Goal: Information Seeking & Learning: Learn about a topic

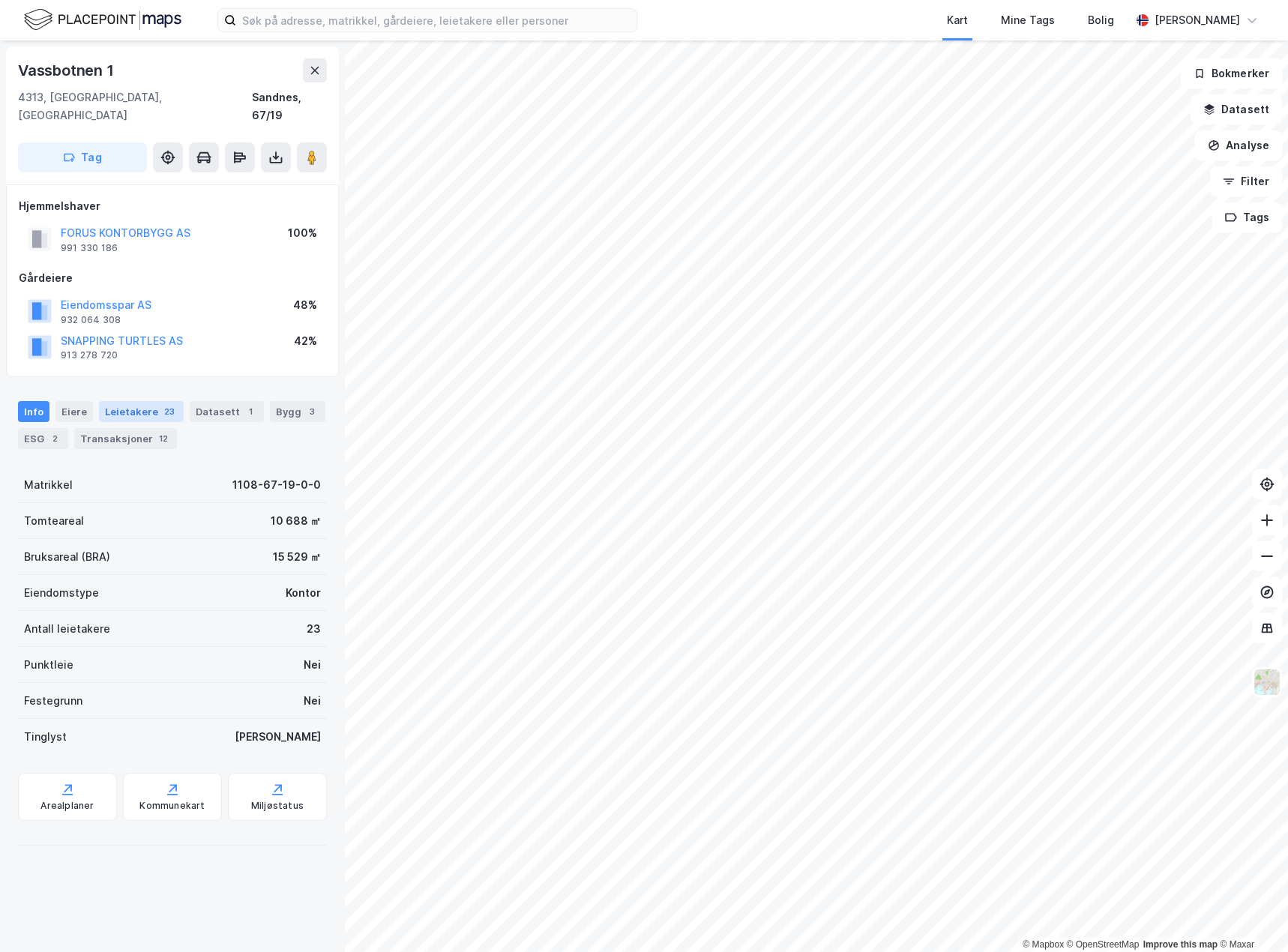
click at [144, 401] on div "Leietakere 23" at bounding box center [142, 411] width 85 height 21
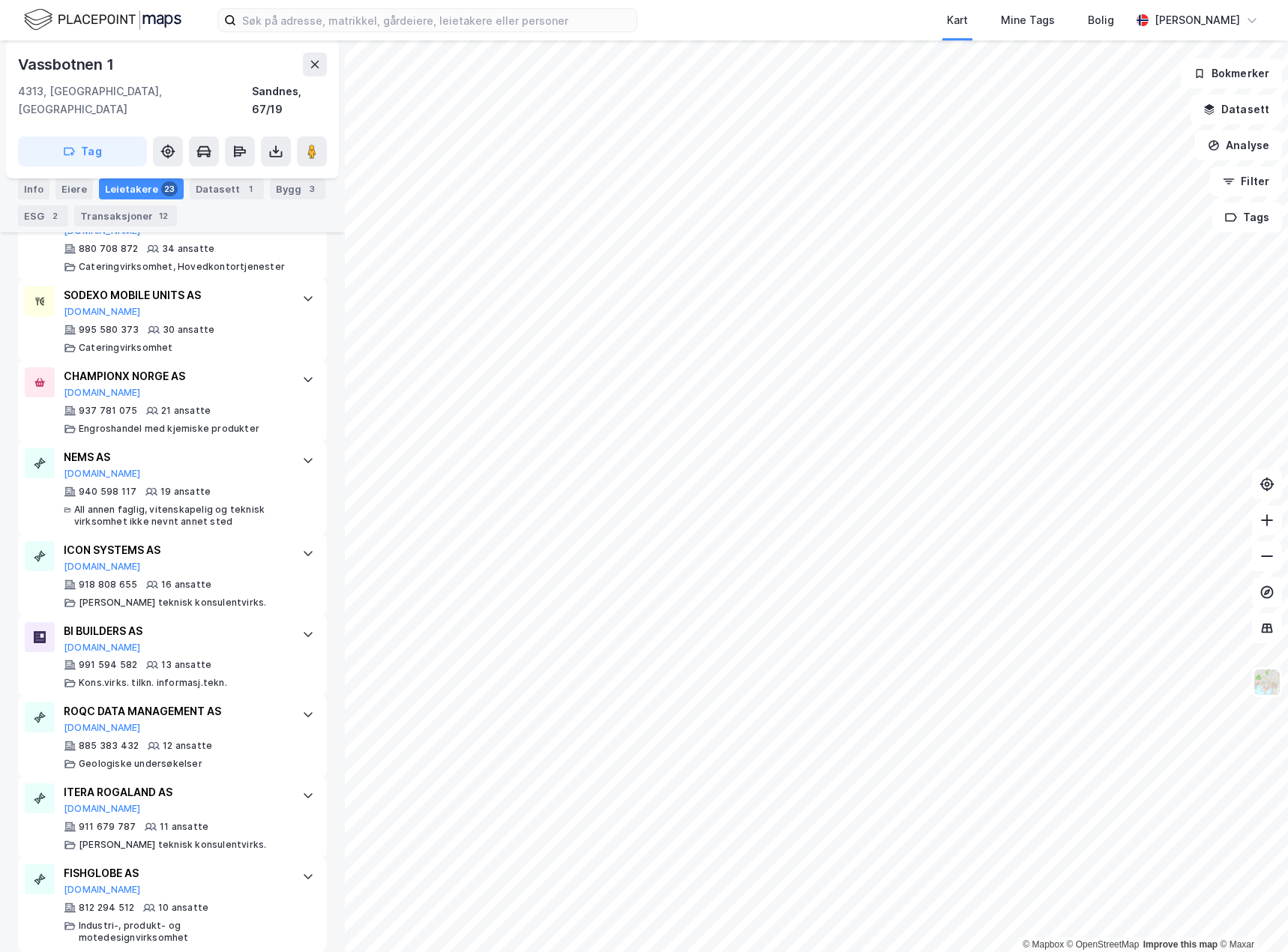
scroll to position [1050, 0]
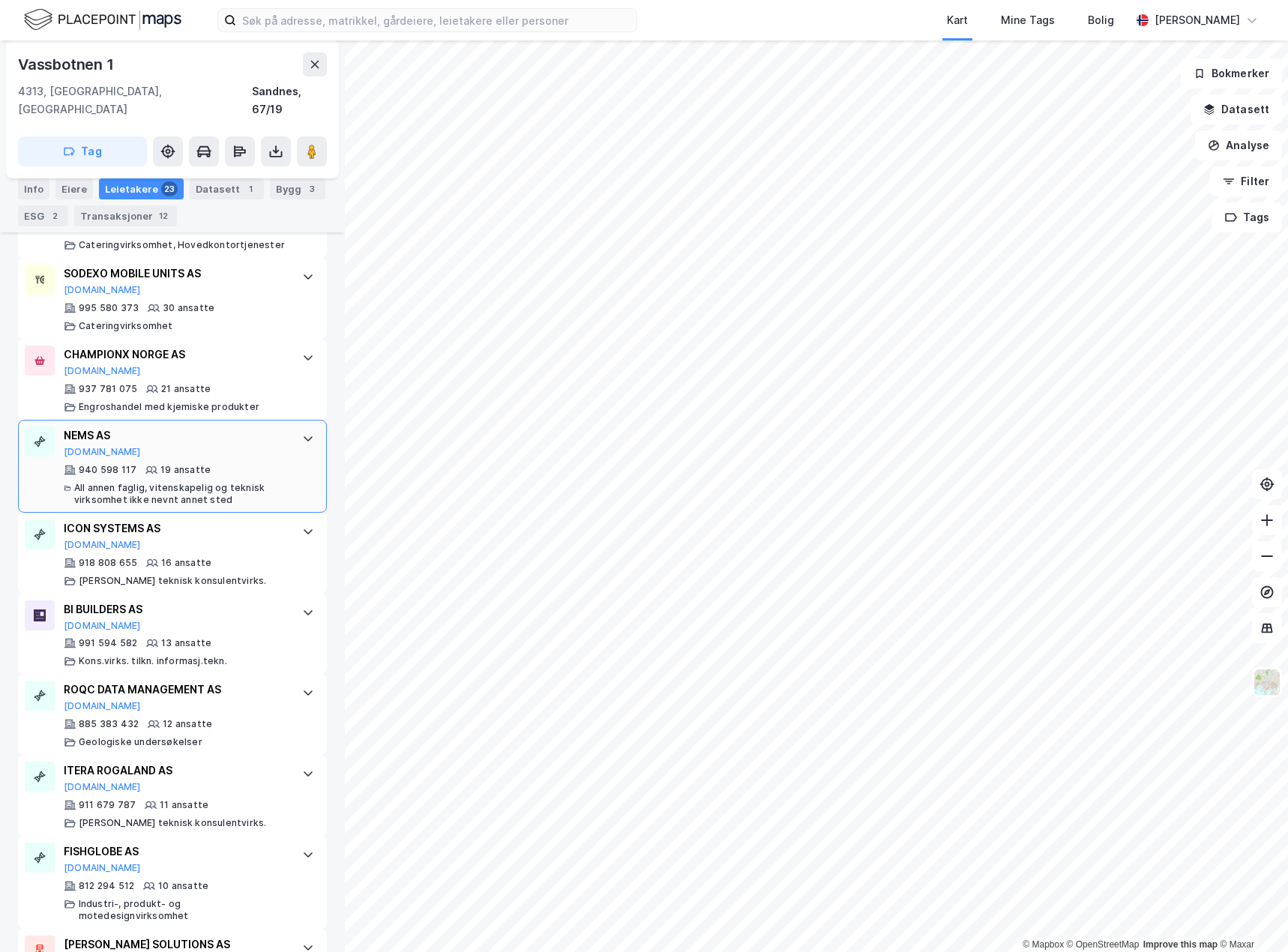
click at [296, 426] on div at bounding box center [308, 438] width 24 height 24
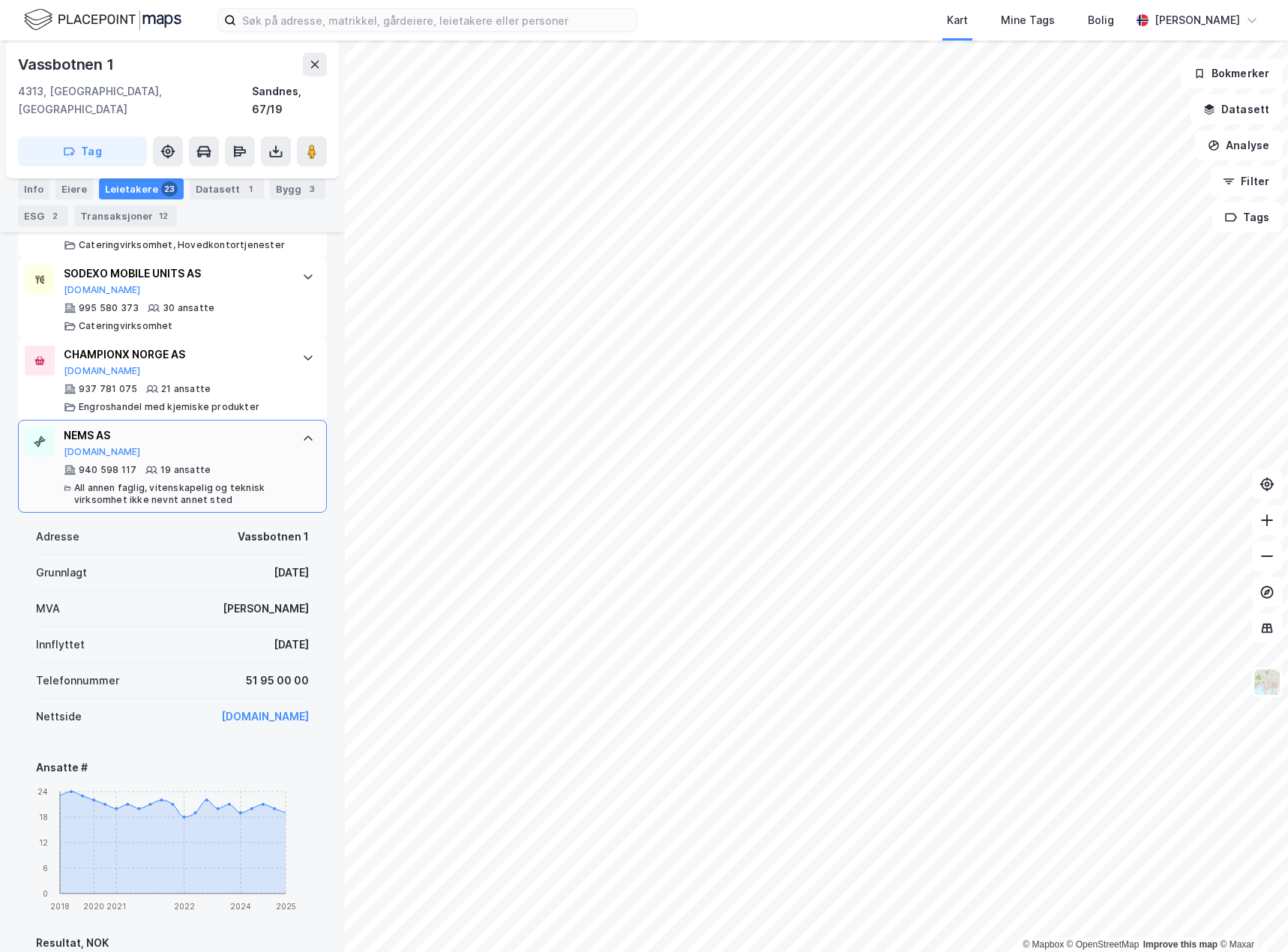
click at [297, 420] on div "NEMS AS [DOMAIN_NAME] 940 598 117 19 ansatte All annen faglig, vitenskapelig og…" at bounding box center [173, 466] width 309 height 93
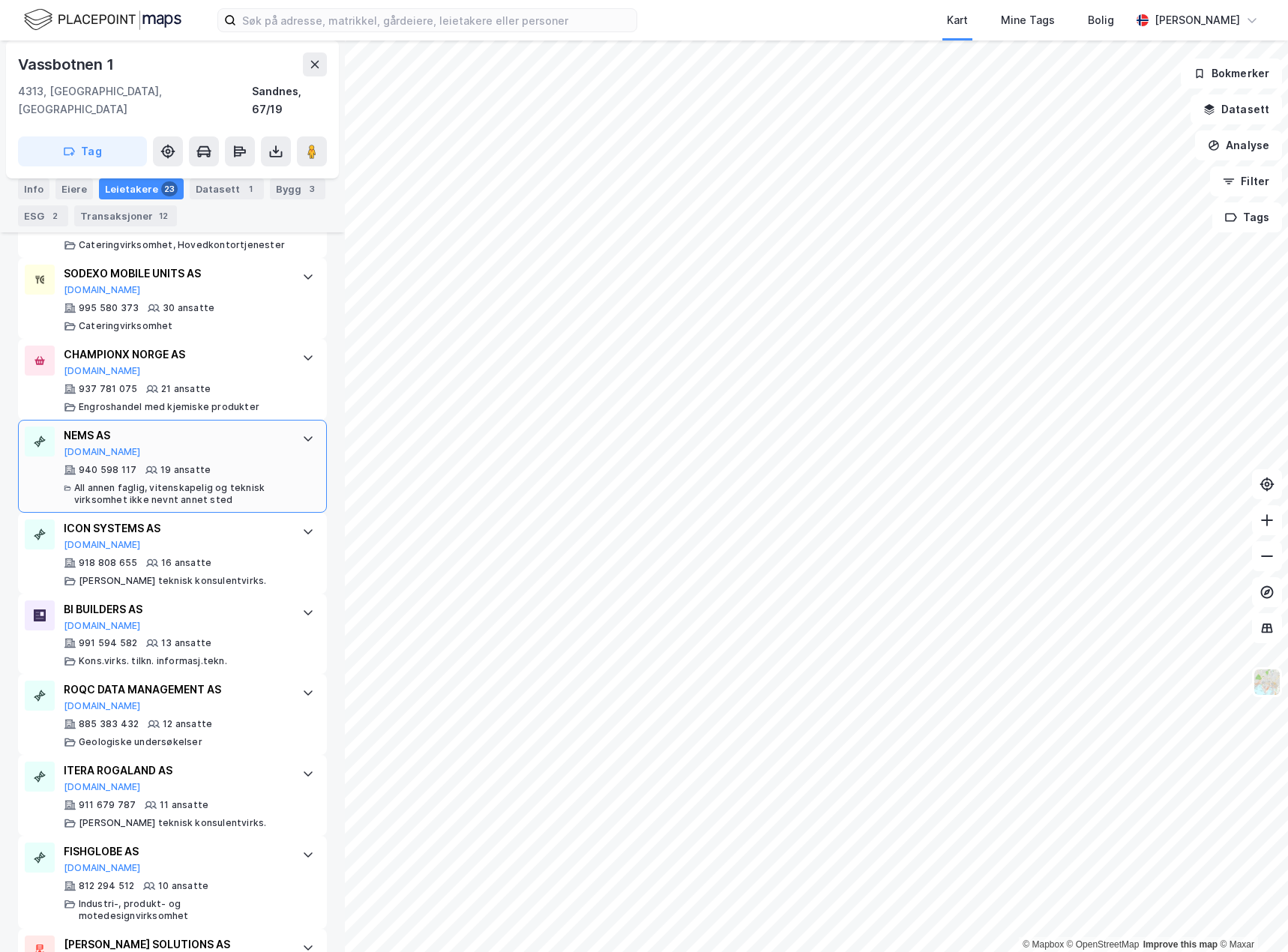
click at [297, 426] on div at bounding box center [308, 438] width 24 height 24
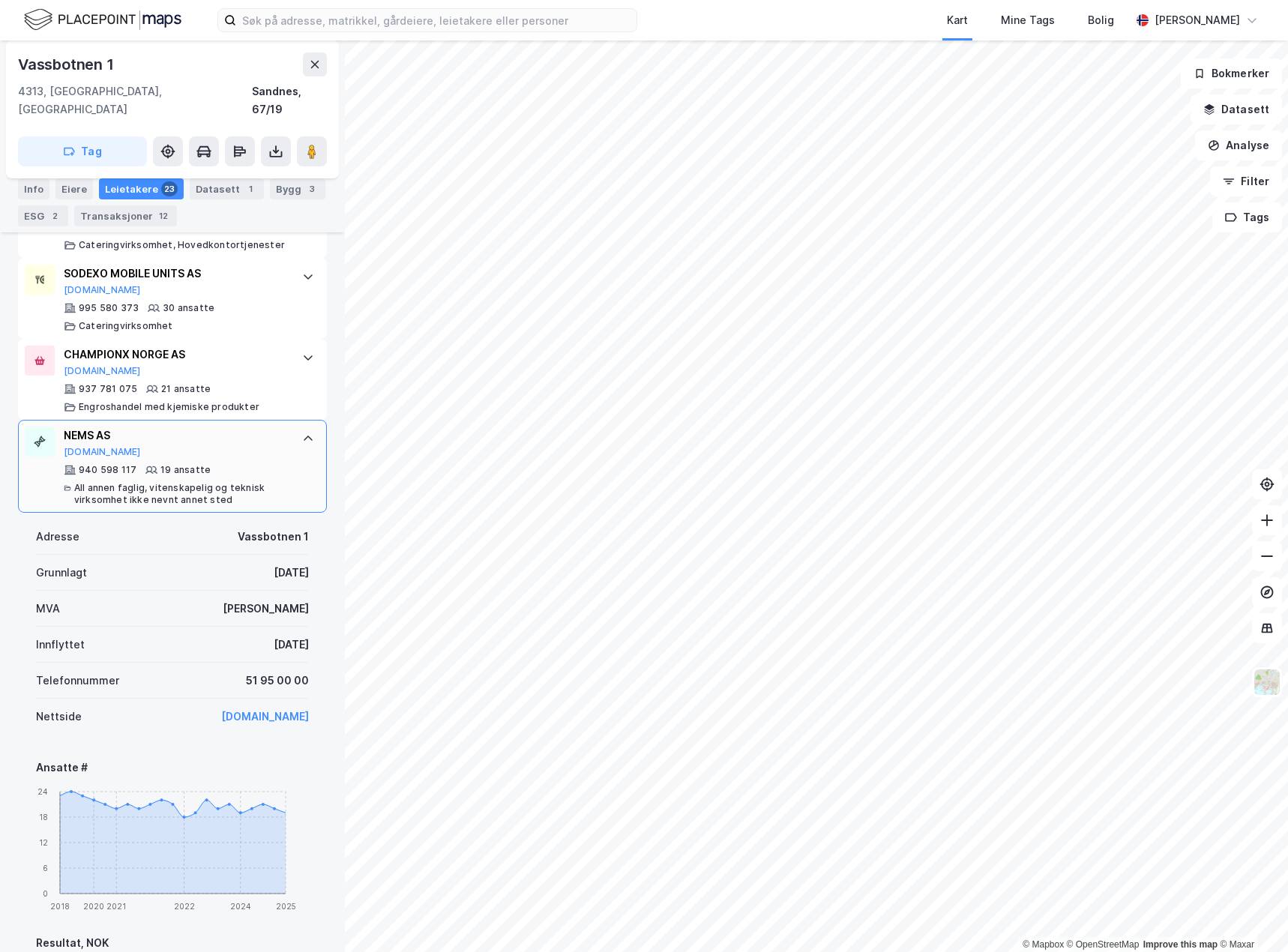
click at [297, 426] on div at bounding box center [308, 438] width 24 height 24
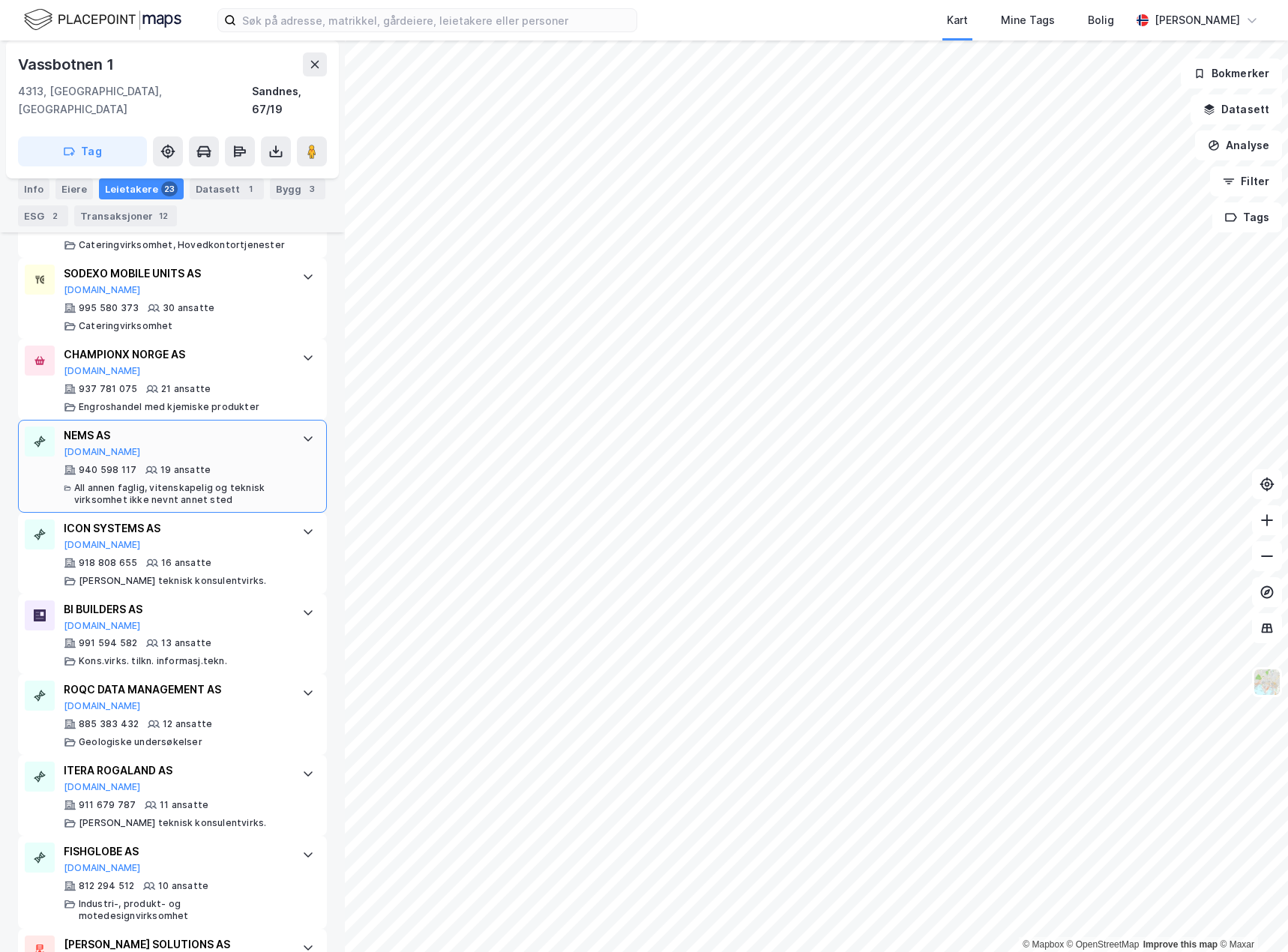
click at [297, 426] on div at bounding box center [308, 438] width 24 height 24
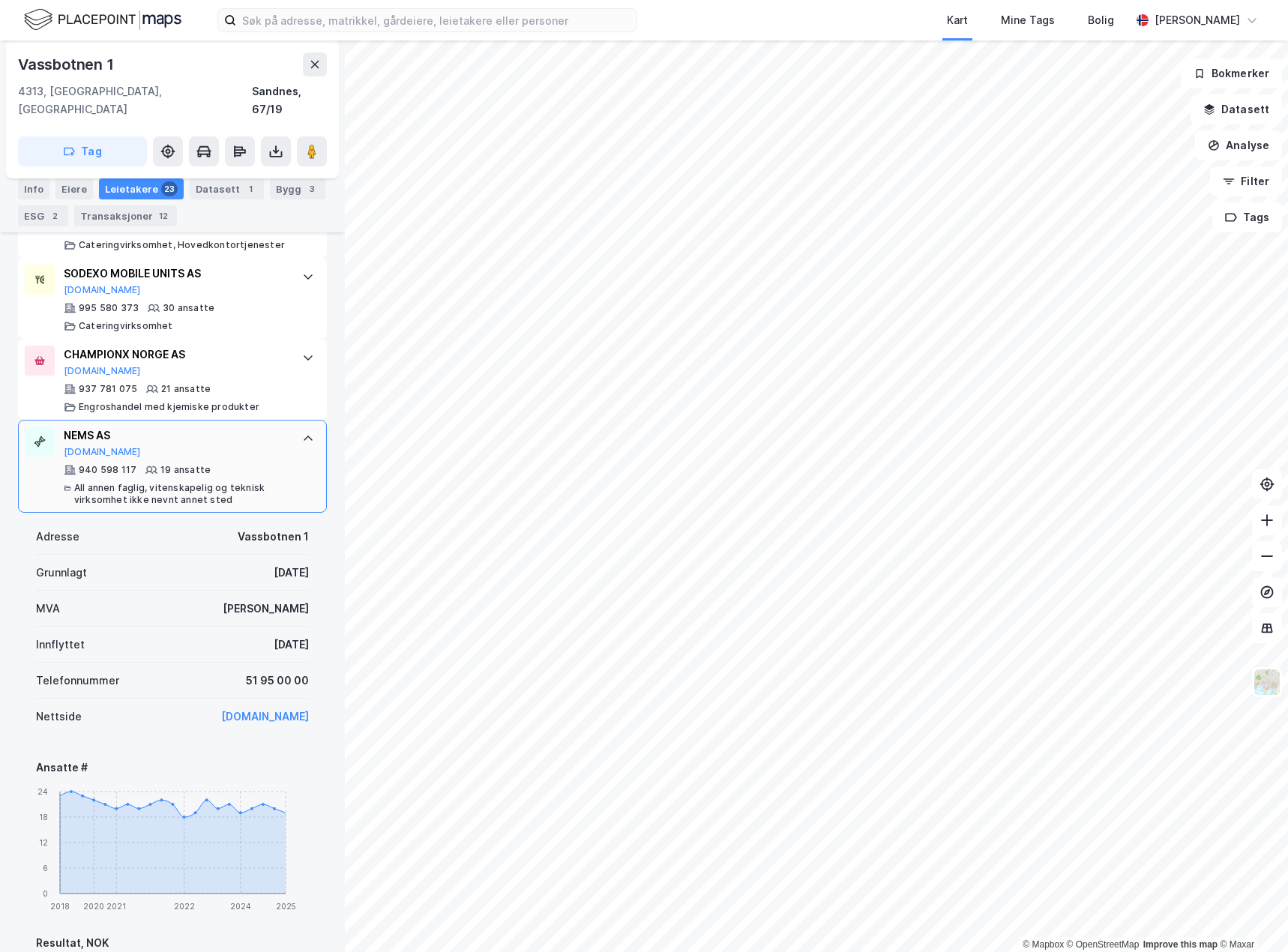
click at [297, 426] on div at bounding box center [308, 438] width 24 height 24
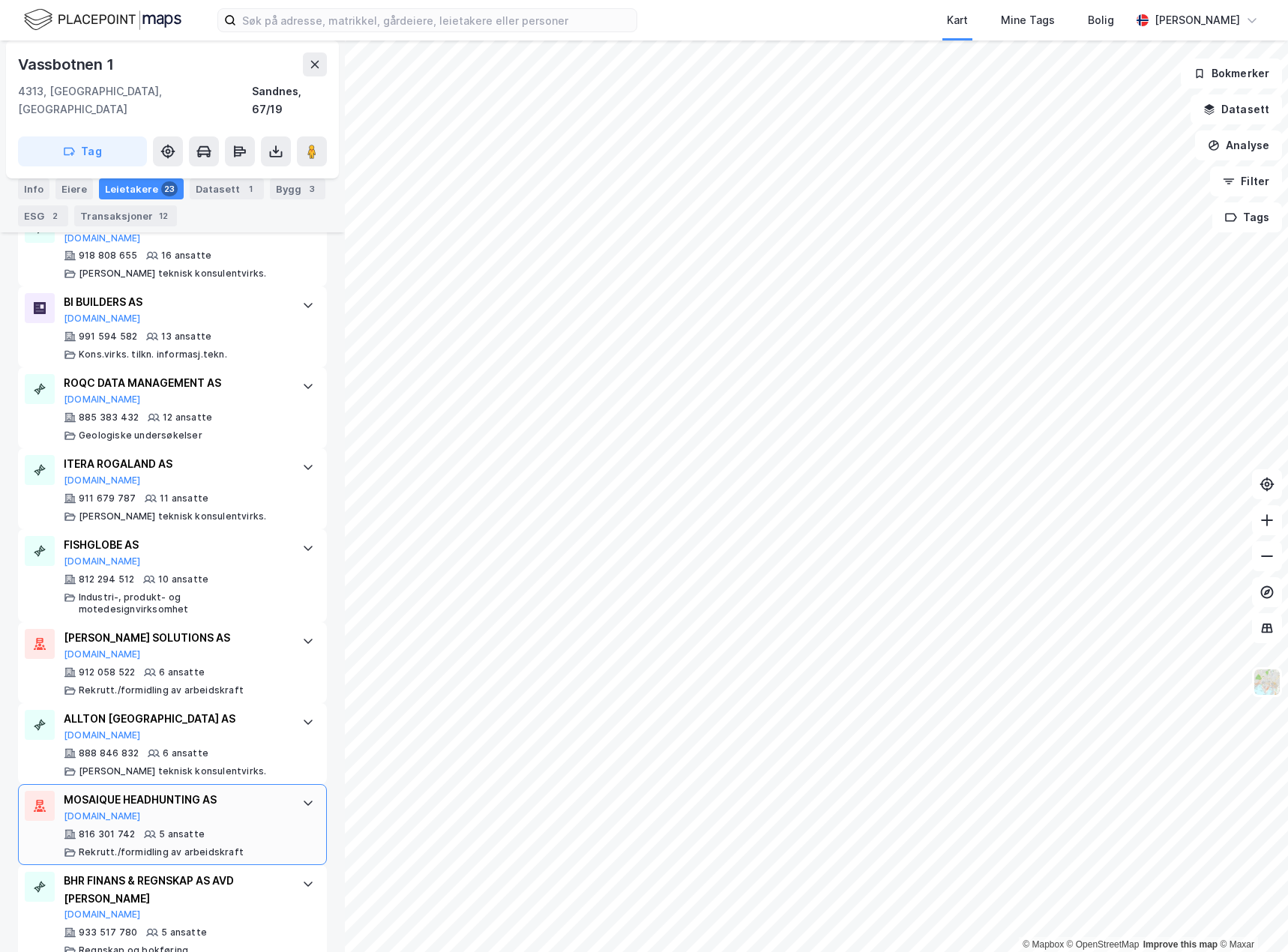
scroll to position [1350, 0]
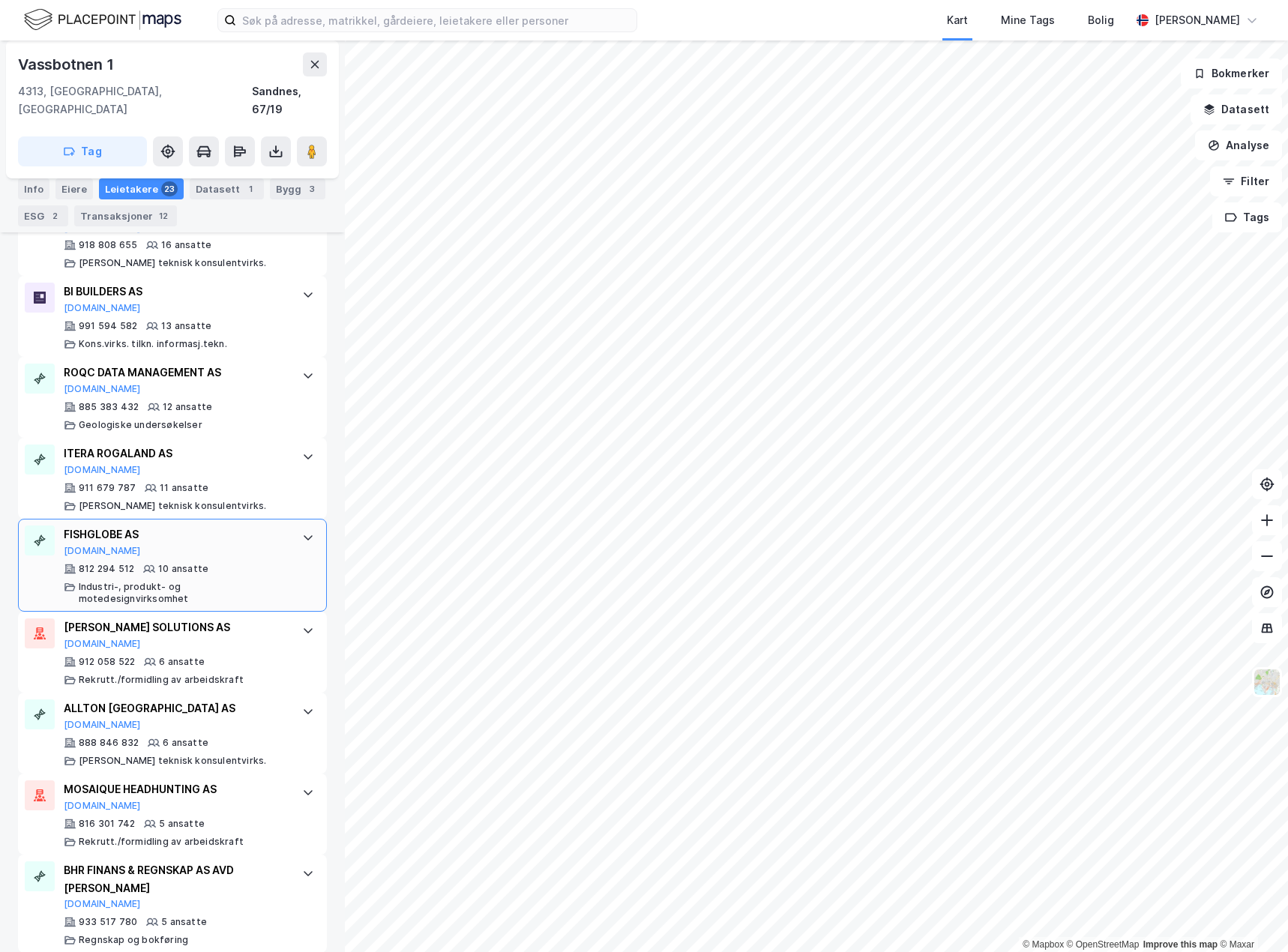
click at [240, 582] on div "Industri-, produkt- og motedesignvirksomhet" at bounding box center [183, 593] width 209 height 24
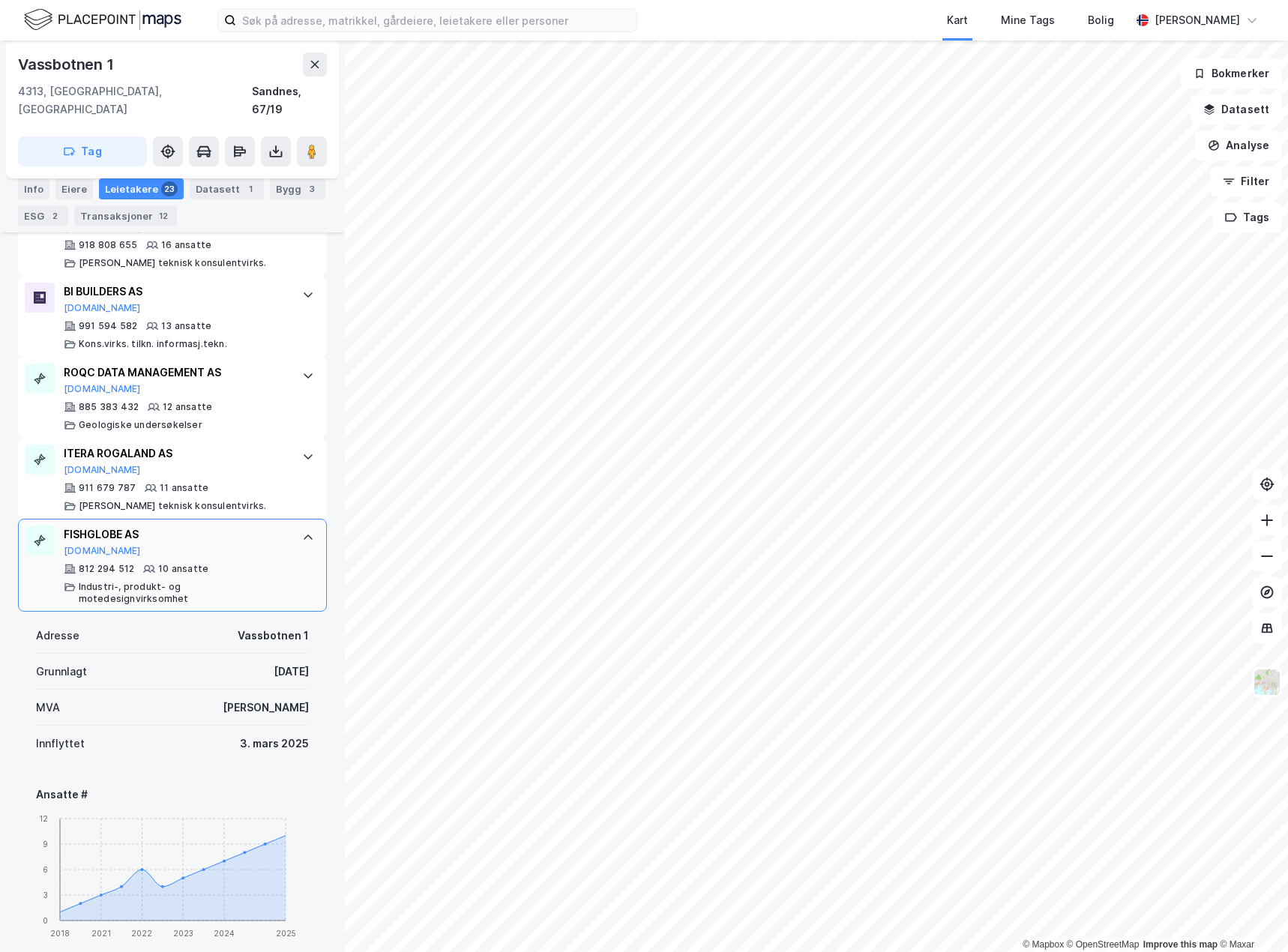
click at [250, 563] on div "812 294 512 10 ansatte Industri-, produkt- og motedesignvirksomhet" at bounding box center [175, 584] width 224 height 42
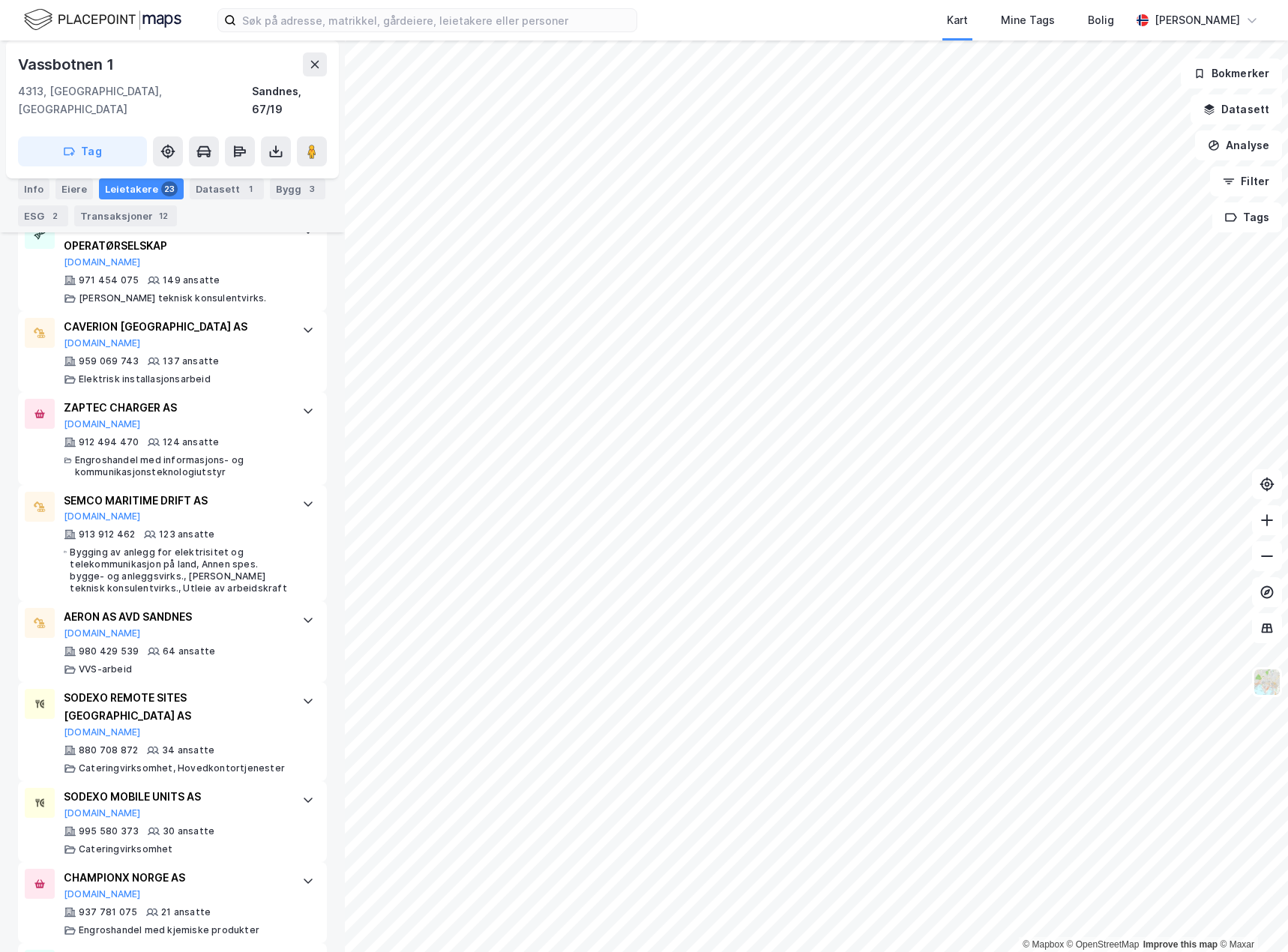
scroll to position [525, 0]
click at [264, 500] on div "SEMCO MARITIME DRIFT AS [DOMAIN_NAME]" at bounding box center [175, 509] width 224 height 32
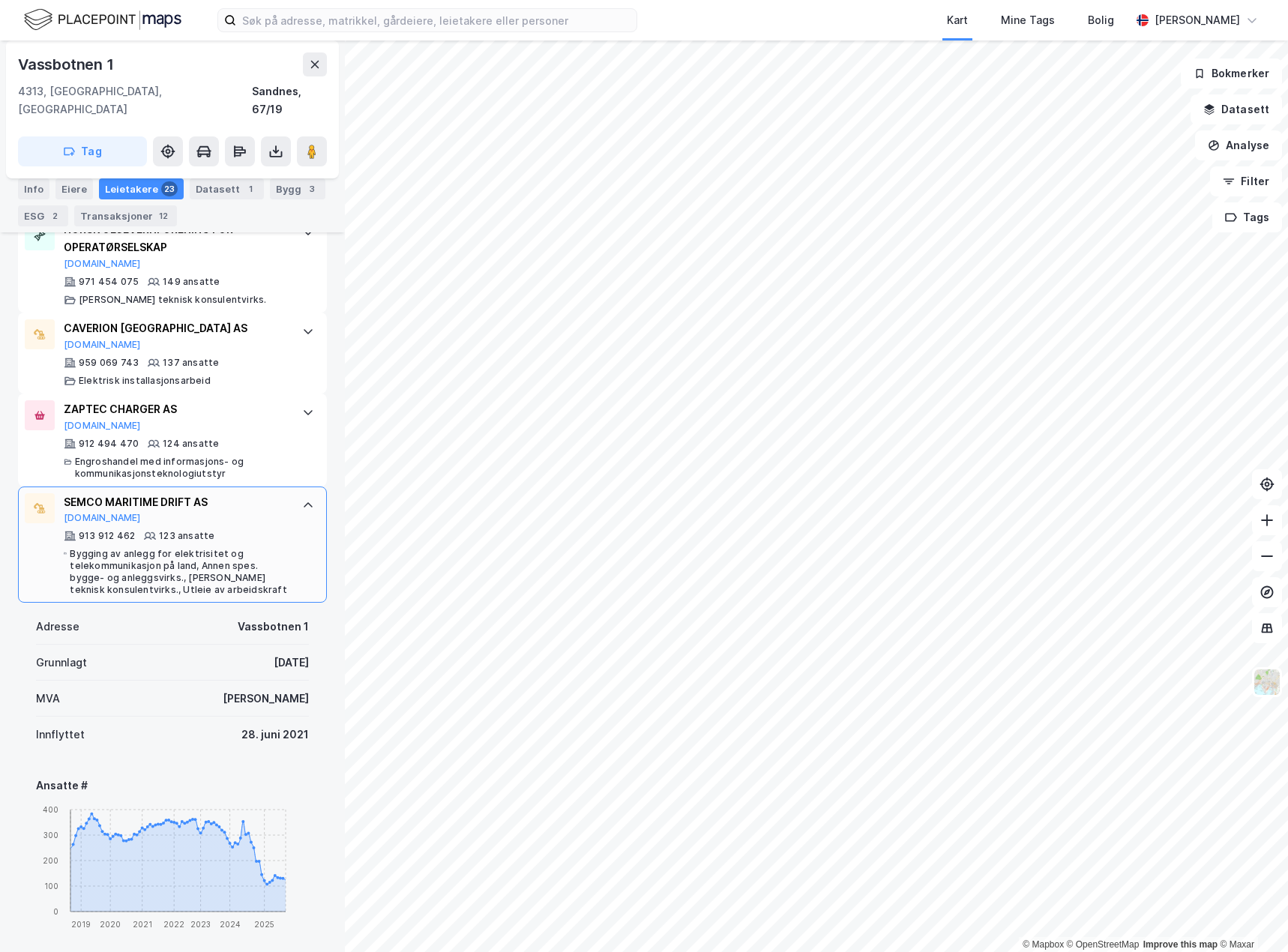
click at [264, 500] on div "SEMCO MARITIME DRIFT AS [DOMAIN_NAME]" at bounding box center [175, 509] width 224 height 32
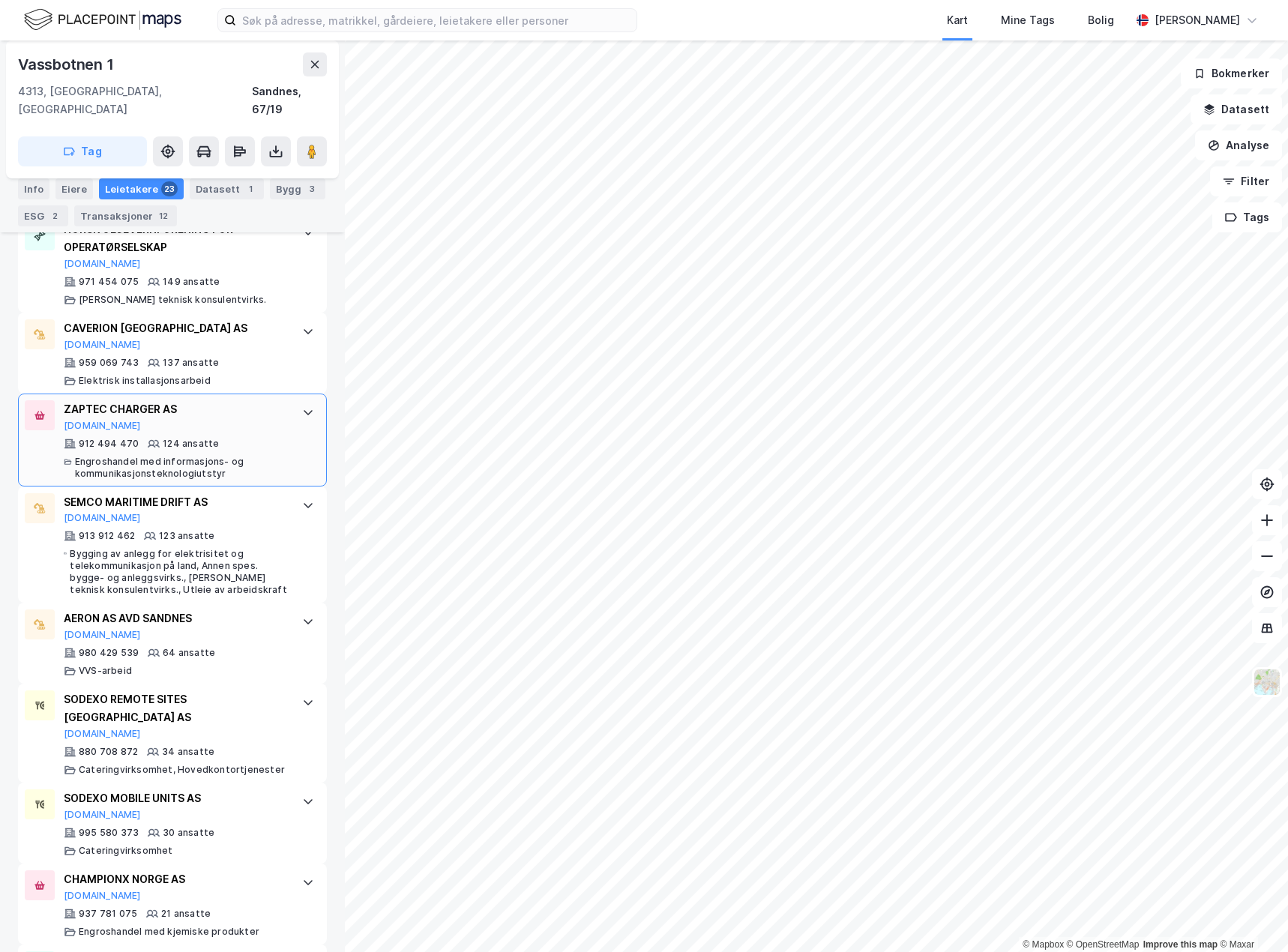
click at [278, 426] on div "ZAPTEC CHARGER AS [DOMAIN_NAME] 912 494 470 124 ansatte Engroshandel med inform…" at bounding box center [173, 440] width 309 height 93
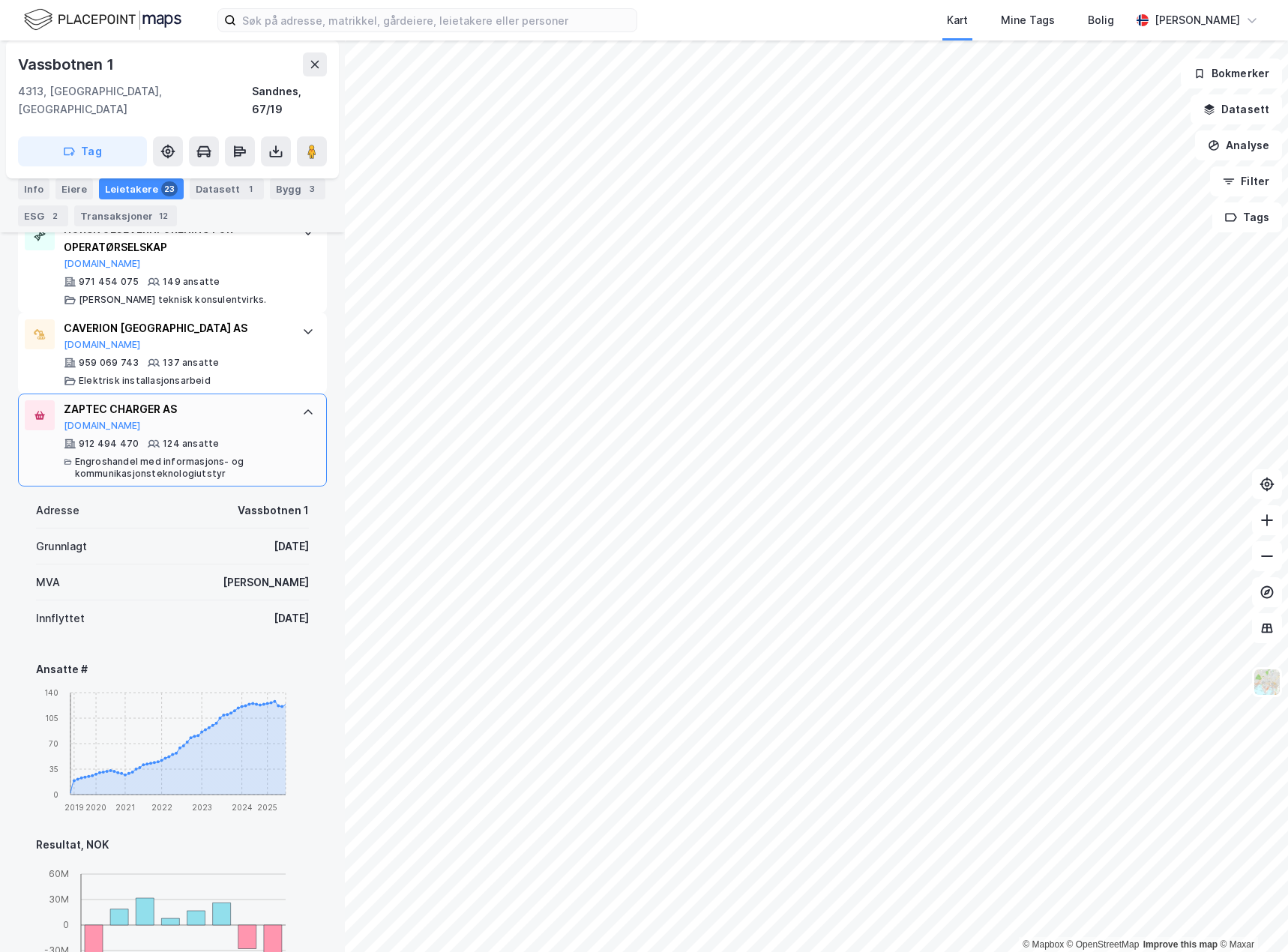
click at [278, 426] on div "ZAPTEC CHARGER AS [DOMAIN_NAME] 912 494 470 124 ansatte Engroshandel med inform…" at bounding box center [173, 440] width 309 height 93
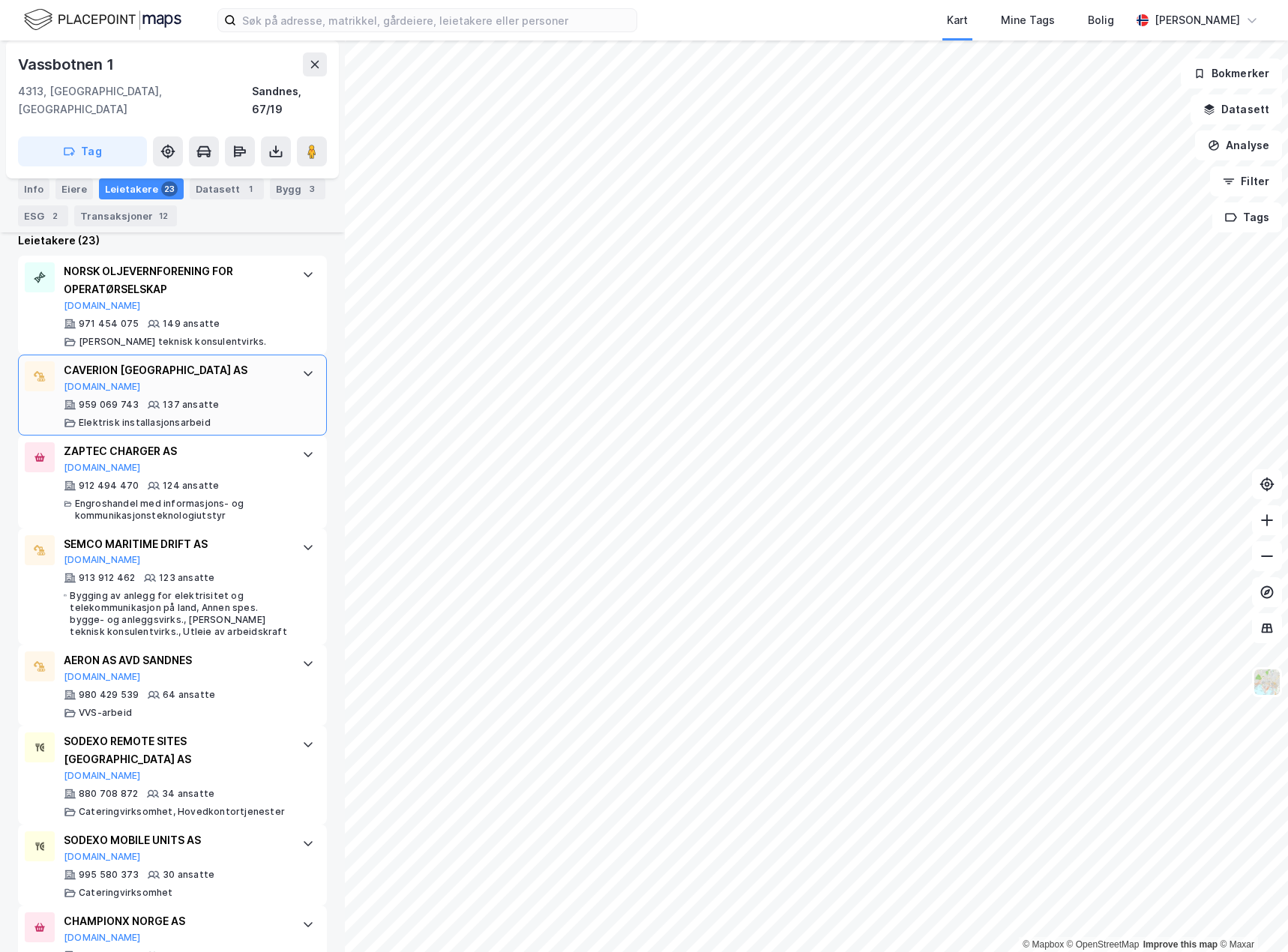
scroll to position [450, 0]
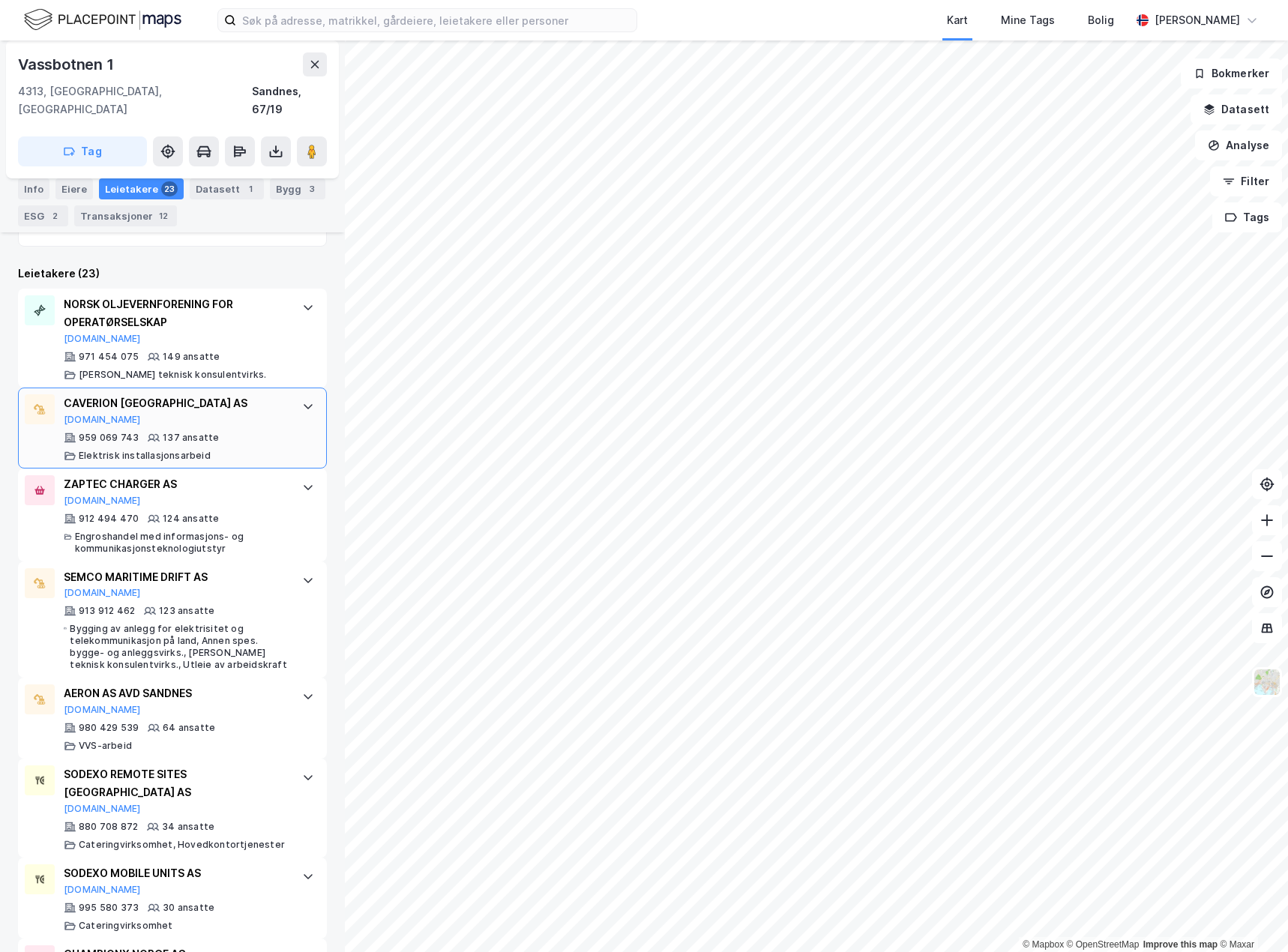
click at [280, 420] on div "CAVERION [GEOGRAPHIC_DATA] AS [DOMAIN_NAME] 959 069 743 137 ansatte Elektrisk i…" at bounding box center [173, 428] width 309 height 81
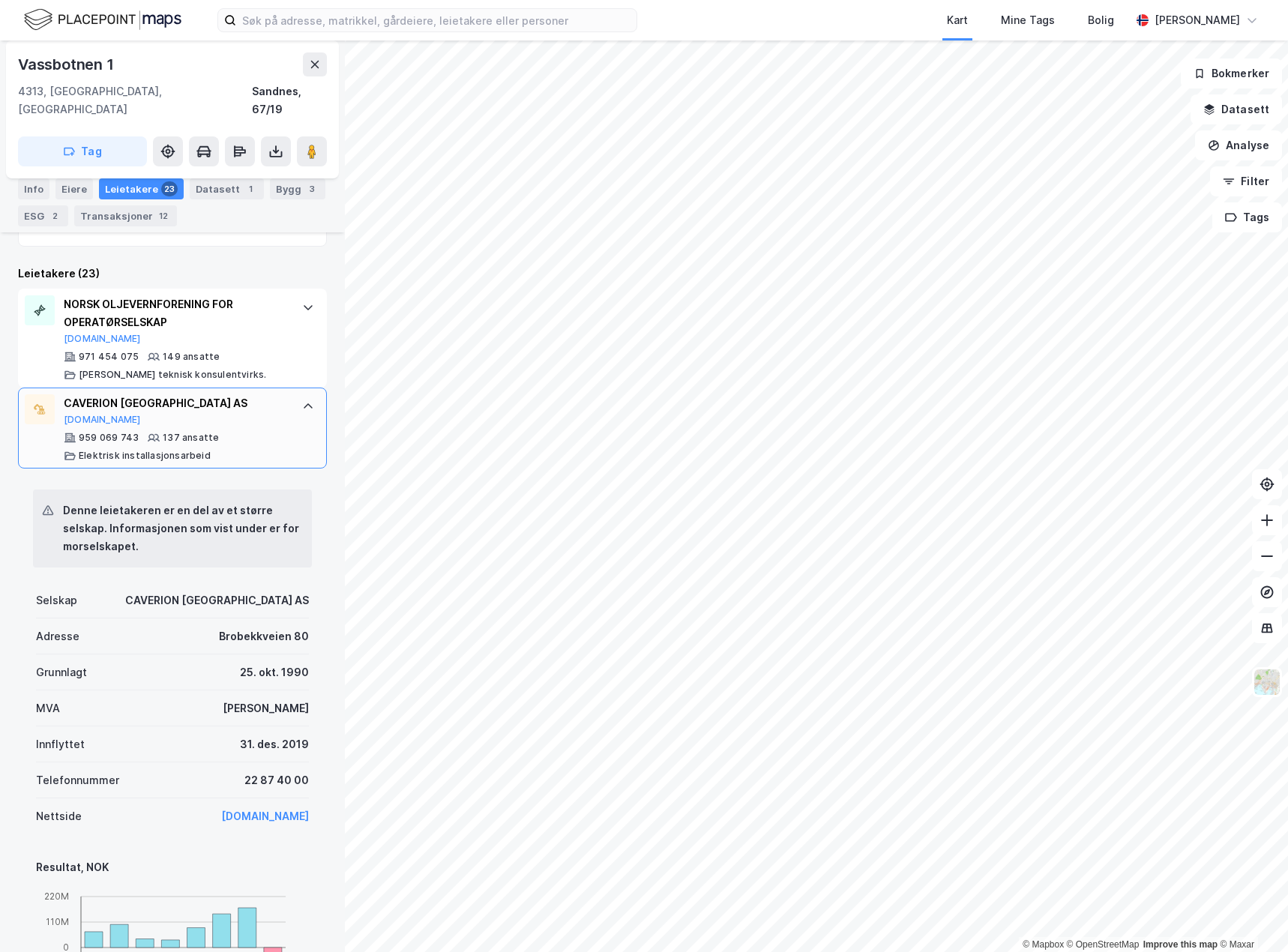
click at [277, 404] on div "CAVERION [GEOGRAPHIC_DATA] AS [DOMAIN_NAME] 959 069 743 137 ansatte Elektrisk i…" at bounding box center [173, 428] width 309 height 81
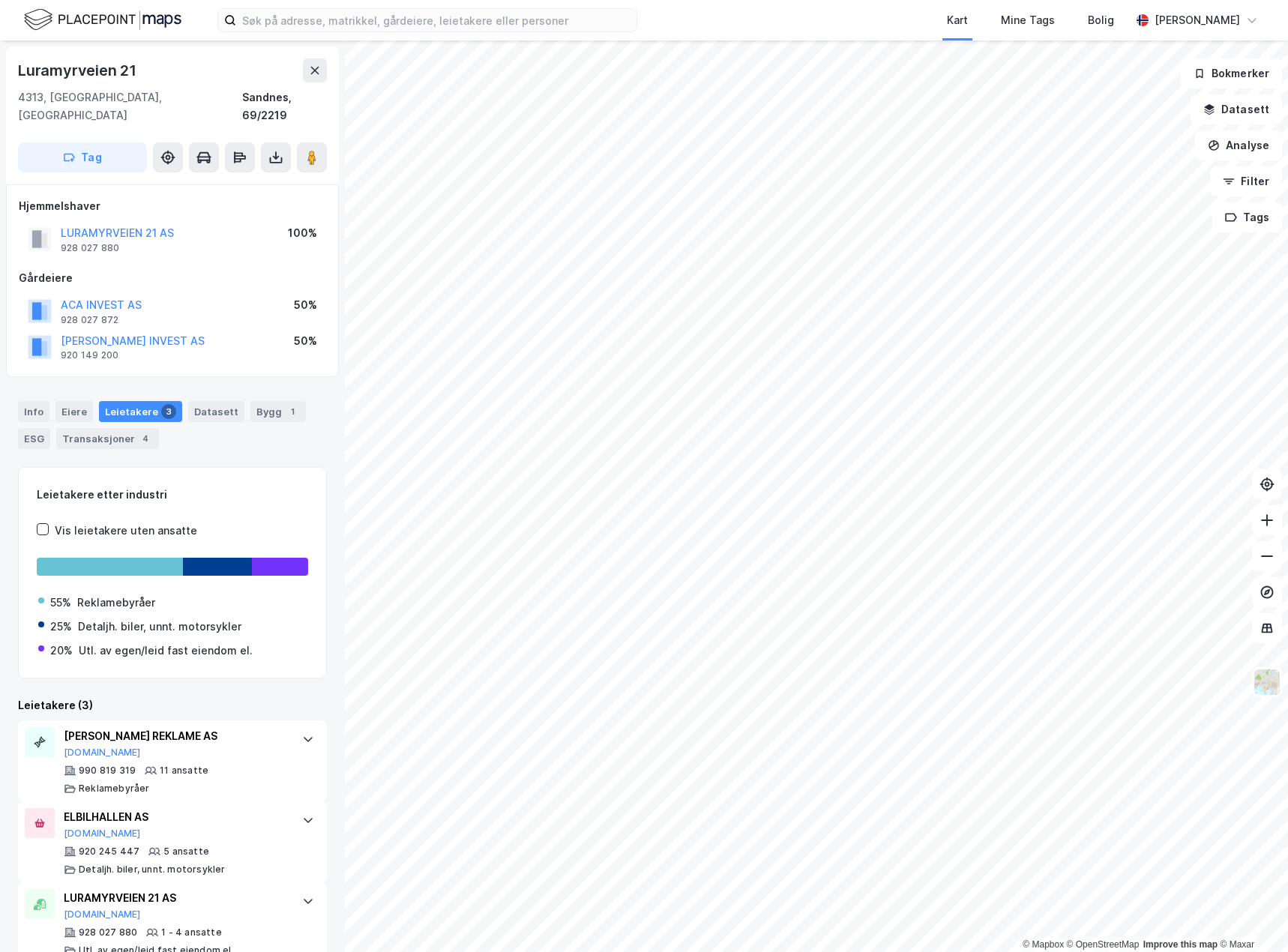
click at [512, 952] on html "Kart Mine Tags Bolig [PERSON_NAME] © Mapbox © OpenStreetMap Improve this map © …" at bounding box center [644, 476] width 1288 height 952
click at [596, 952] on html "Kart Mine Tags Bolig [PERSON_NAME] © Mapbox © OpenStreetMap Improve this map © …" at bounding box center [644, 476] width 1288 height 952
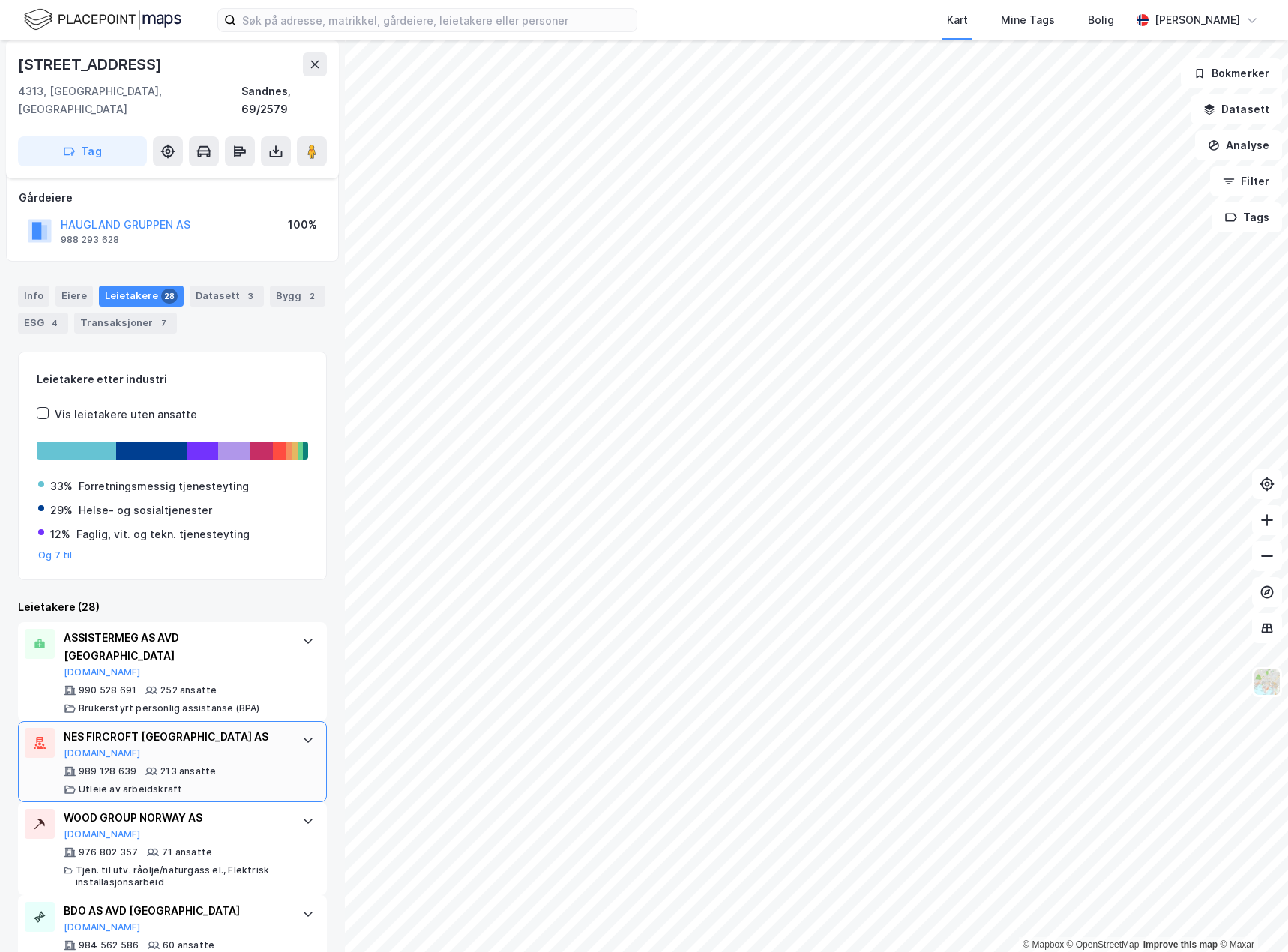
scroll to position [150, 0]
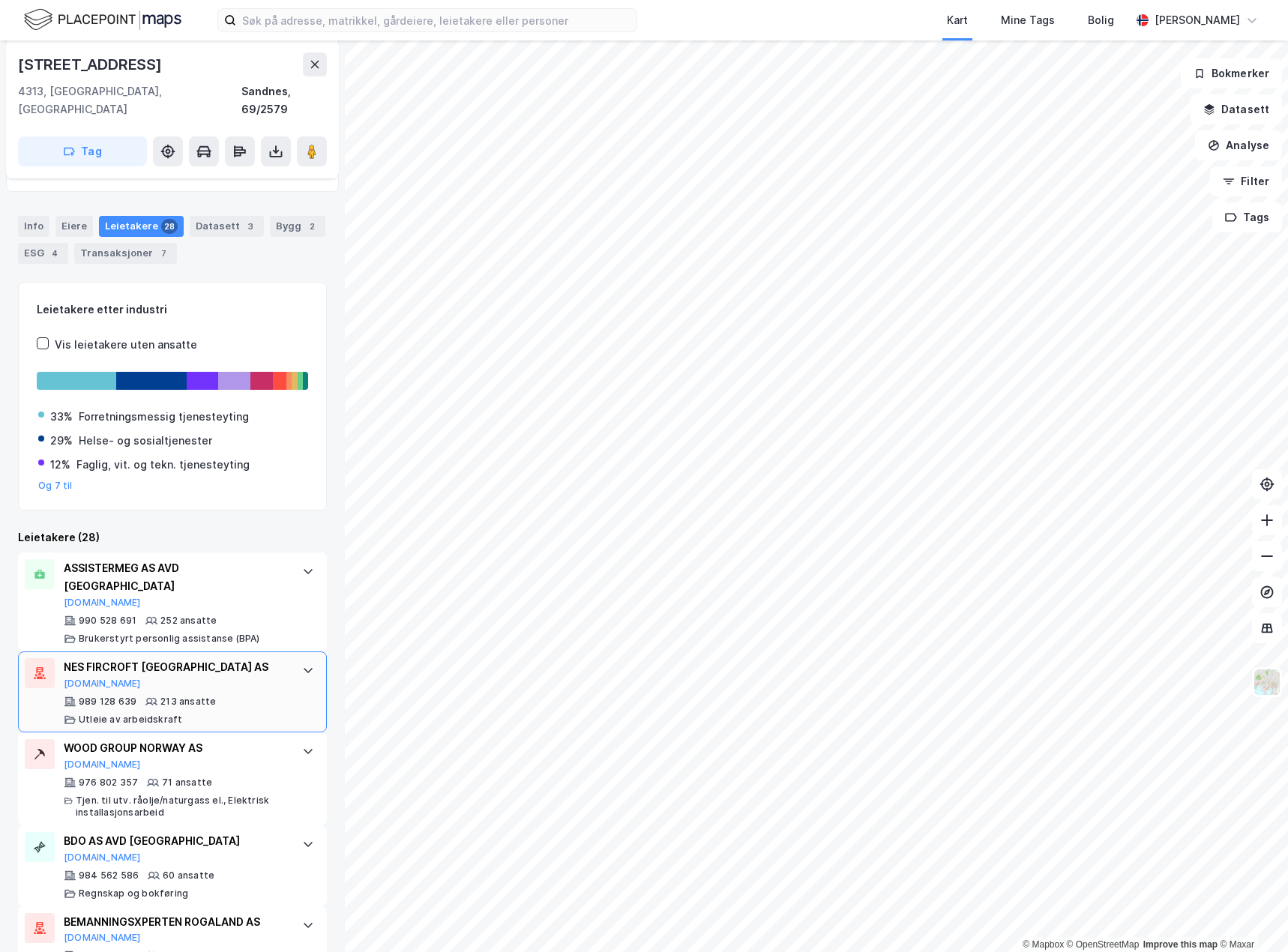
click at [247, 696] on div "989 128 639 213 ansatte Utleie av arbeidskraft" at bounding box center [175, 711] width 224 height 30
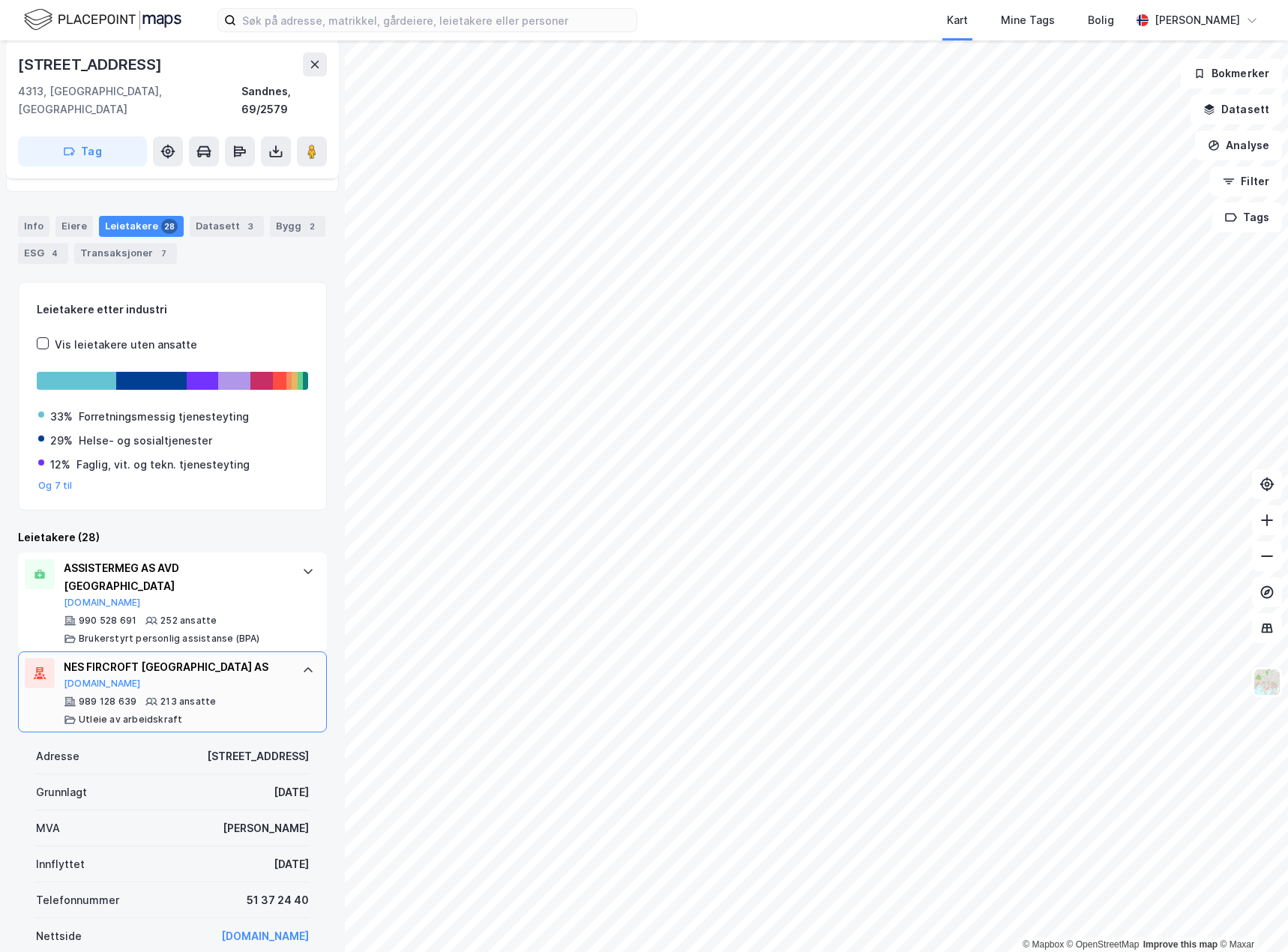
click at [254, 696] on div "989 128 639 213 ansatte Utleie av arbeidskraft" at bounding box center [175, 711] width 224 height 30
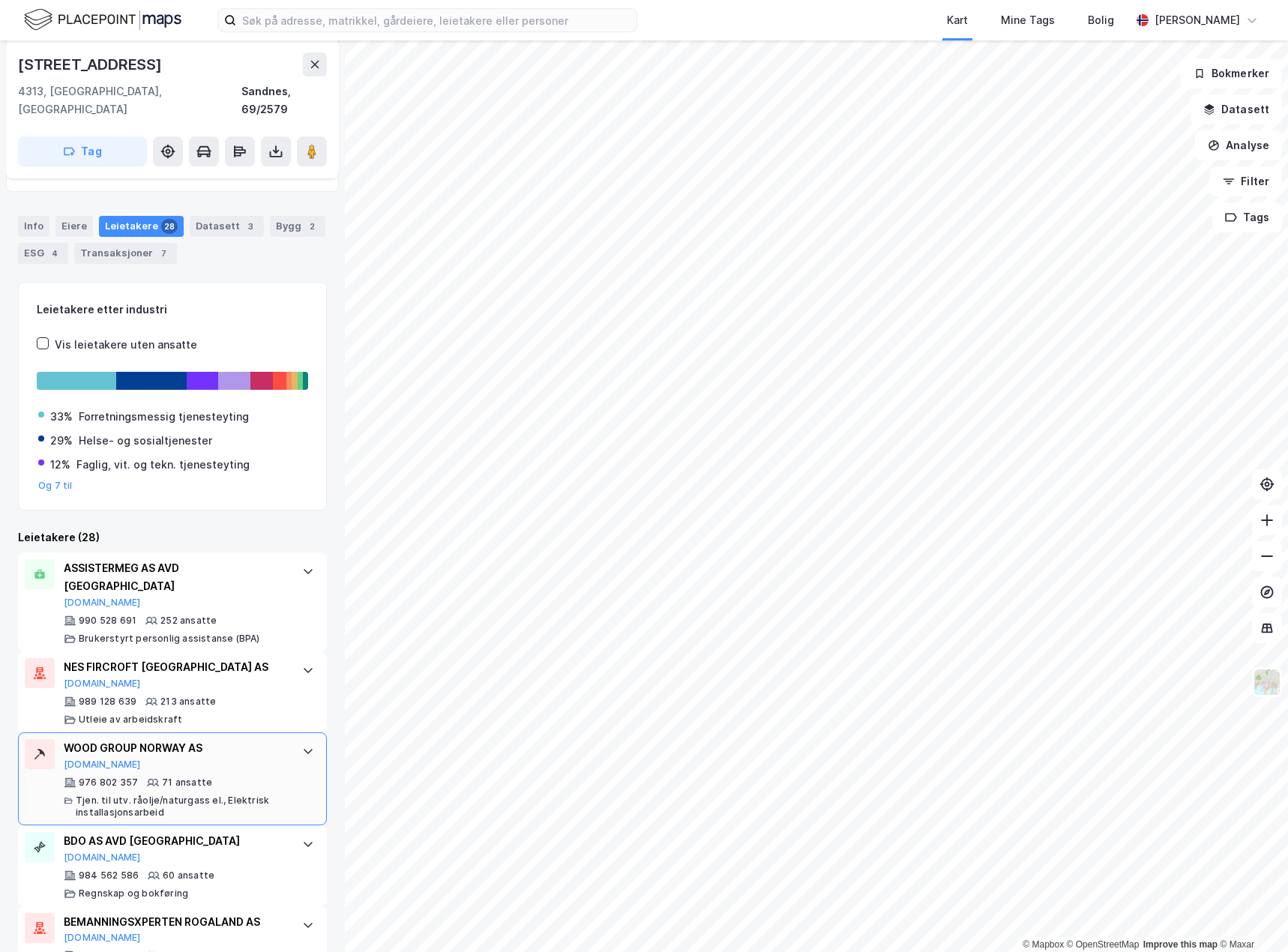
scroll to position [225, 0]
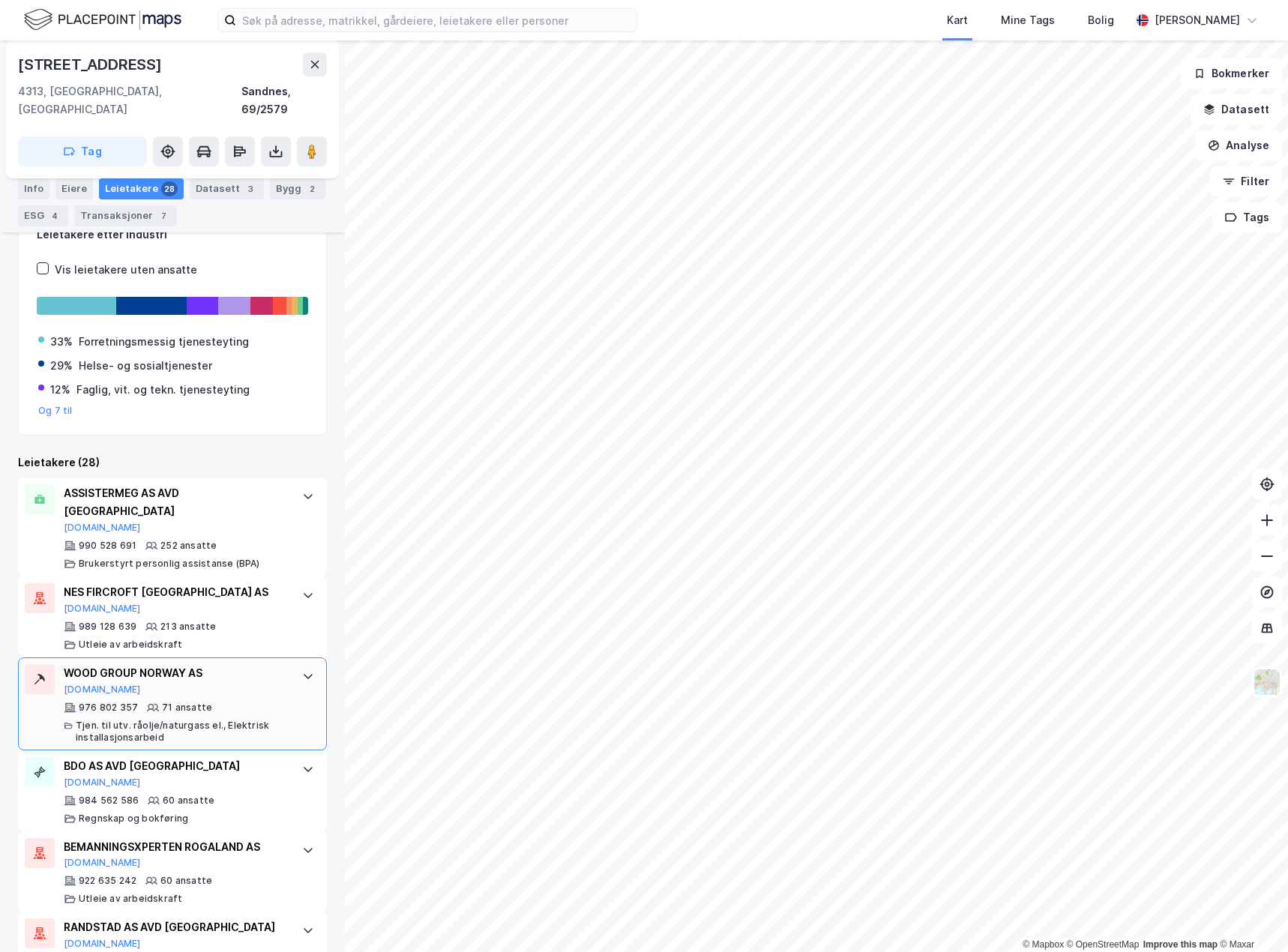
click at [263, 702] on div "976 802 357 71 ansatte Tjen. til utv. råolje/naturgass el., Elektrisk installas…" at bounding box center [175, 723] width 224 height 42
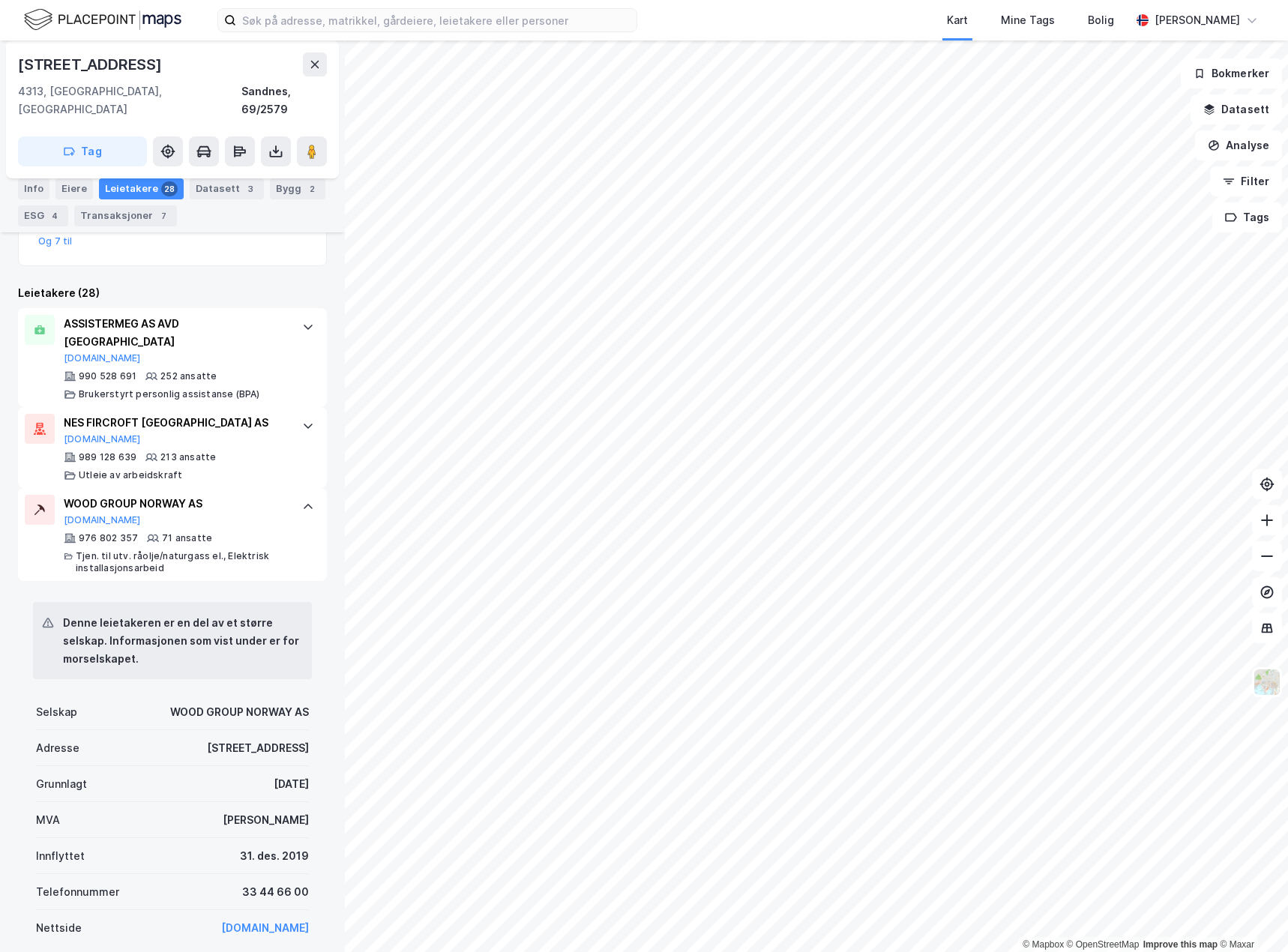
scroll to position [375, 0]
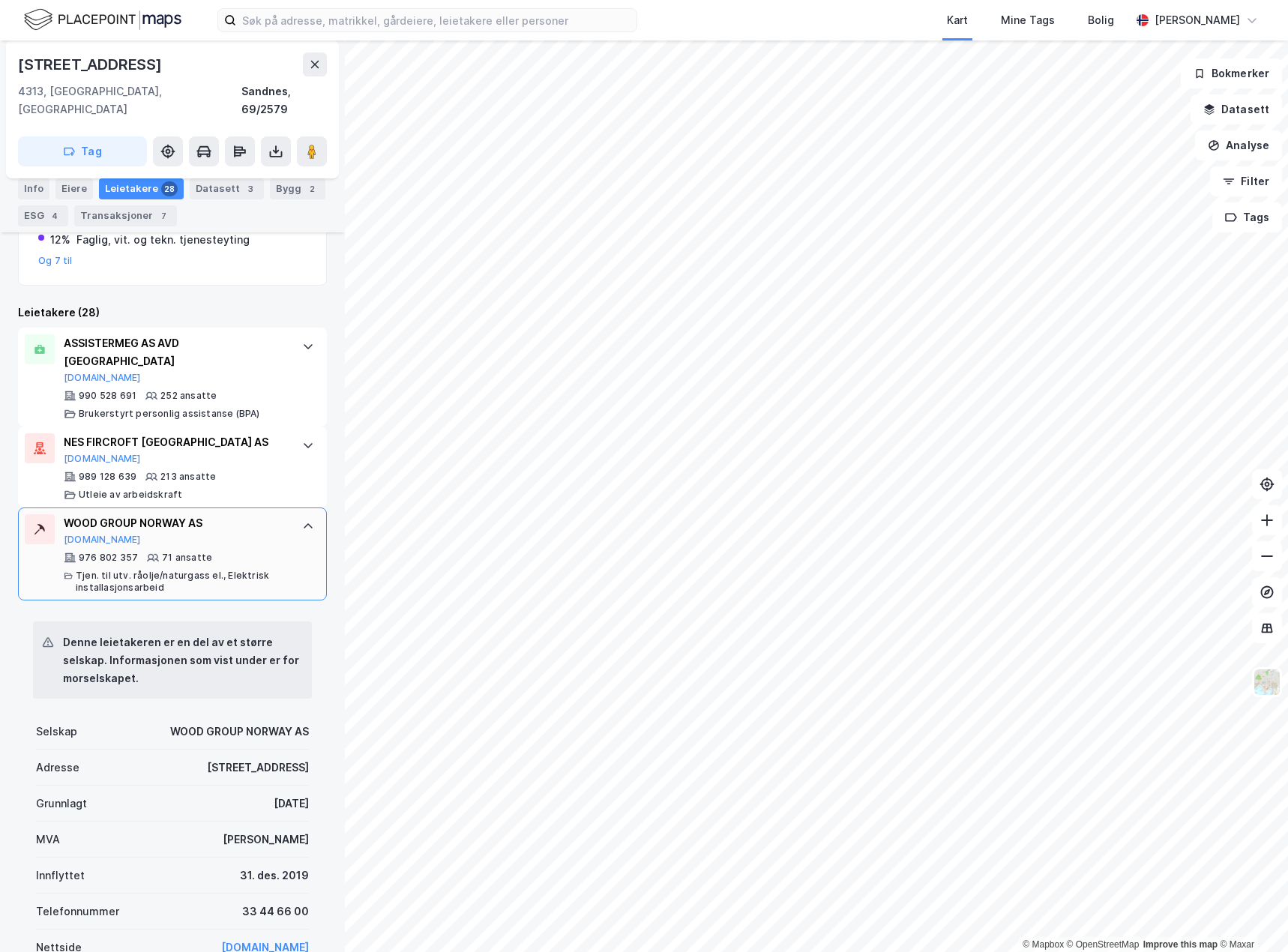
click at [296, 515] on div at bounding box center [308, 526] width 24 height 24
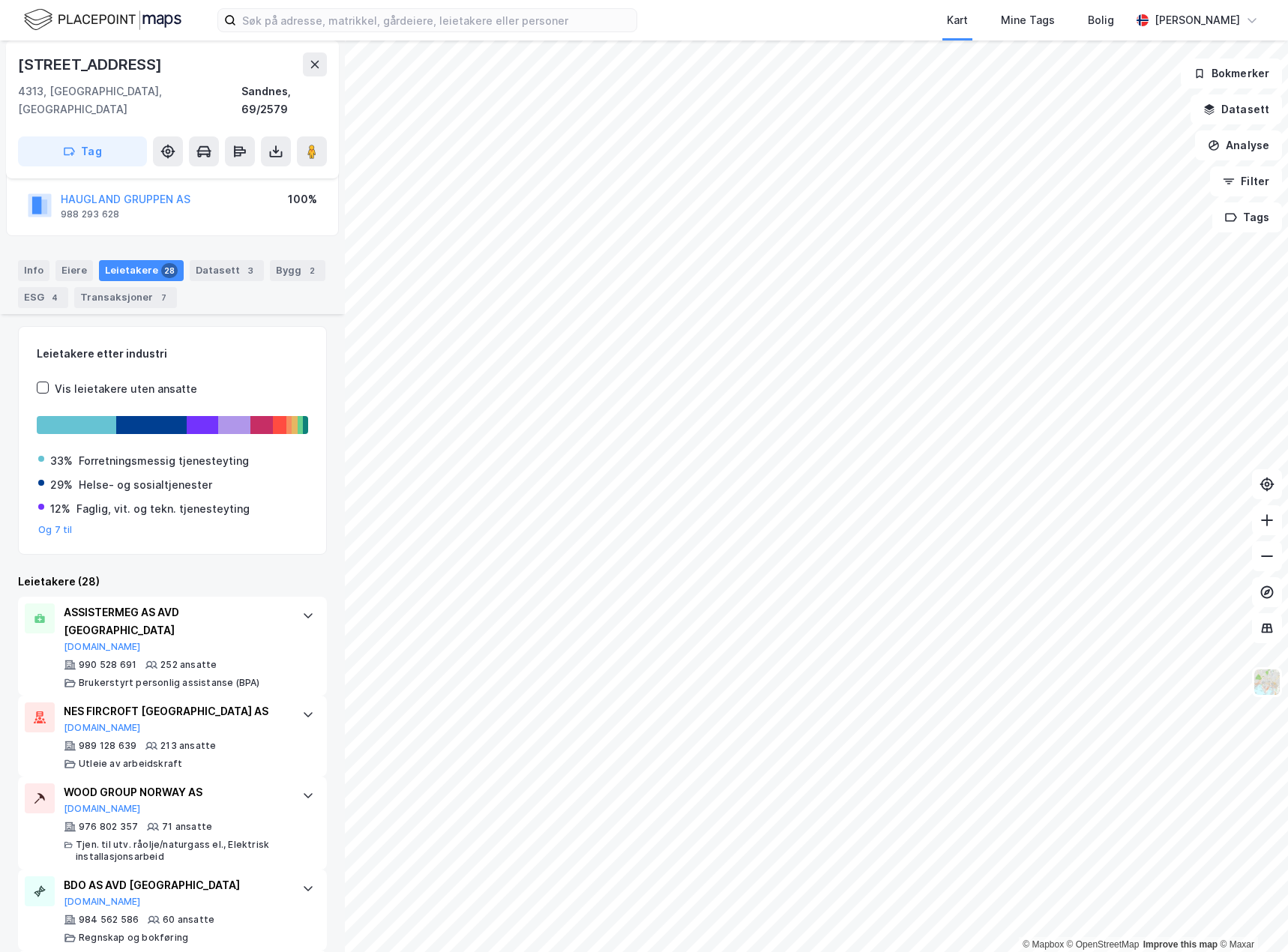
scroll to position [75, 0]
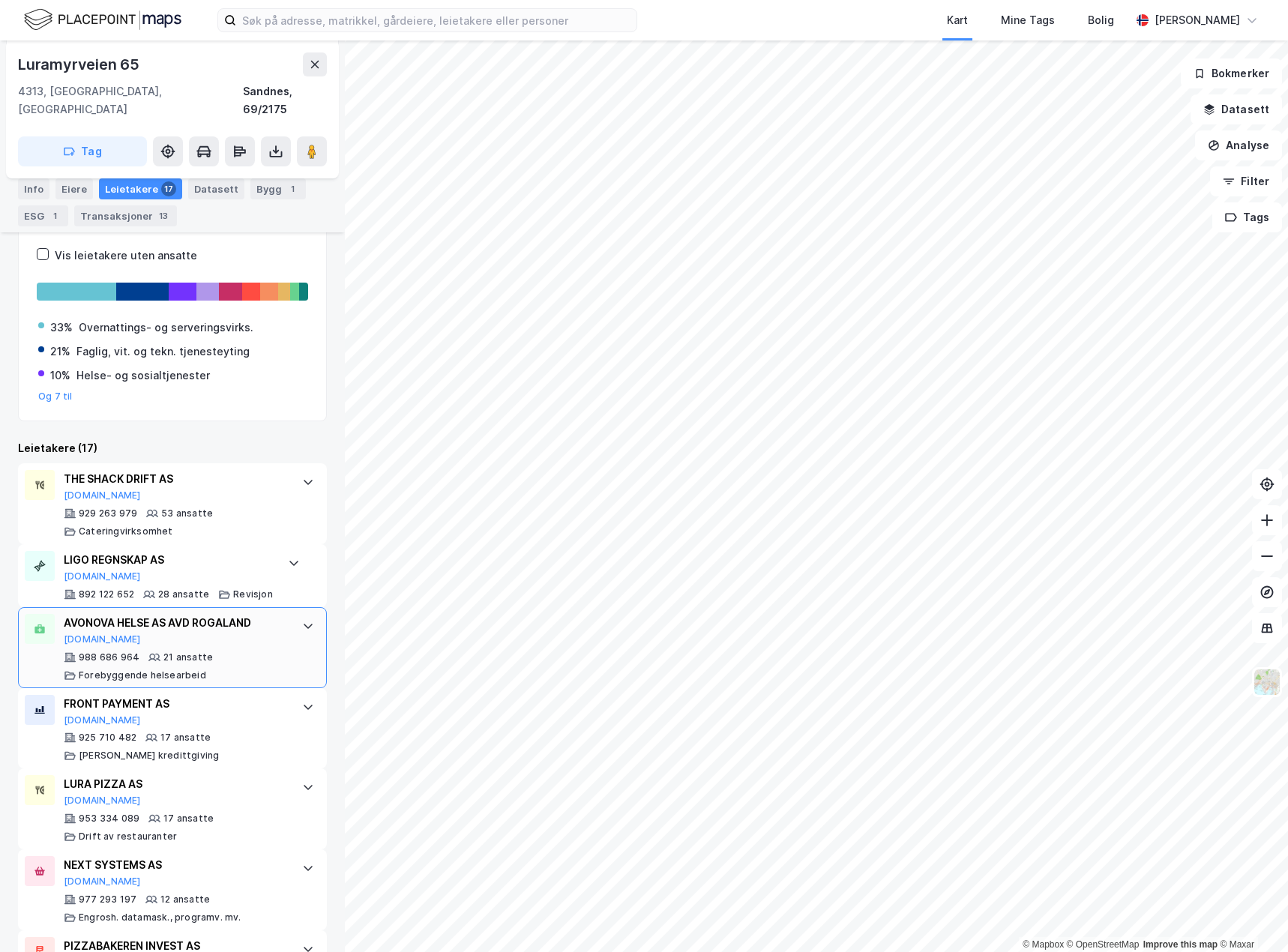
scroll to position [375, 0]
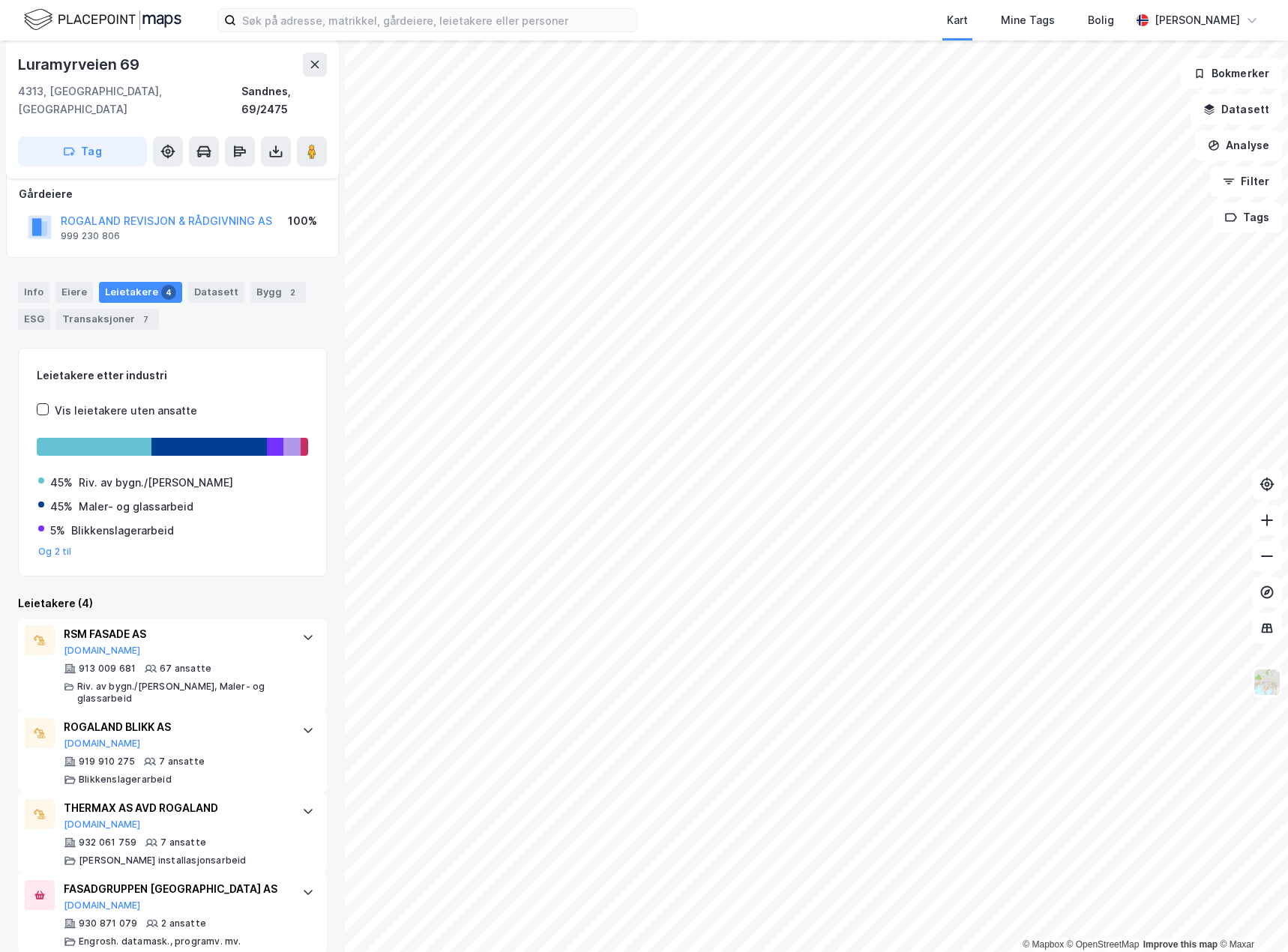
scroll to position [86, 0]
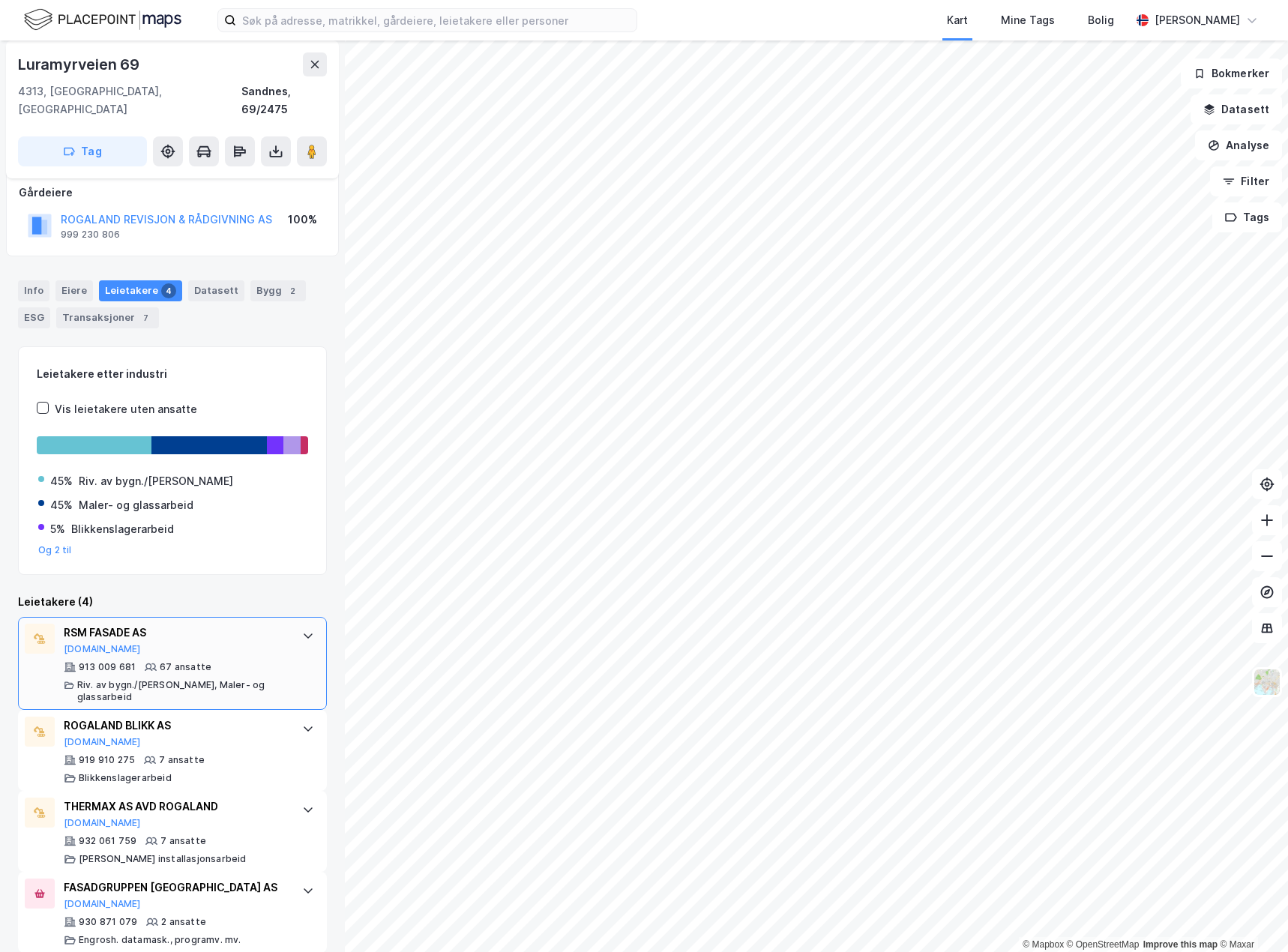
scroll to position [86, 0]
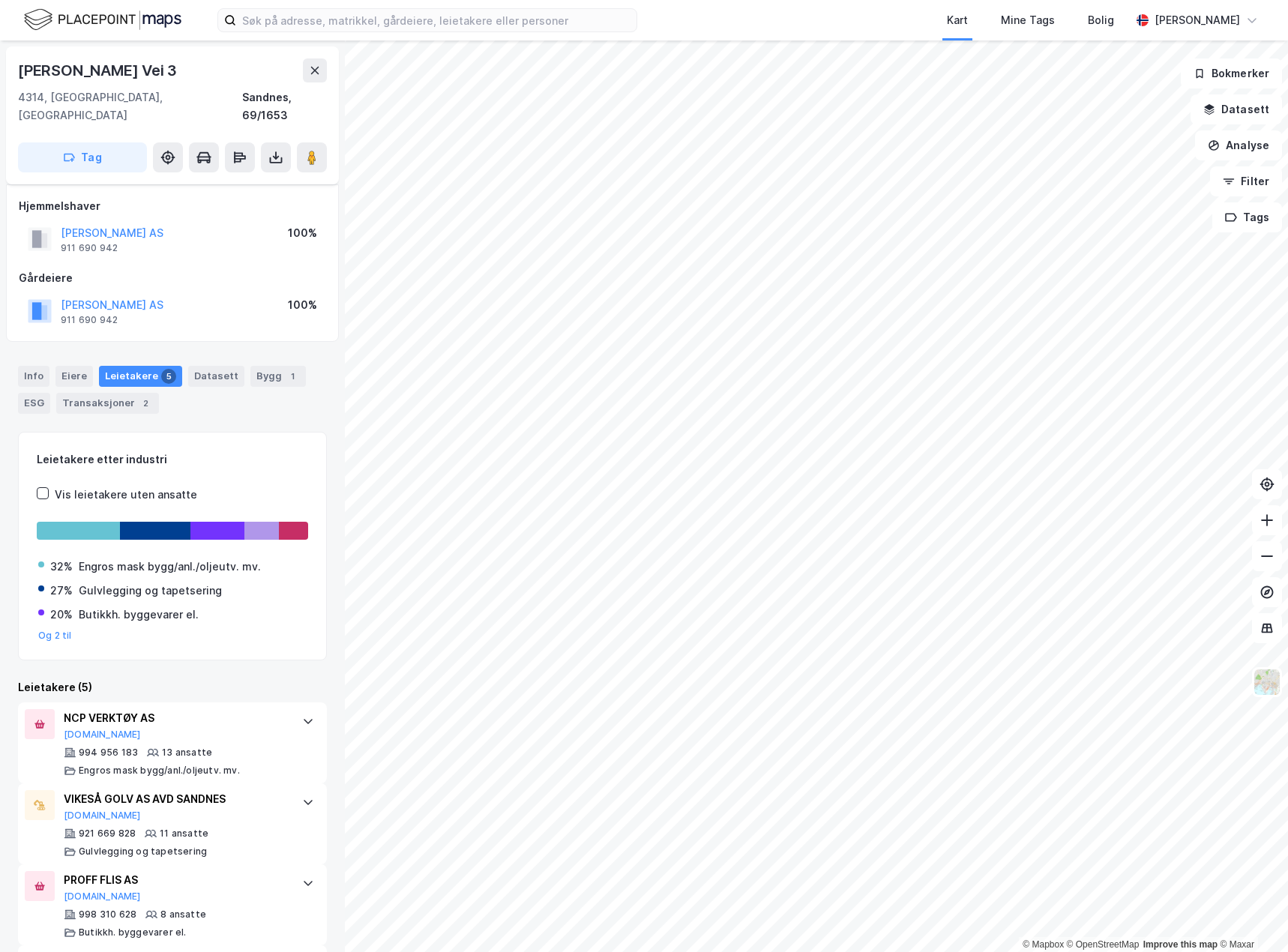
scroll to position [155, 0]
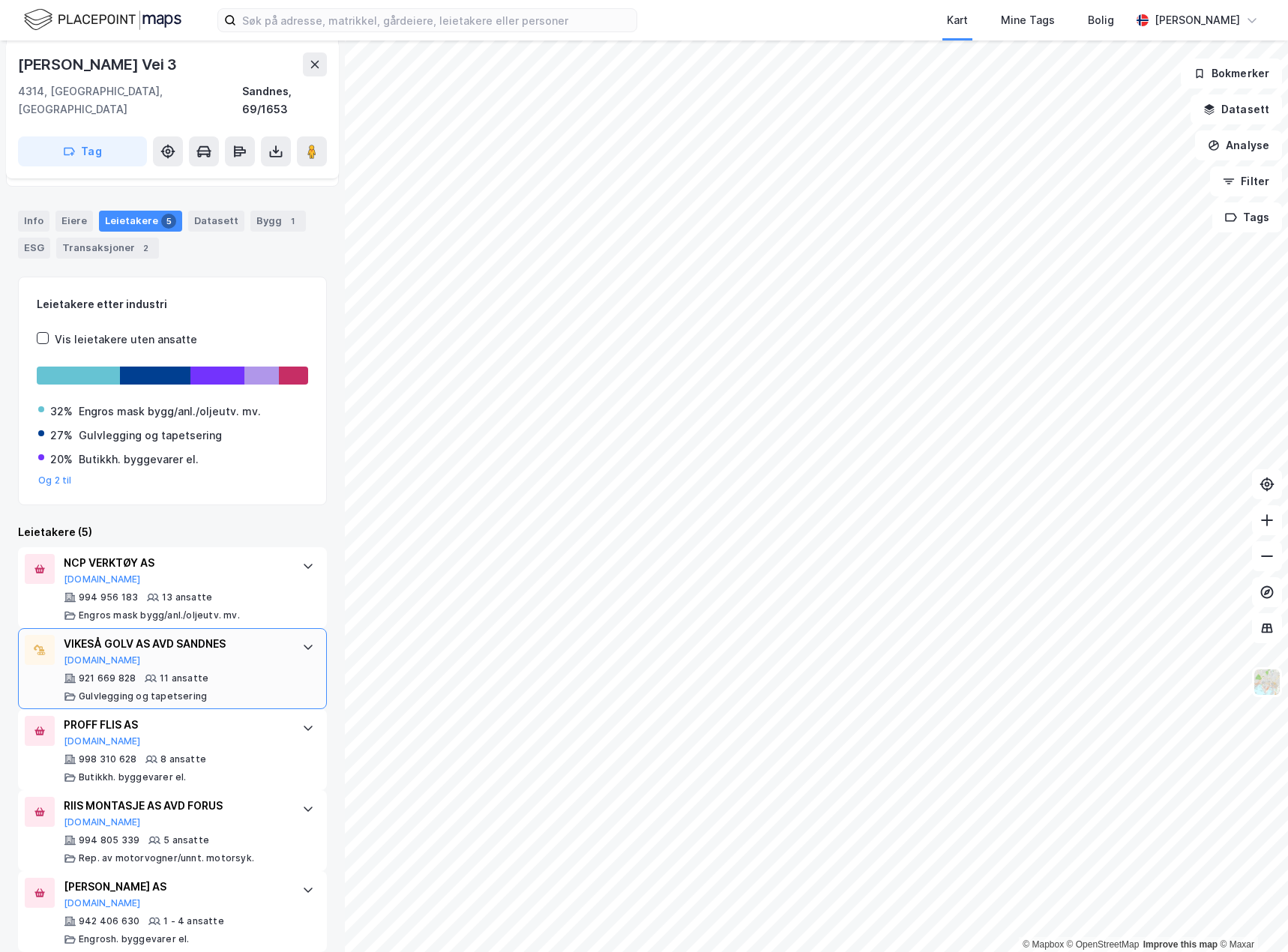
click at [302, 641] on icon at bounding box center [308, 647] width 12 height 12
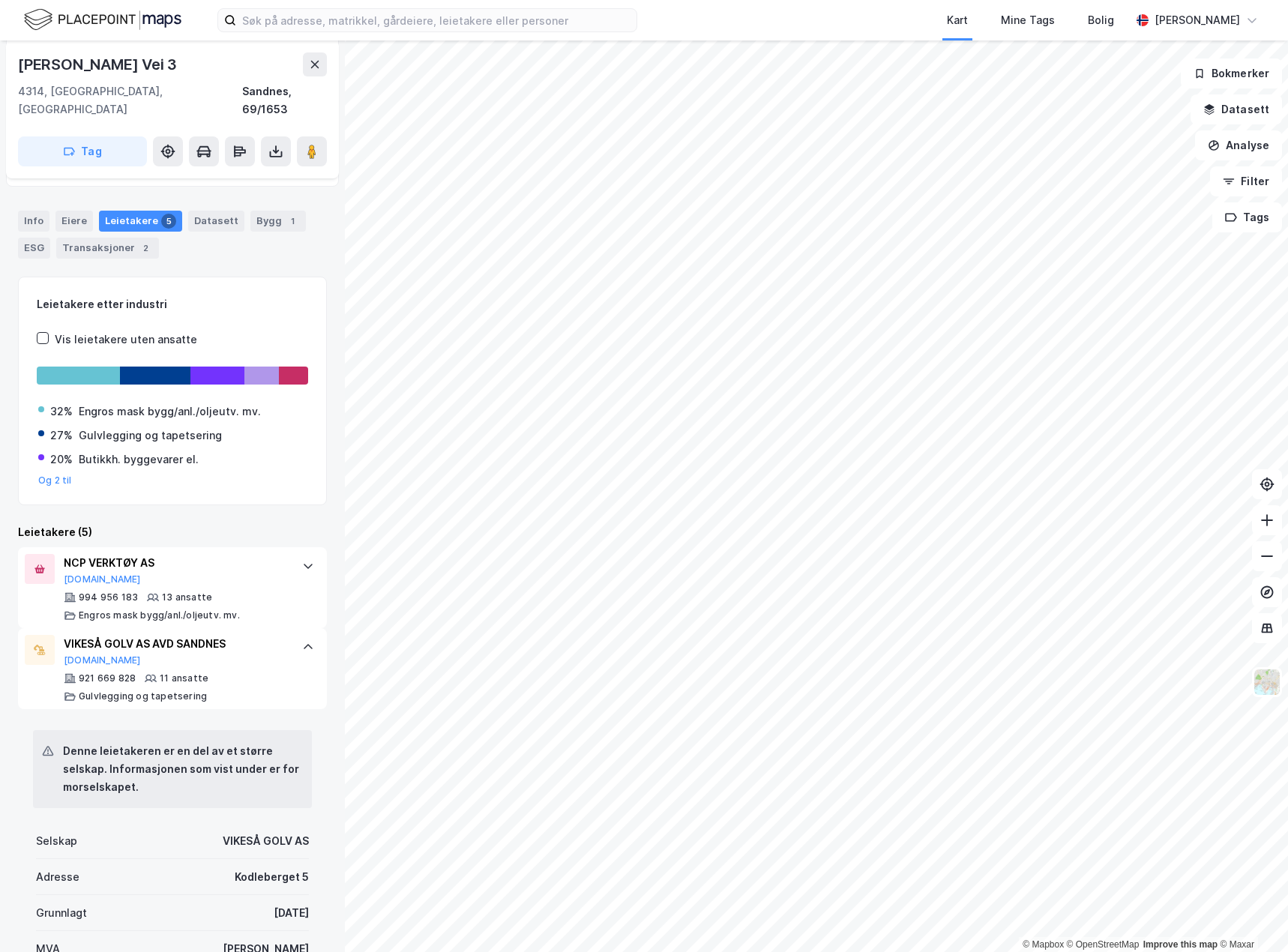
click at [302, 641] on icon at bounding box center [308, 647] width 12 height 12
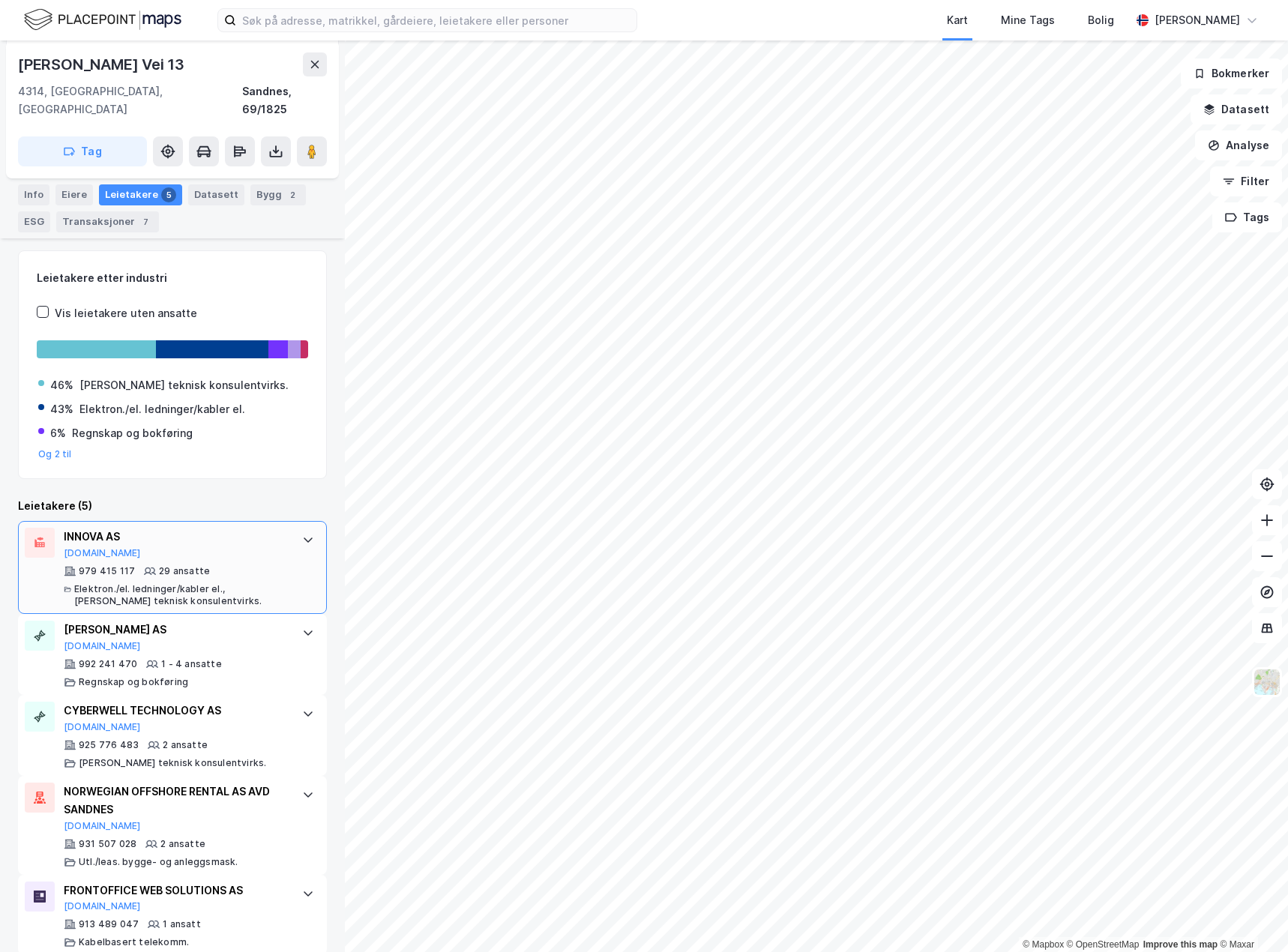
scroll to position [185, 0]
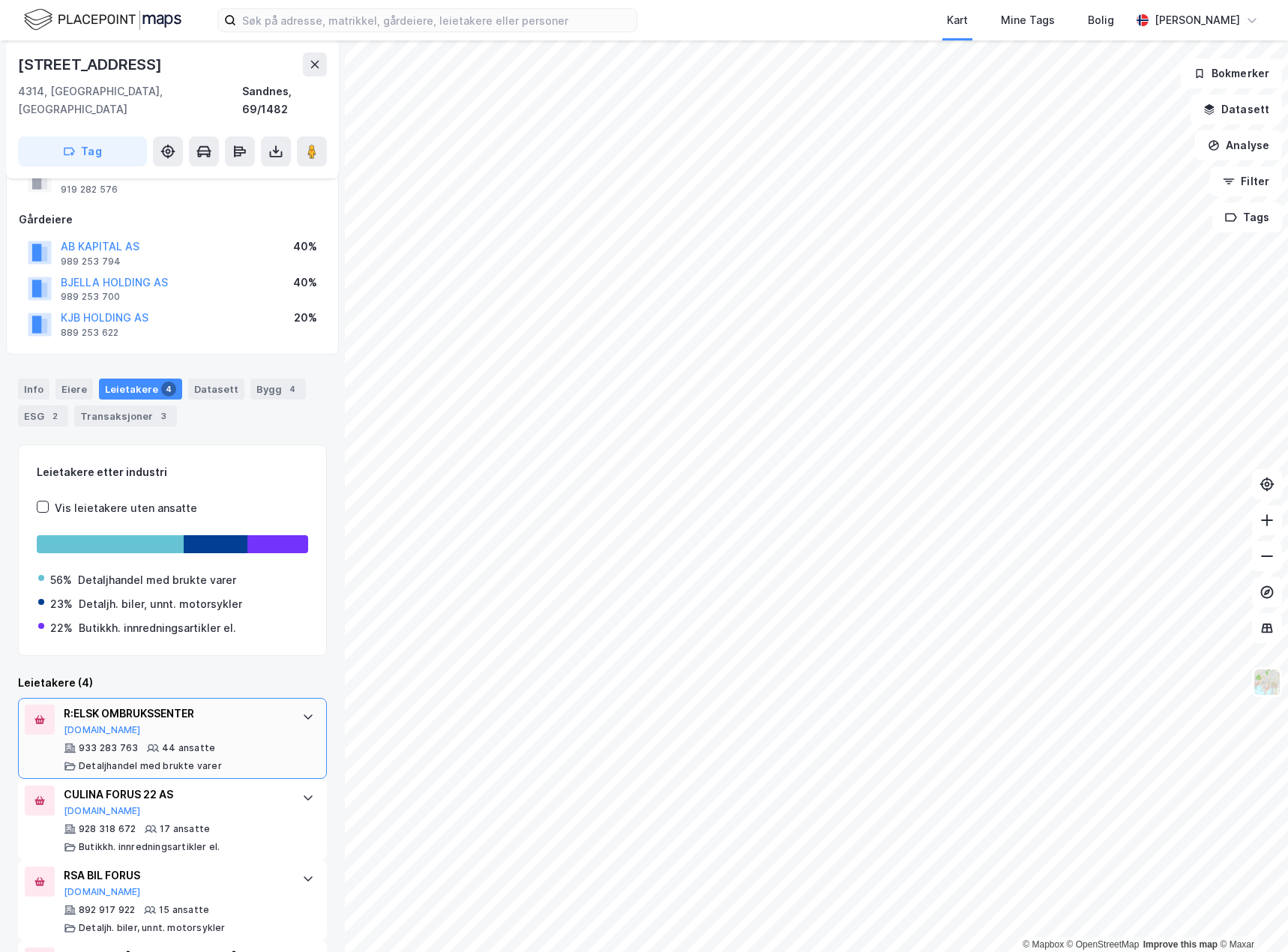
scroll to position [128, 0]
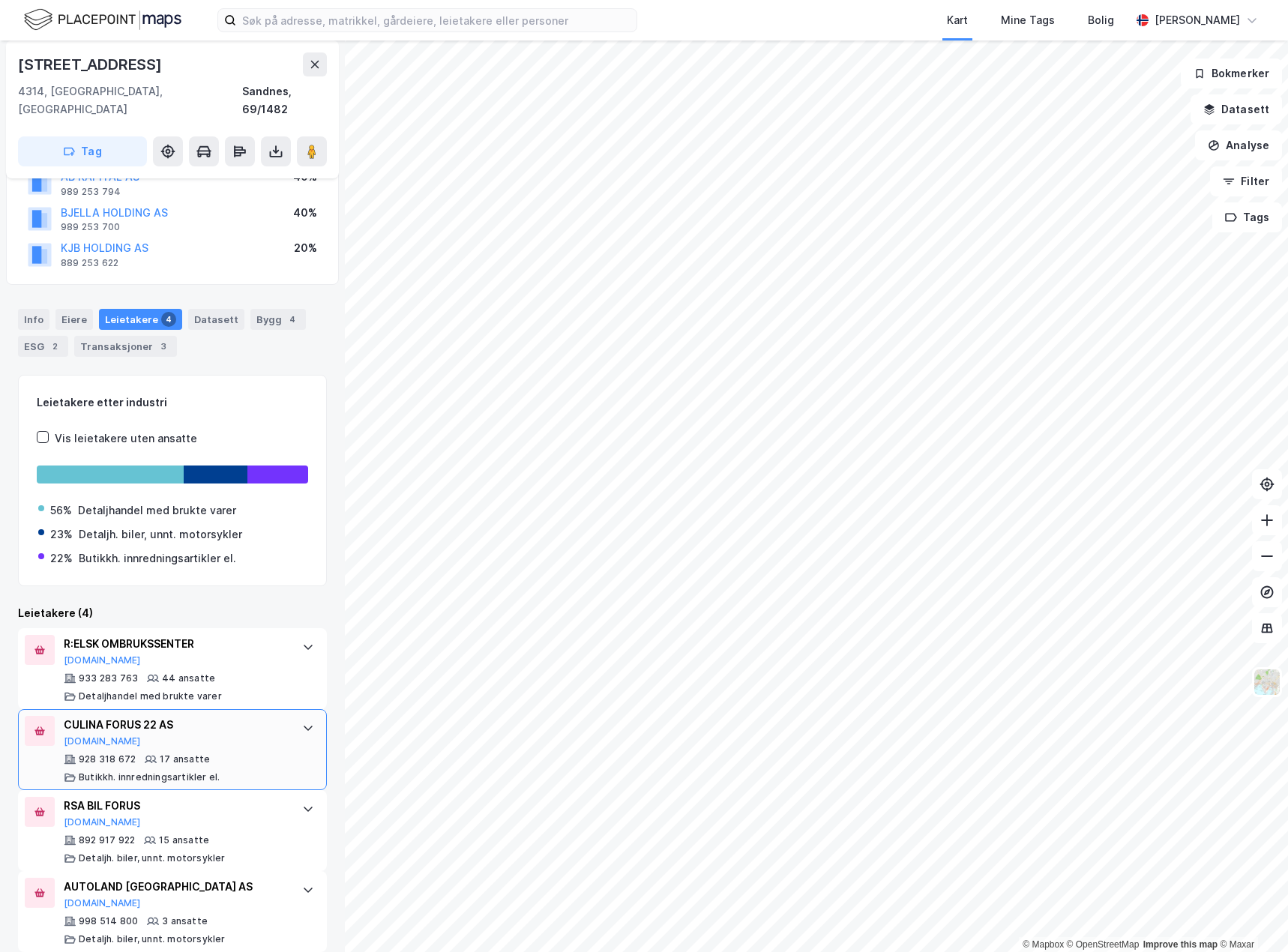
click at [296, 716] on div at bounding box center [308, 728] width 24 height 24
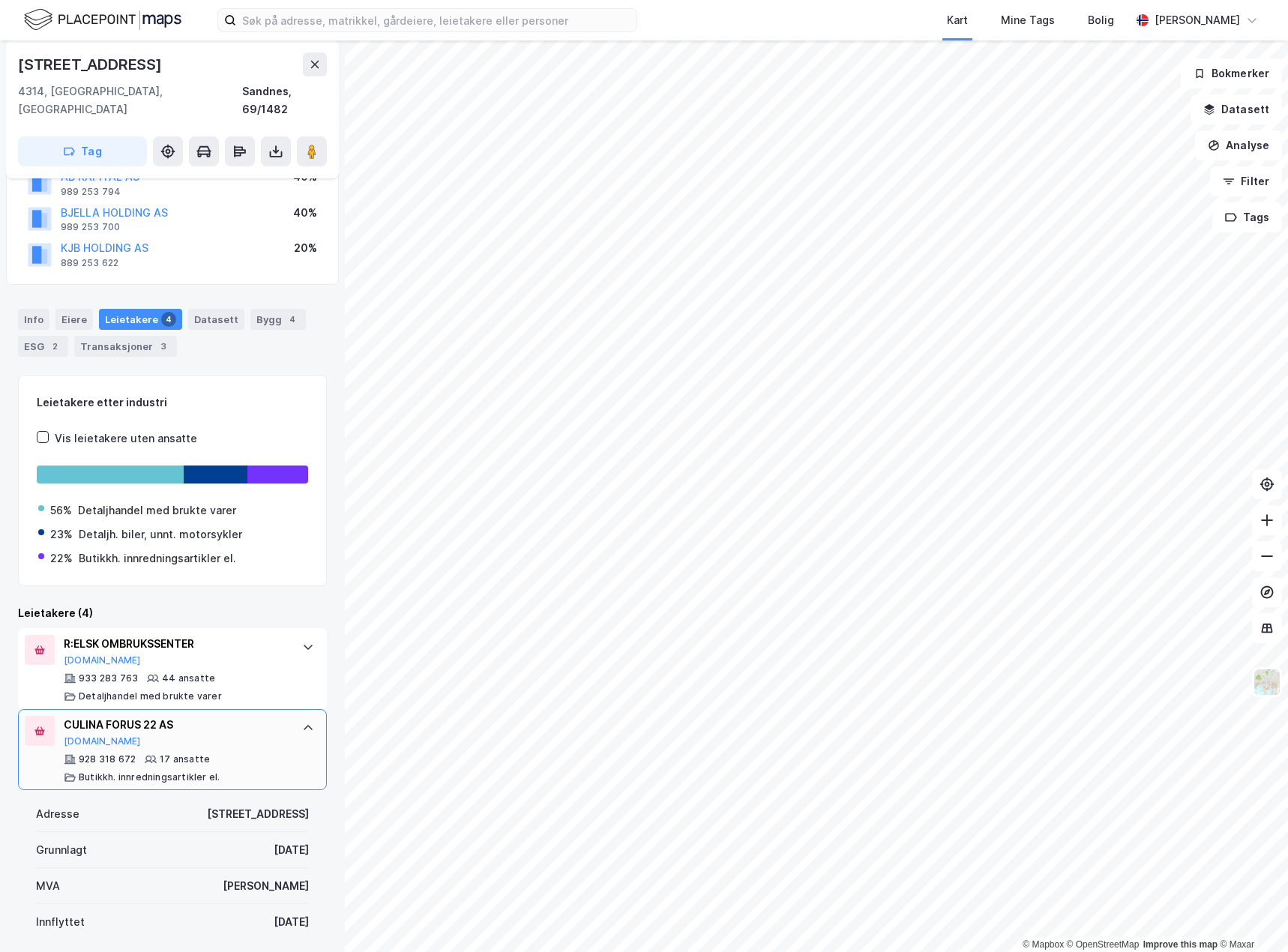
click at [296, 716] on div at bounding box center [308, 728] width 24 height 24
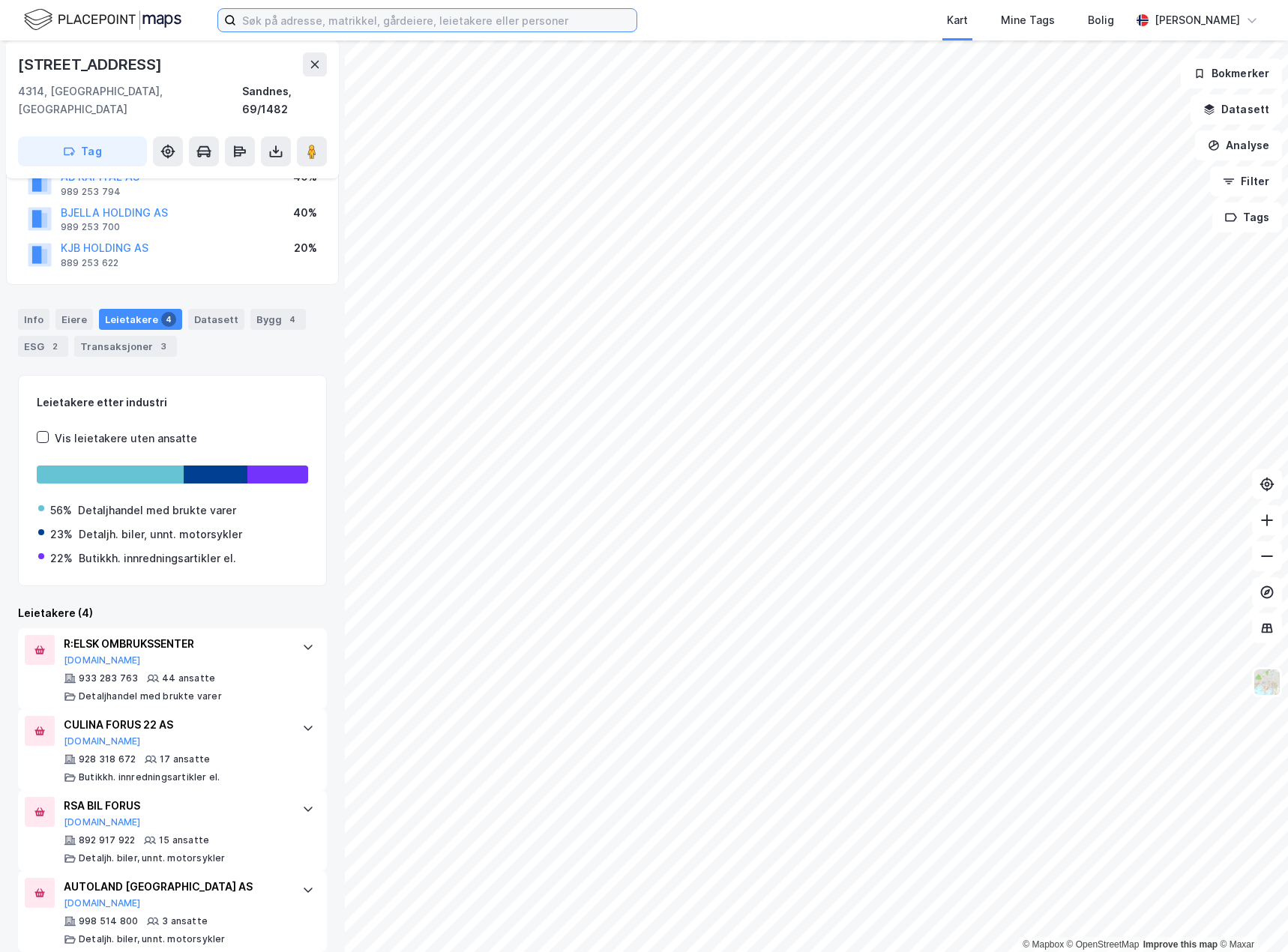
click at [414, 18] on input at bounding box center [436, 20] width 400 height 23
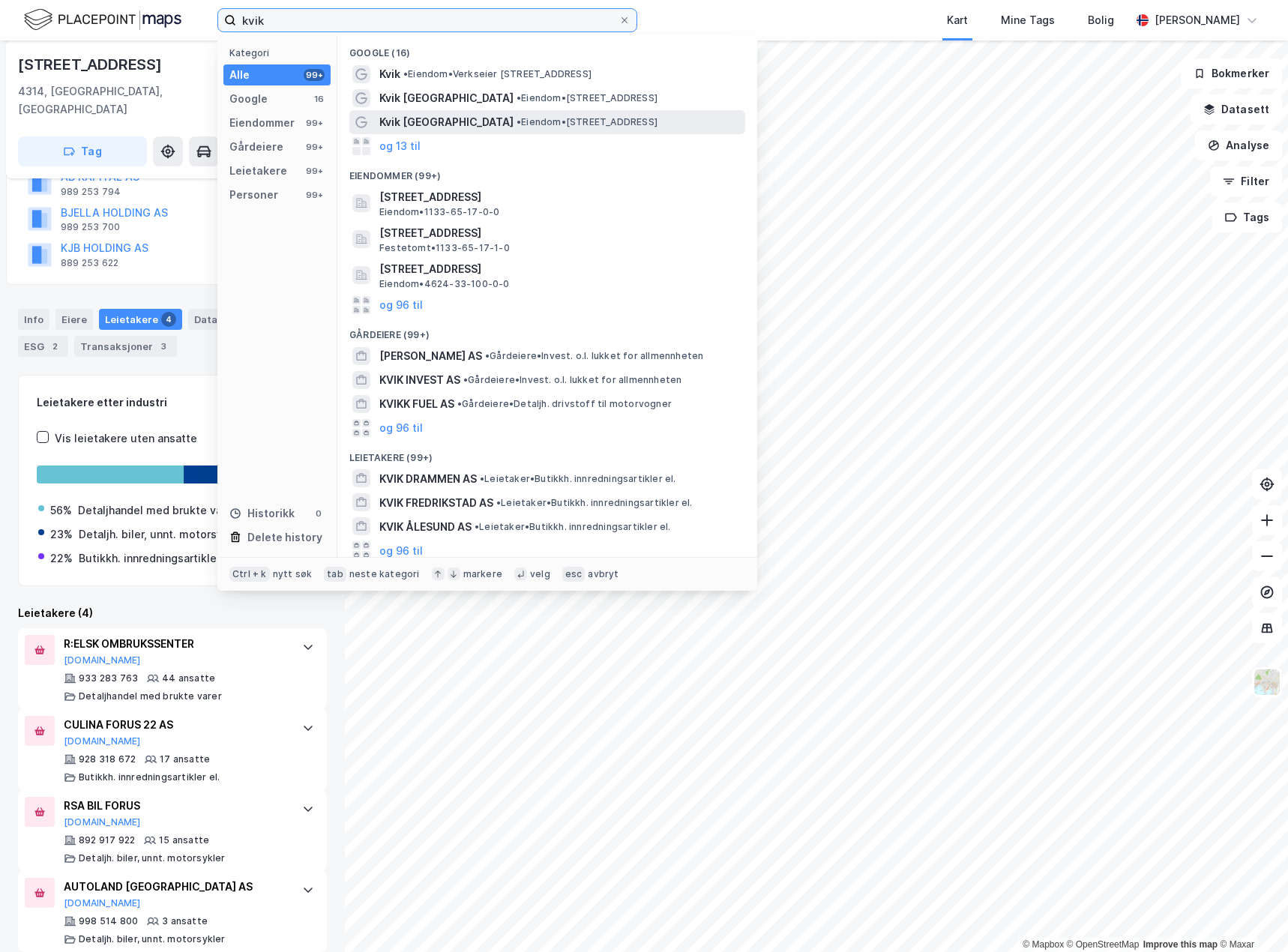
type input "kvik"
click at [516, 123] on span "• Eiendom • [STREET_ADDRESS]" at bounding box center [586, 122] width 141 height 12
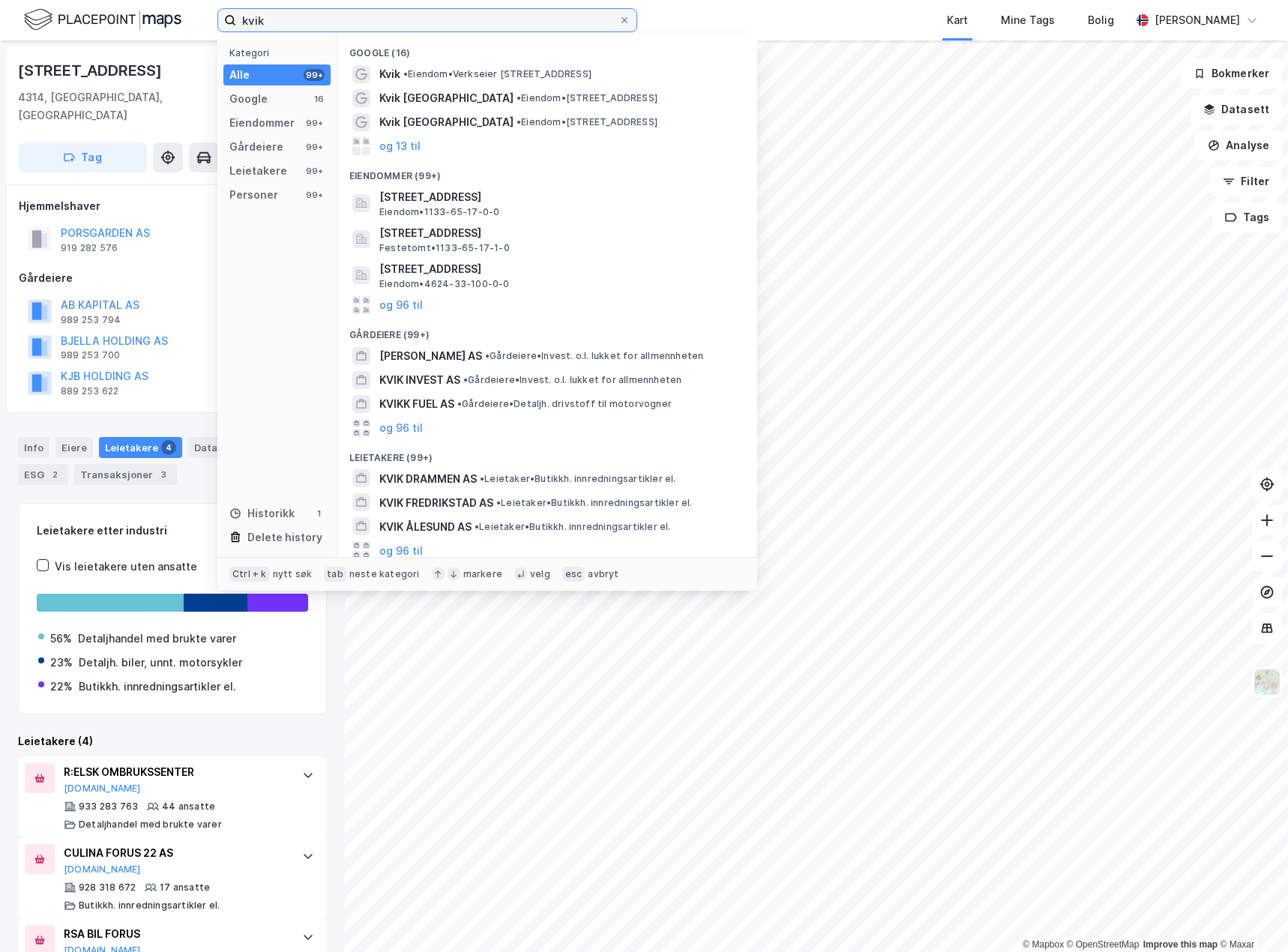
click at [293, 18] on input "kvik" at bounding box center [427, 20] width 382 height 23
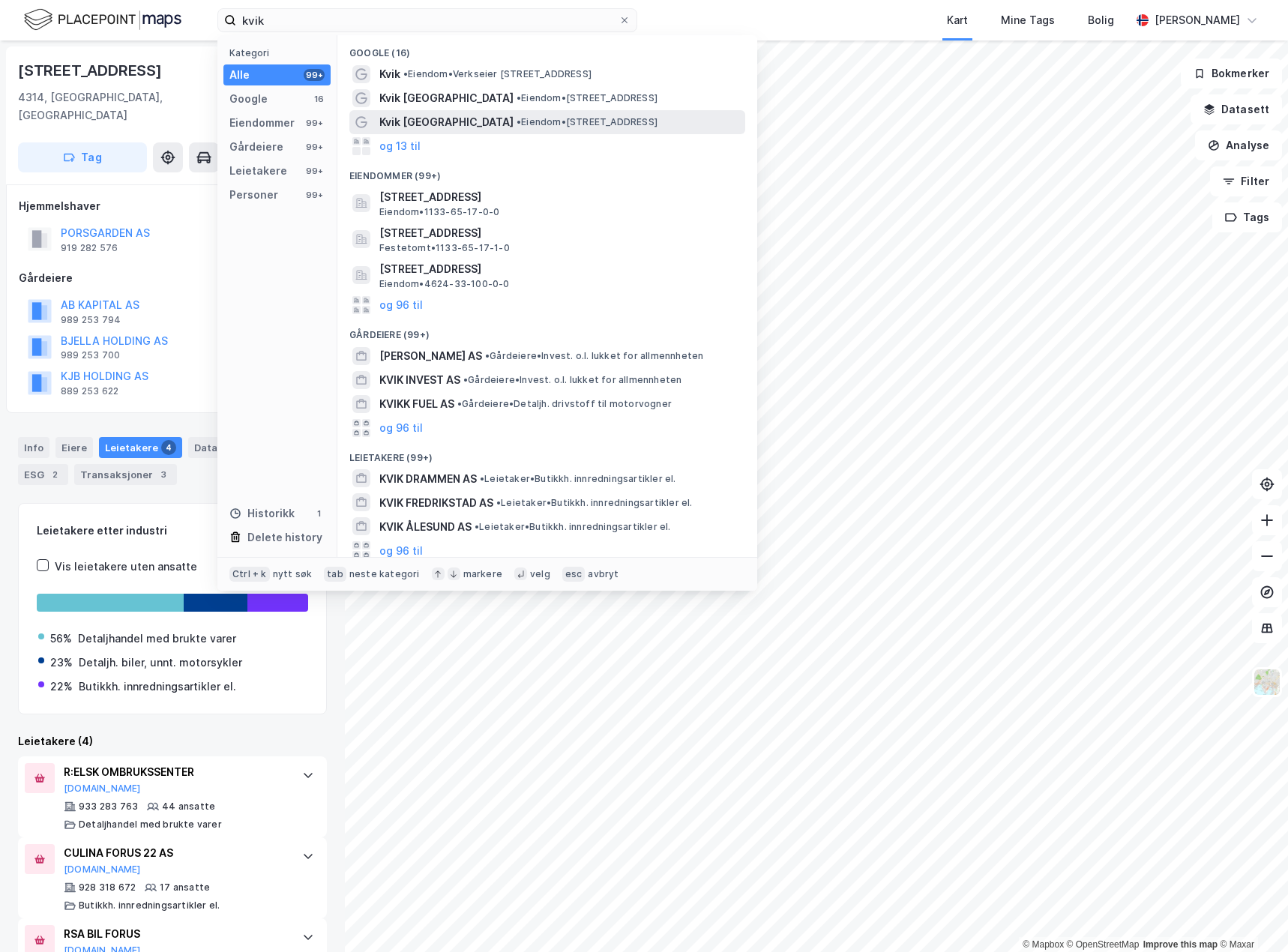
click at [442, 121] on span "Kvik [GEOGRAPHIC_DATA]" at bounding box center [446, 123] width 134 height 18
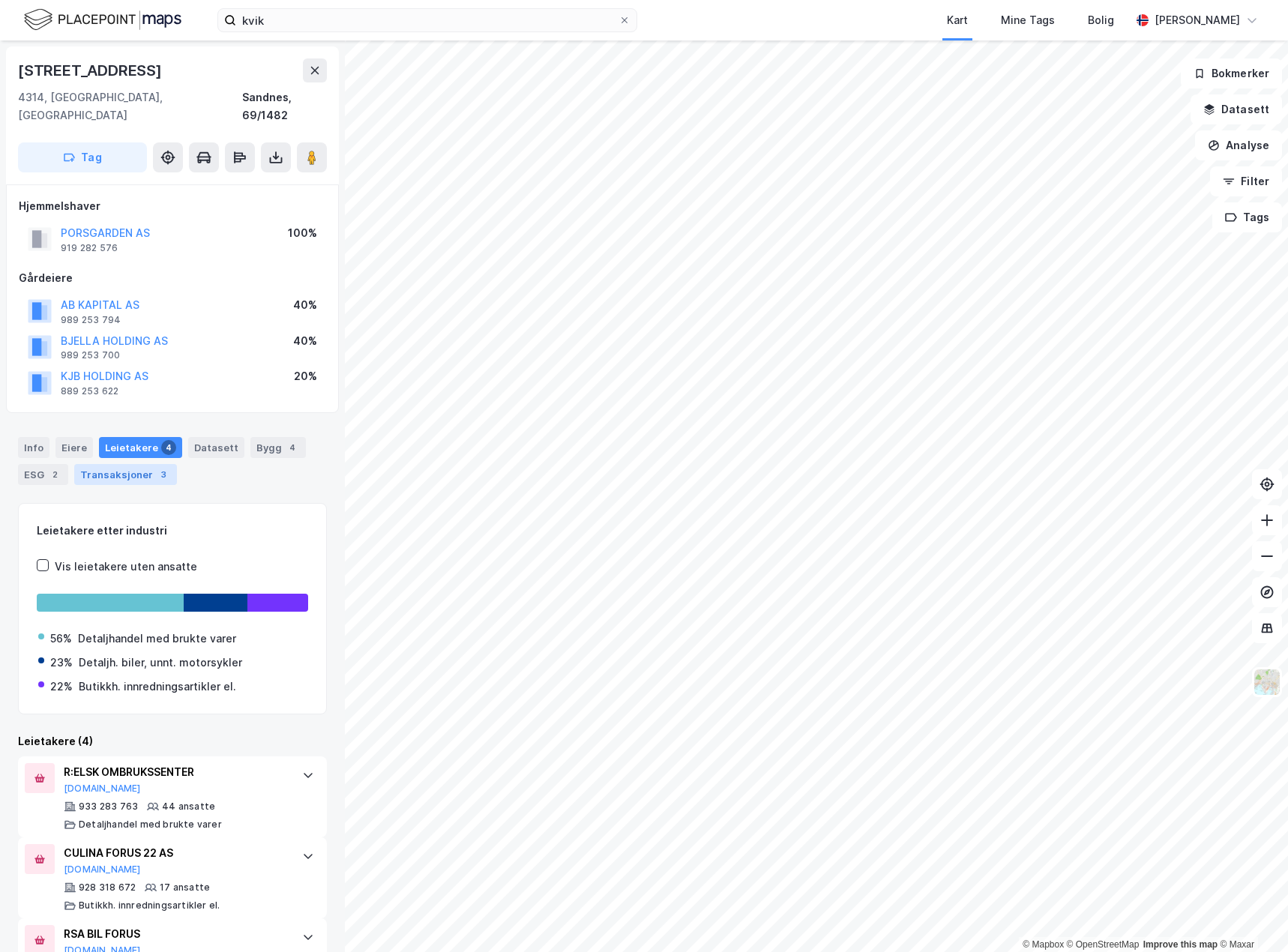
click at [112, 464] on div "Transaksjoner 3" at bounding box center [125, 474] width 103 height 21
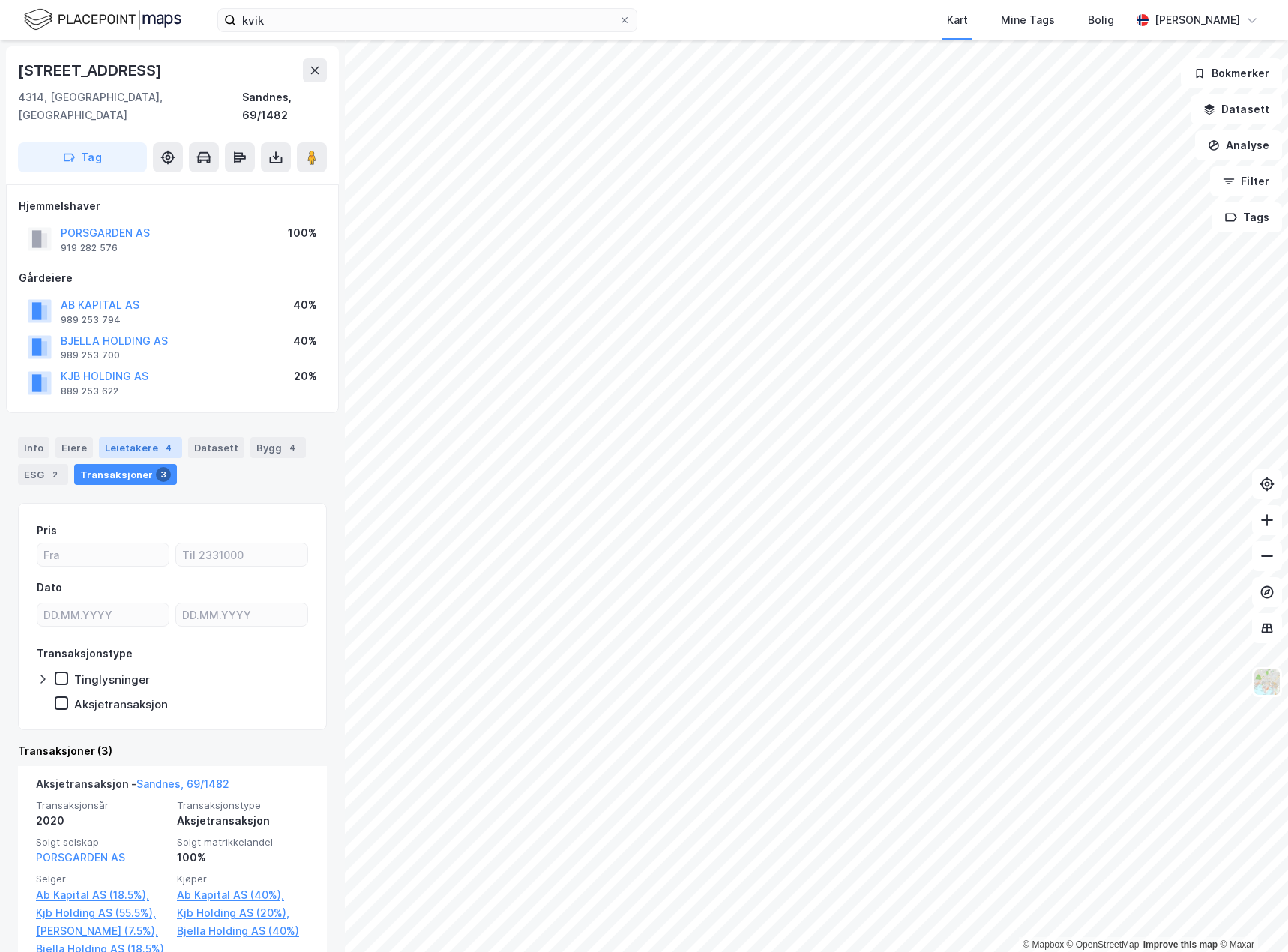
click at [128, 437] on div "Leietakere 4" at bounding box center [141, 447] width 83 height 21
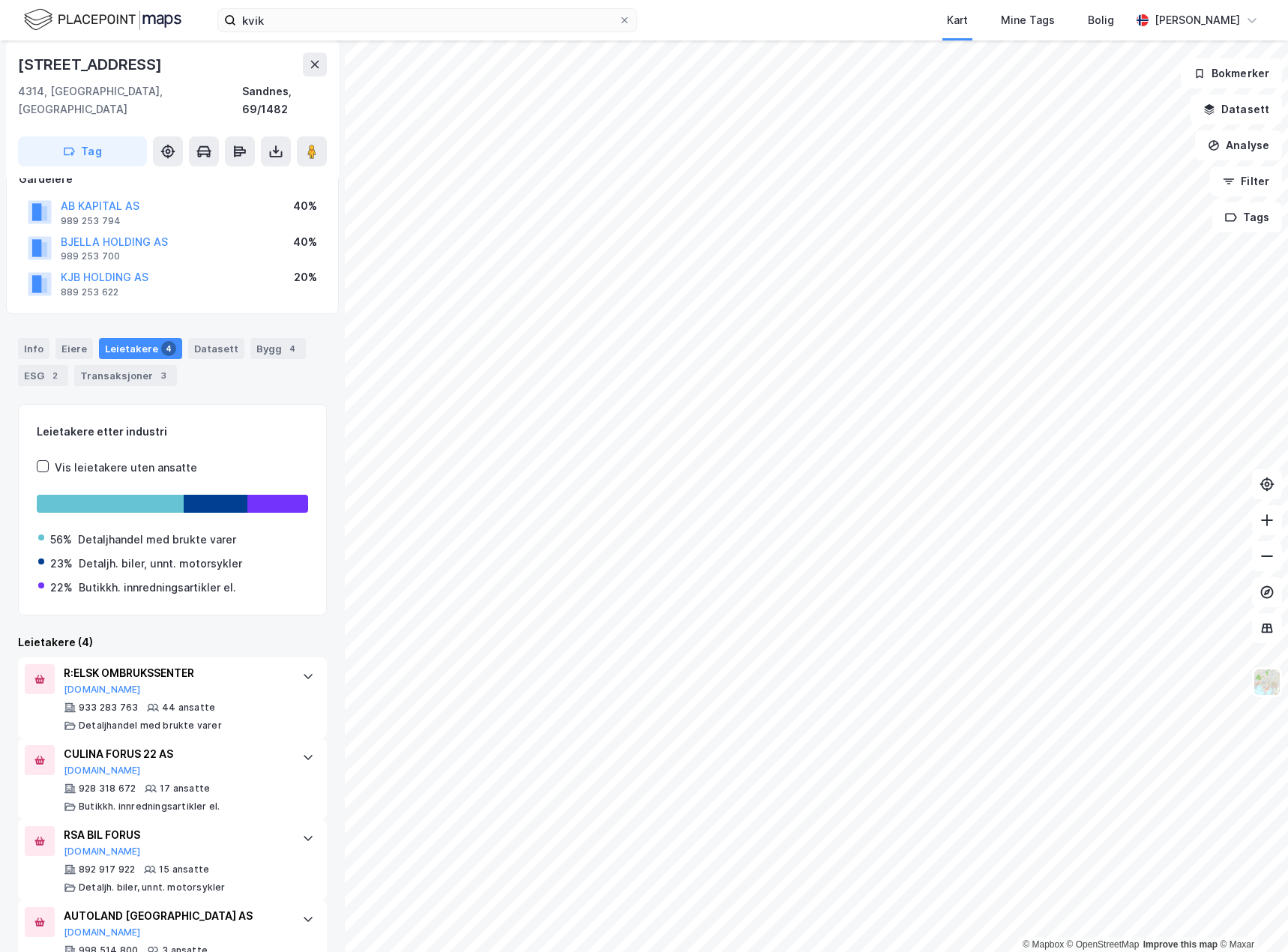
scroll to position [128, 0]
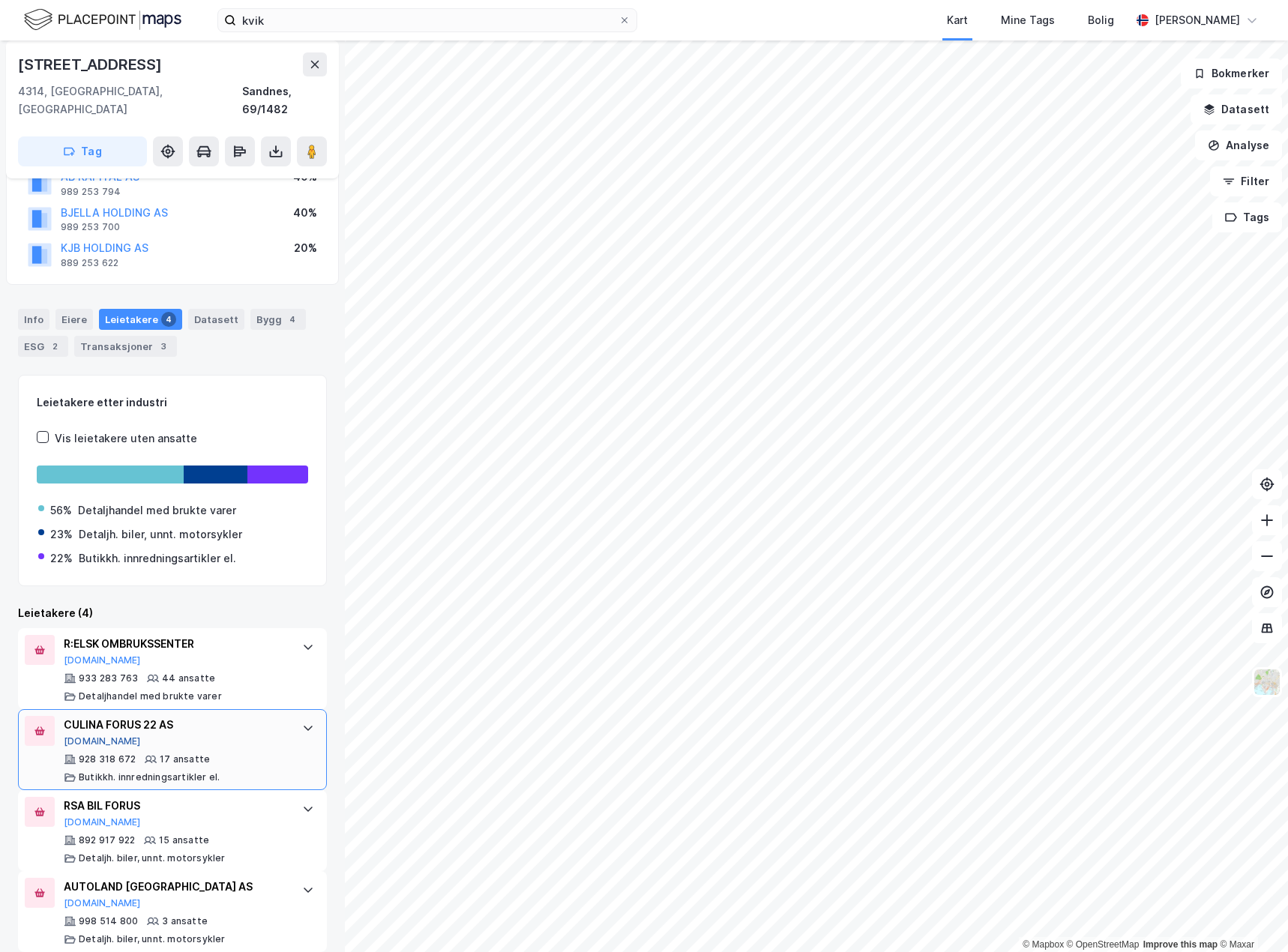
click at [88, 736] on button "[DOMAIN_NAME]" at bounding box center [102, 742] width 78 height 12
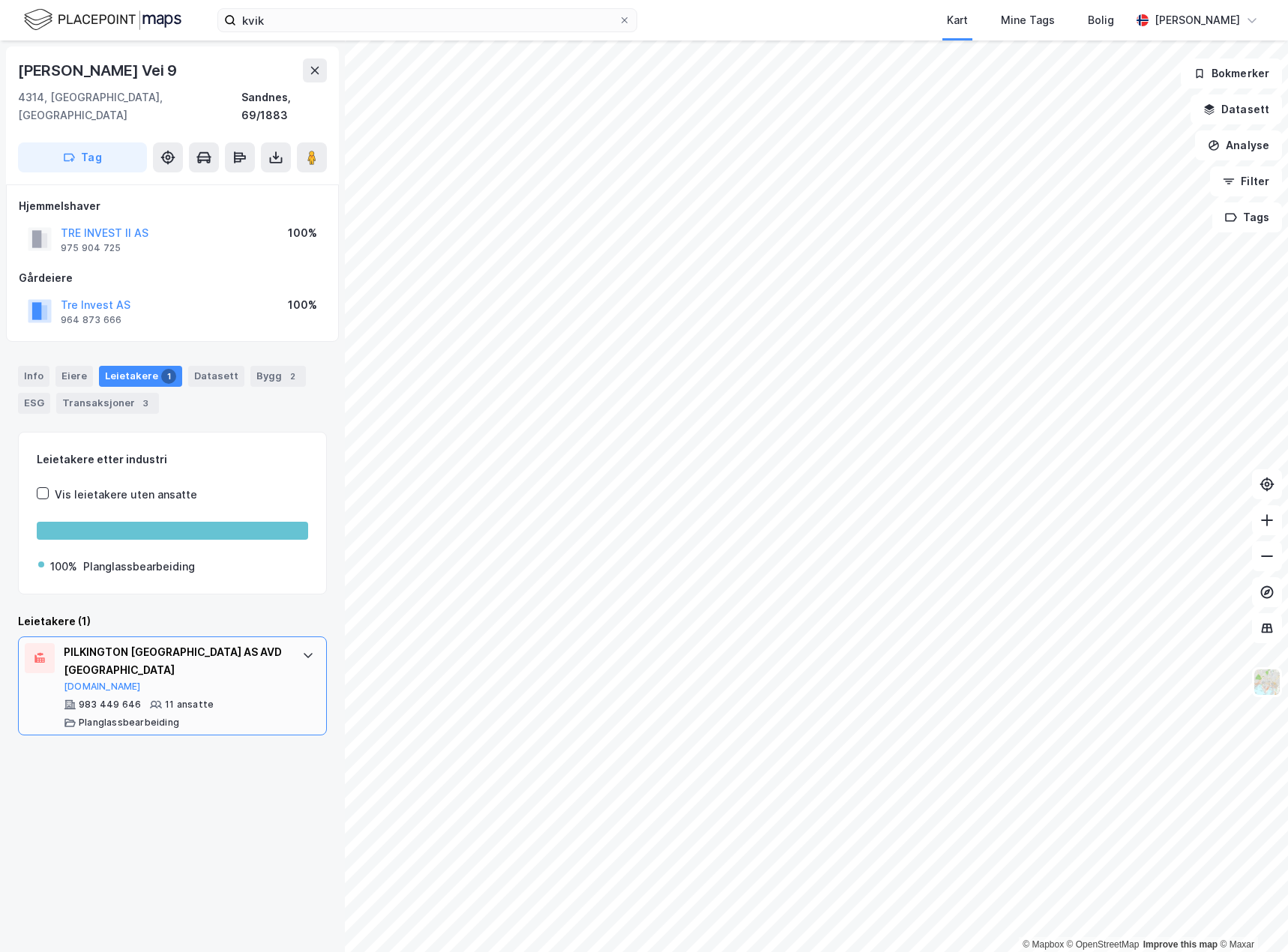
click at [299, 647] on div at bounding box center [308, 655] width 24 height 24
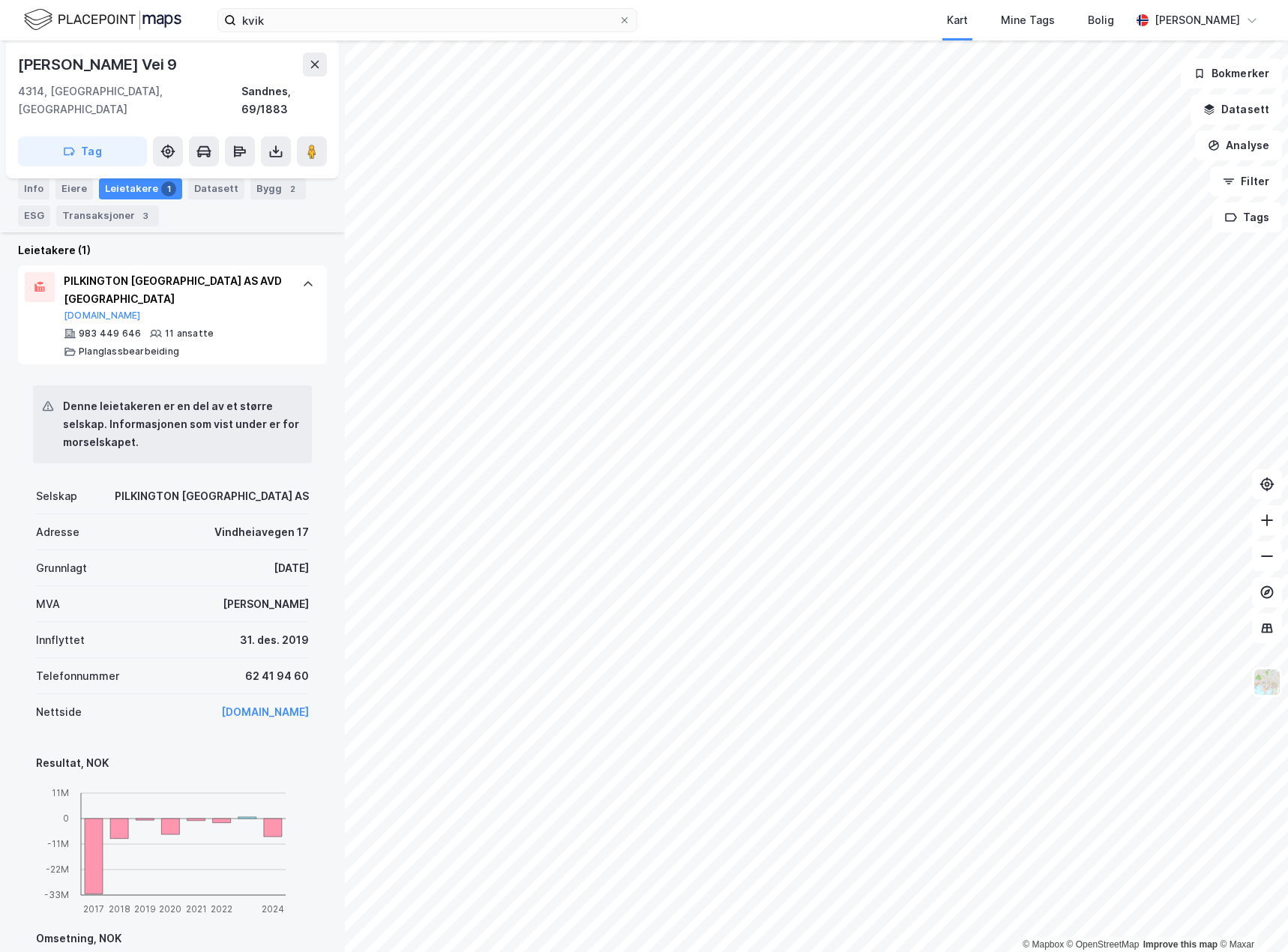
scroll to position [270, 0]
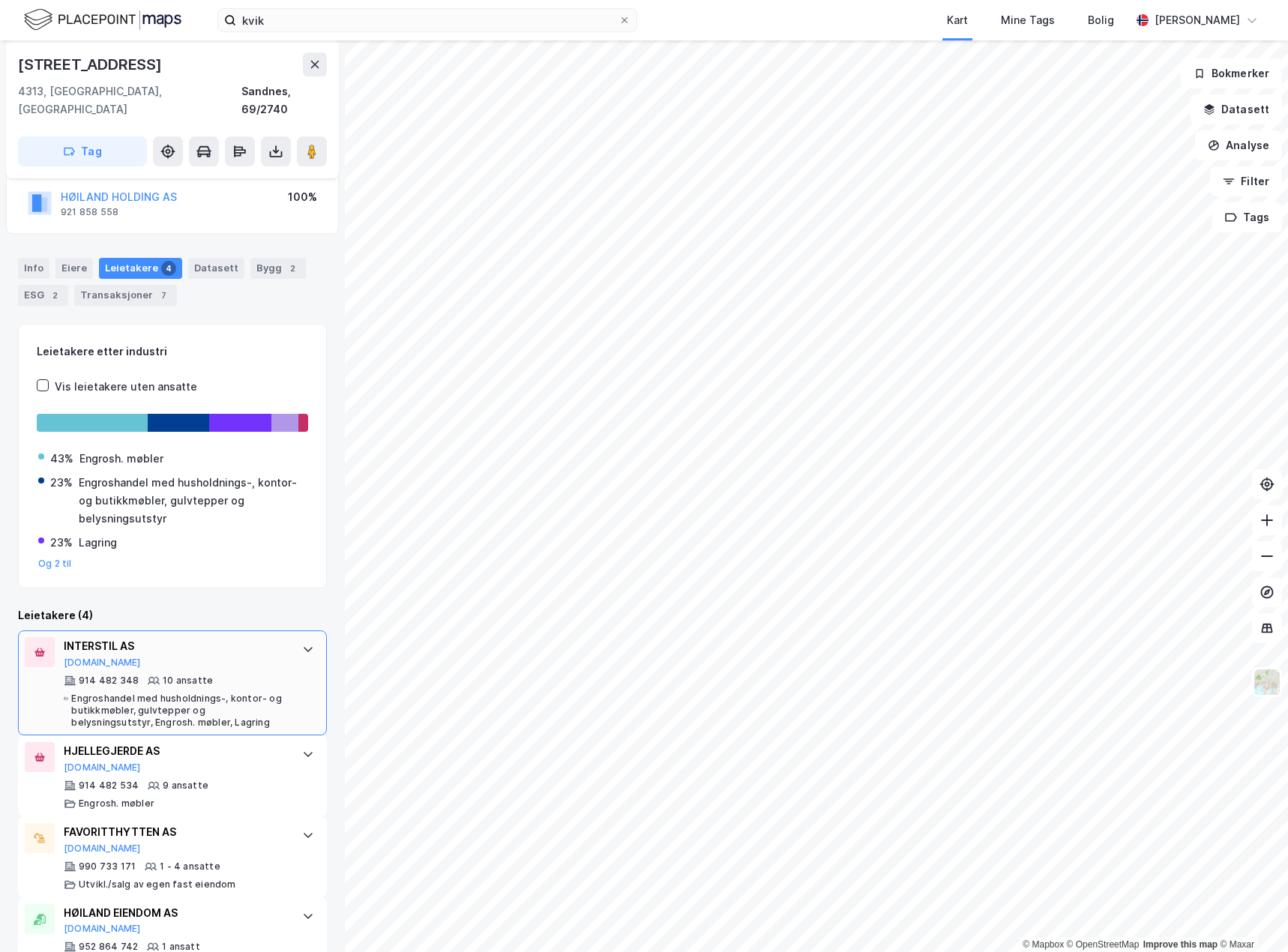
scroll to position [134, 0]
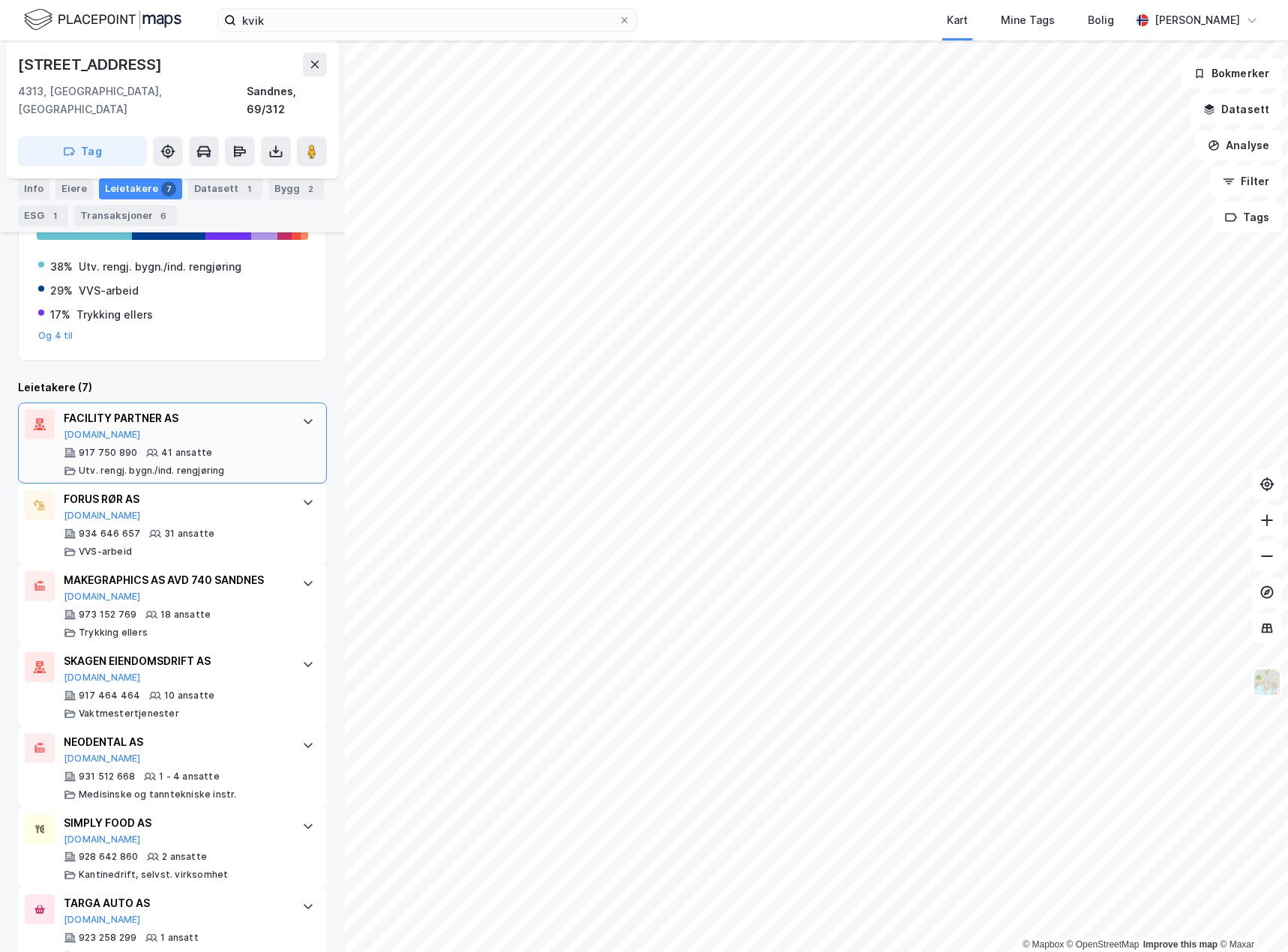
scroll to position [317, 0]
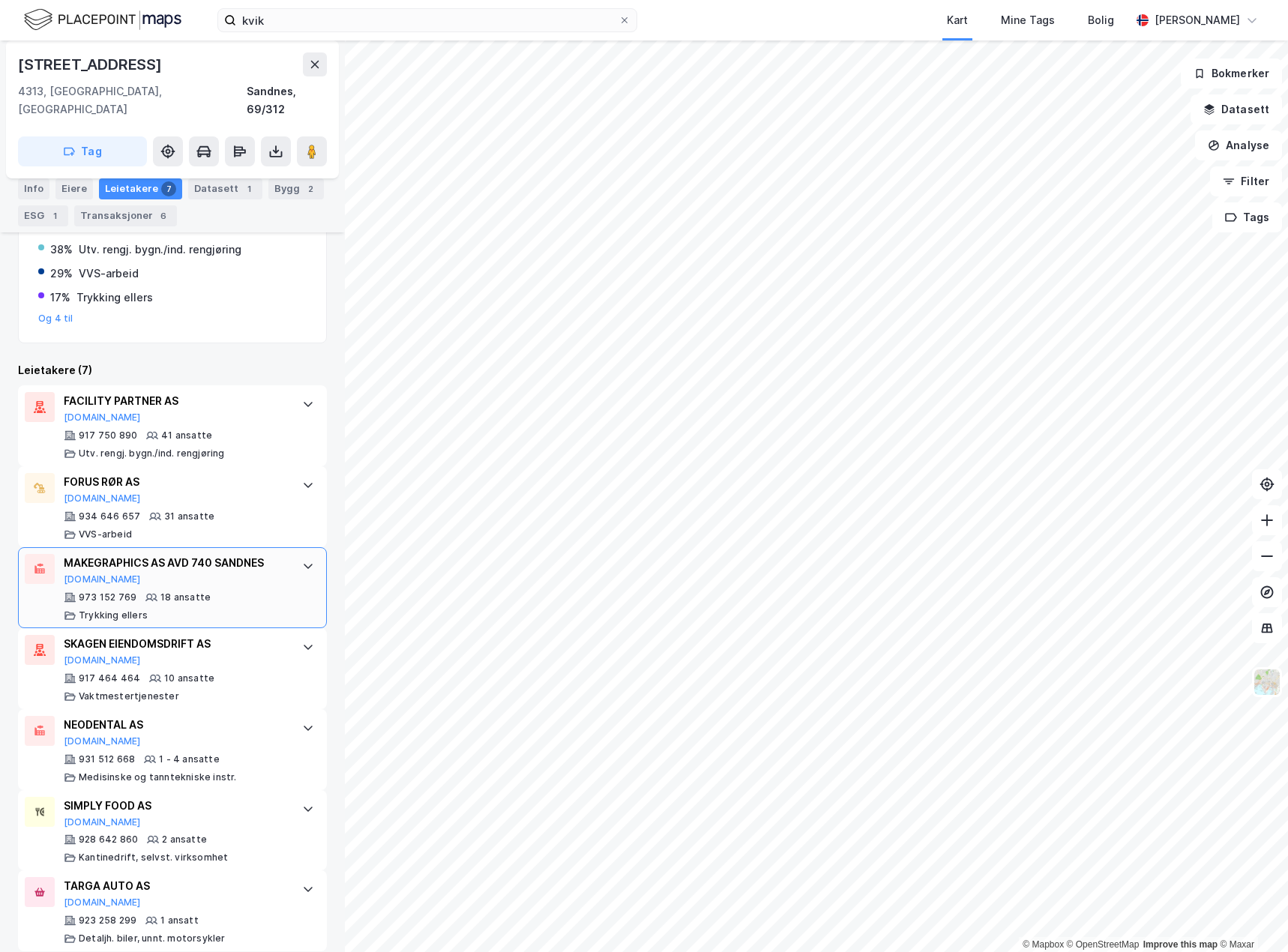
click at [227, 592] on div "973 152 769 18 ansatte Trykking ellers" at bounding box center [175, 607] width 224 height 30
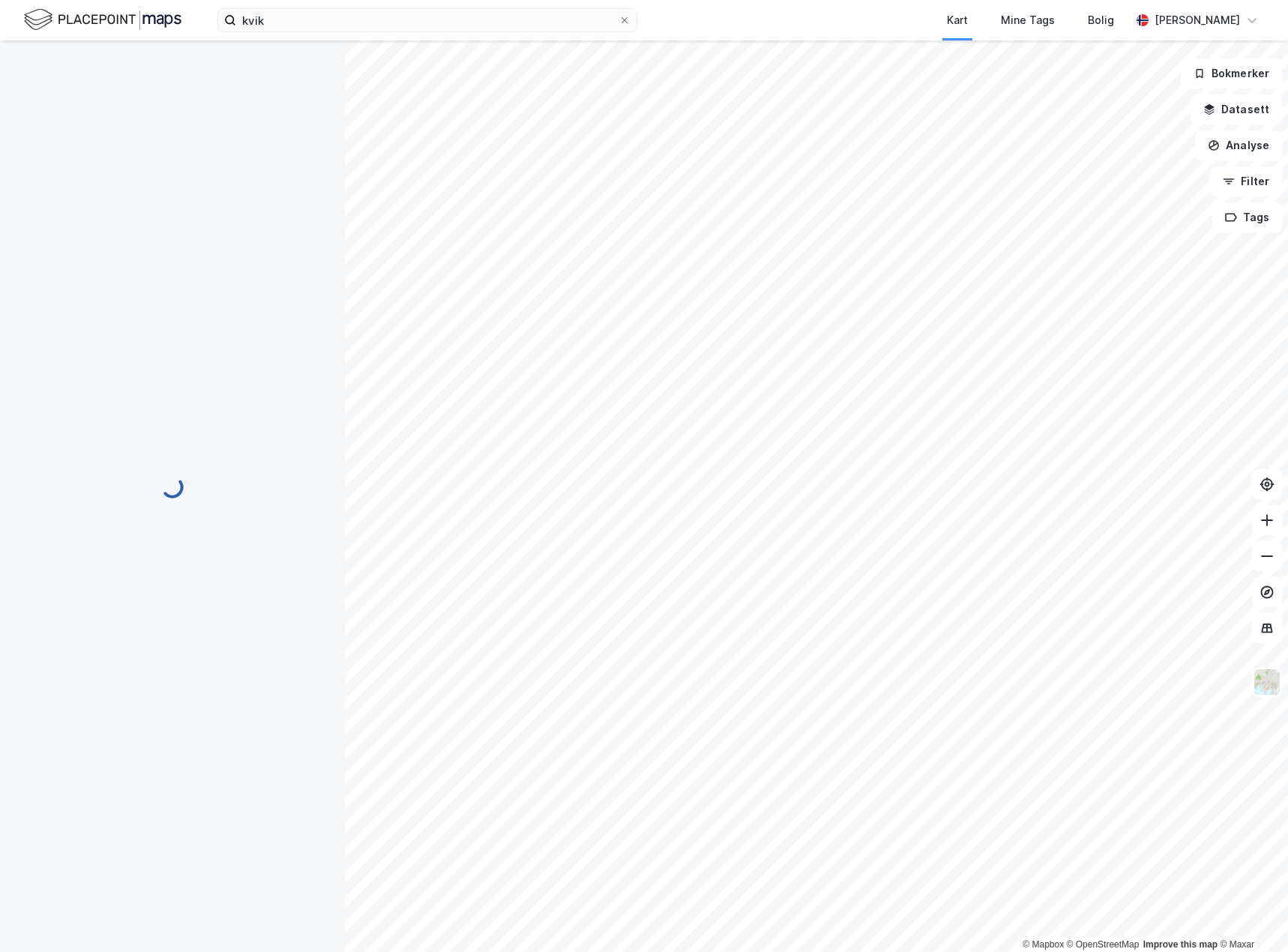
scroll to position [0, 0]
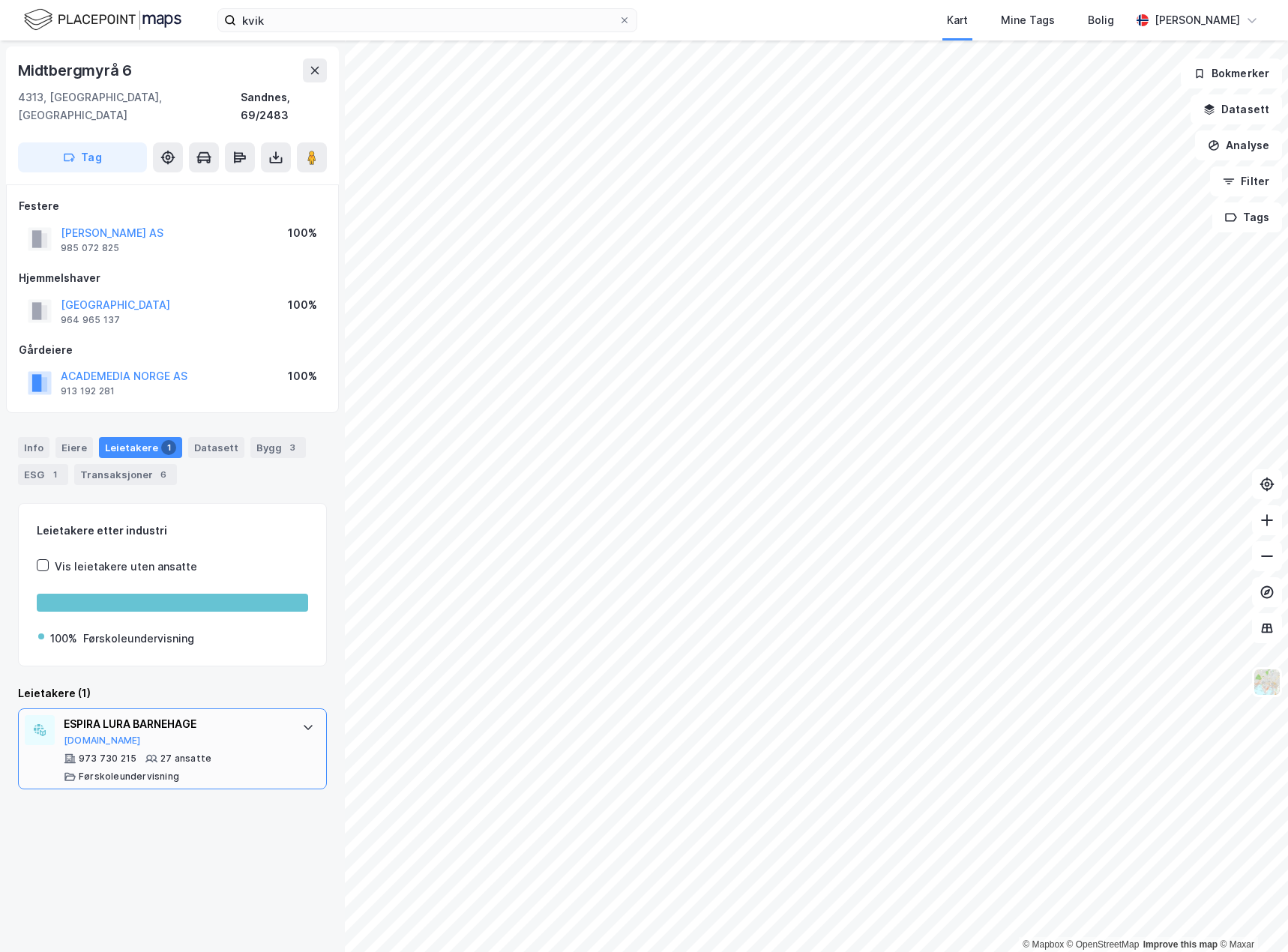
click at [308, 733] on div "ESPIRA LURA BARNEHAGE [DOMAIN_NAME] 973 730 215 27 ansatte Førskoleundervisning" at bounding box center [173, 748] width 309 height 81
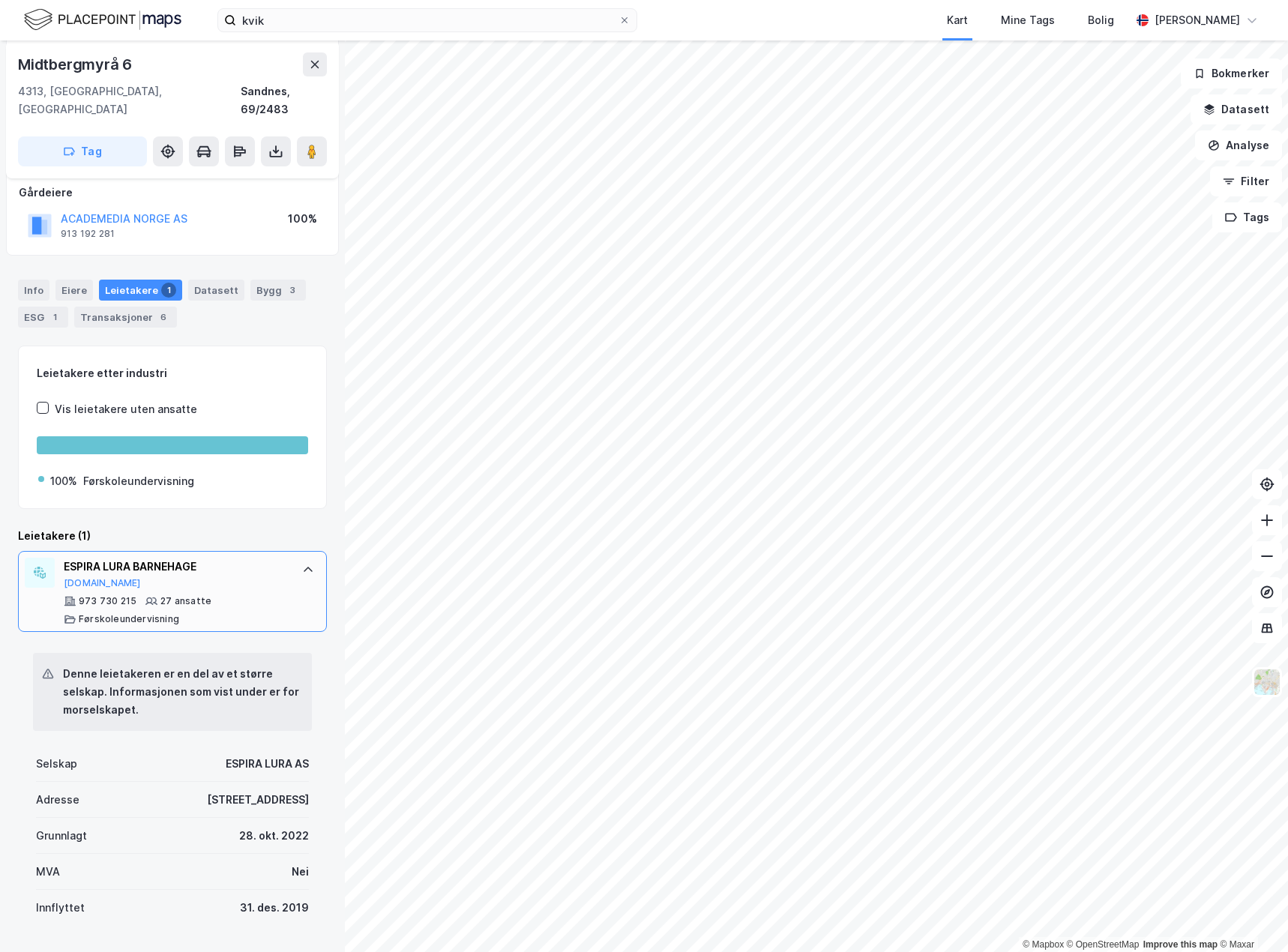
scroll to position [225, 0]
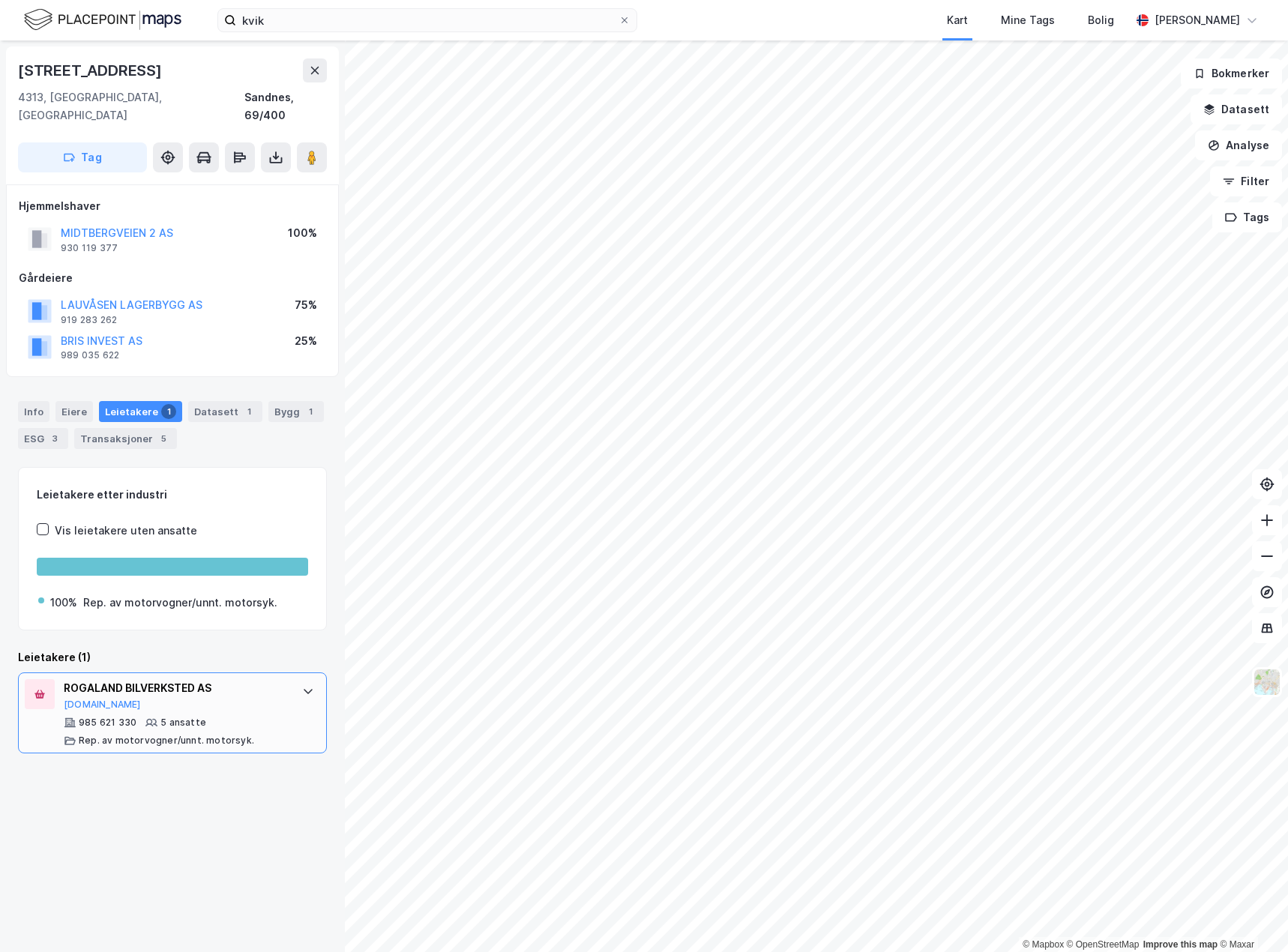
click at [287, 693] on div "ROGALAND BILVERKSTED AS [DOMAIN_NAME] 985 621 330 5 ansatte Rep. av motorvogner…" at bounding box center [173, 713] width 309 height 81
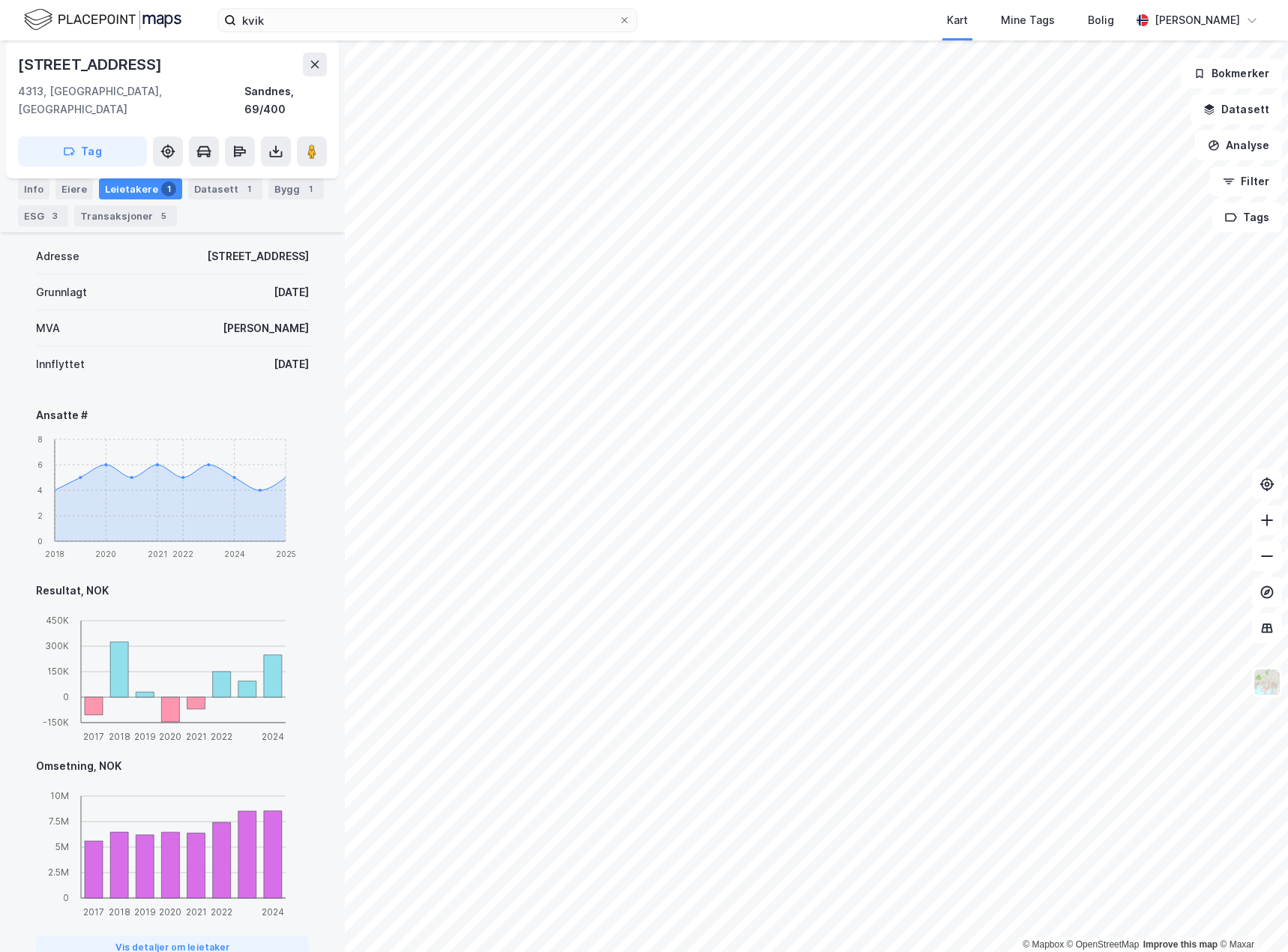
scroll to position [525, 0]
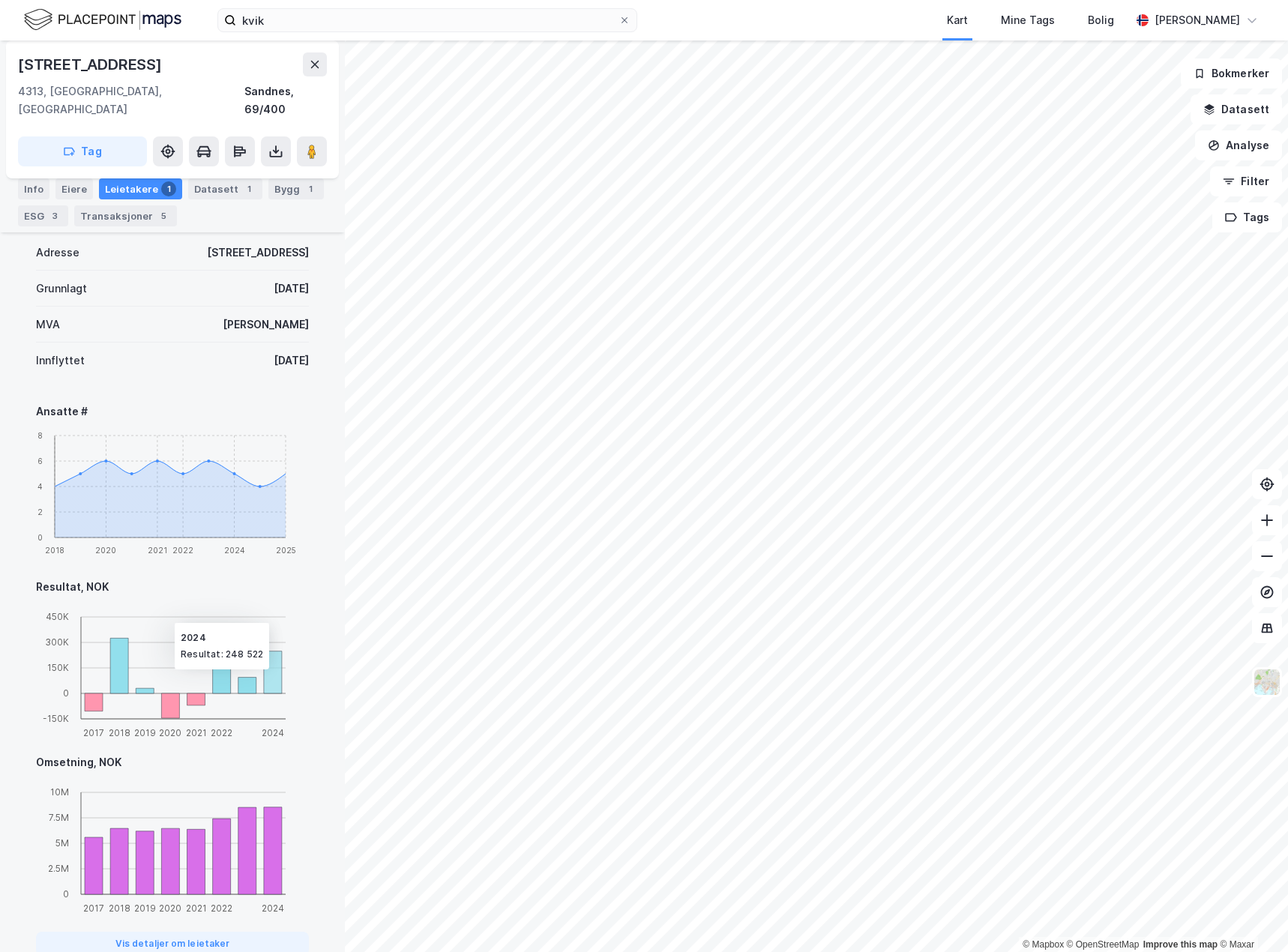
click at [276, 659] on icon at bounding box center [273, 672] width 18 height 42
click at [293, 652] on icon "2017 2018 2019 2020 2021 2022 2024 -150K 0 150K 300K 450K" at bounding box center [167, 672] width 262 height 139
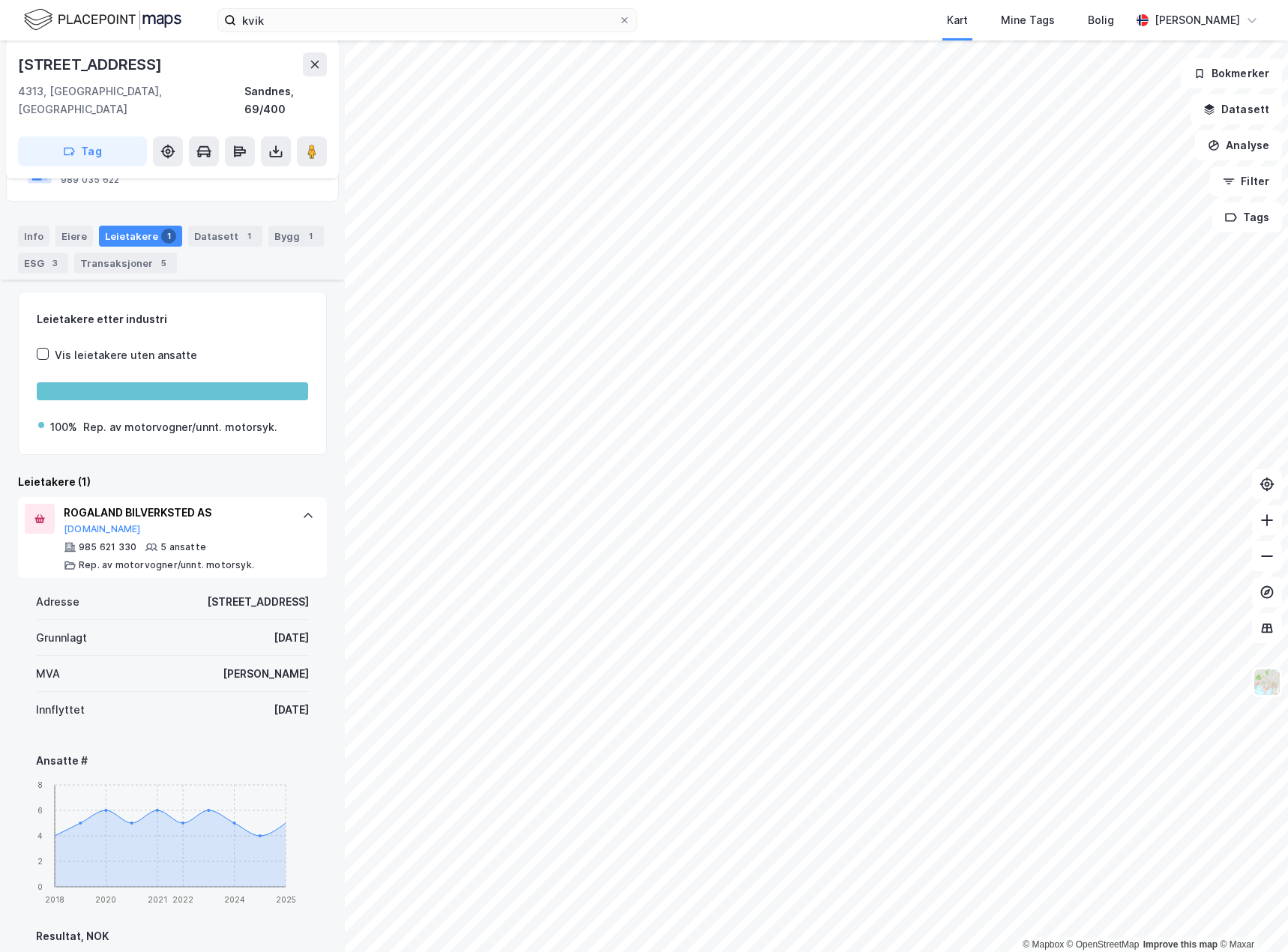
scroll to position [150, 0]
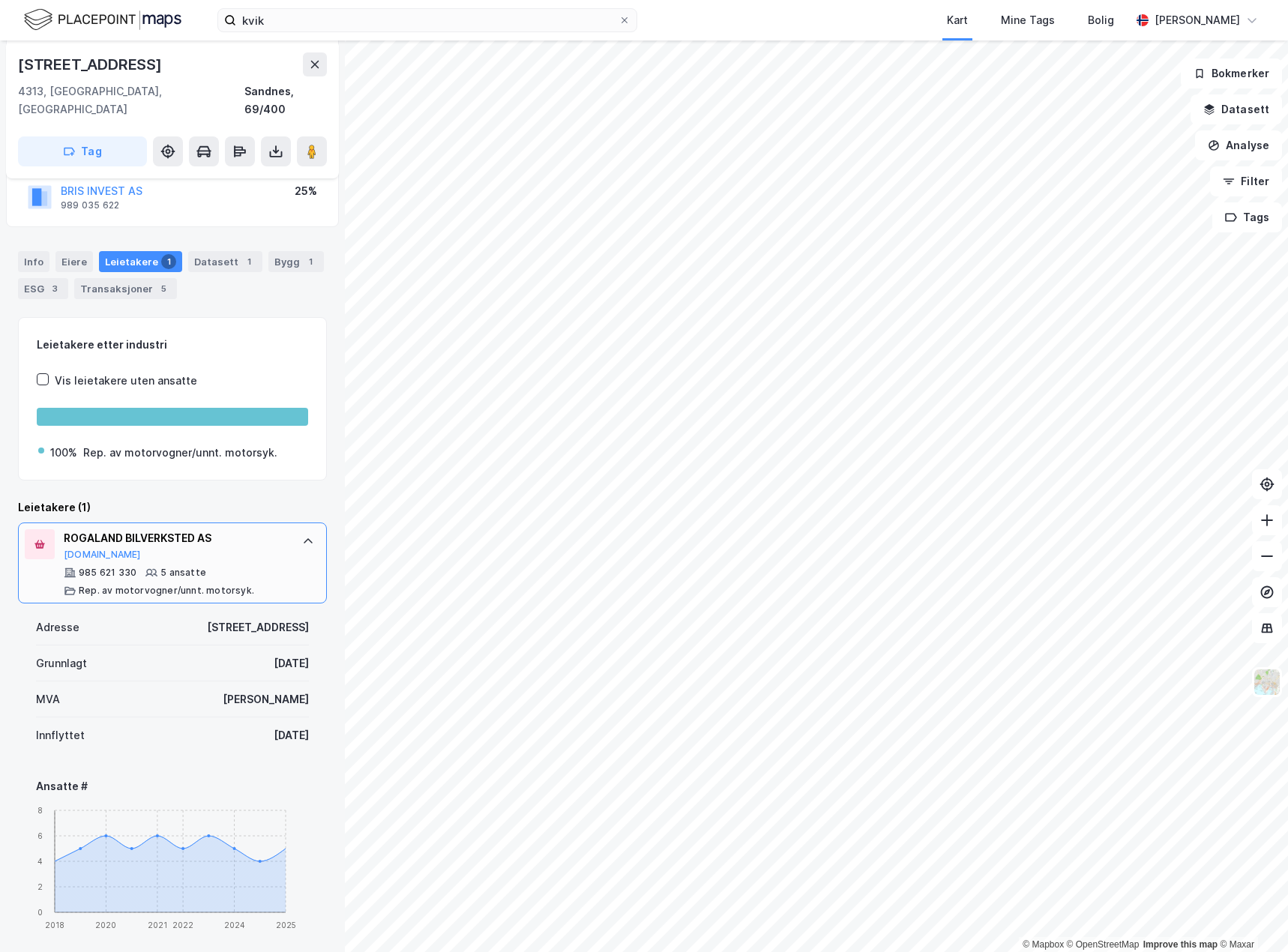
click at [296, 530] on div at bounding box center [308, 541] width 24 height 24
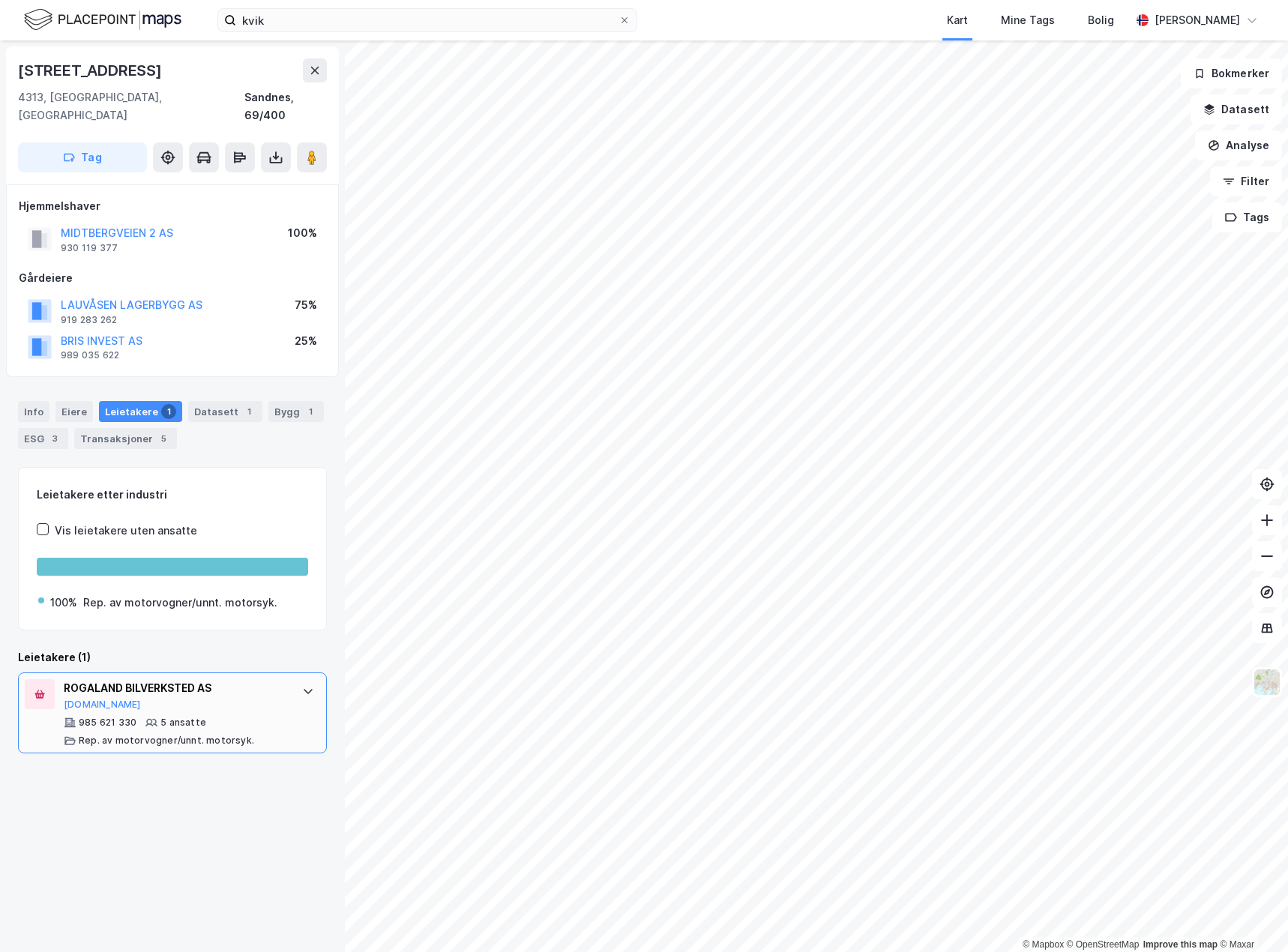
scroll to position [0, 0]
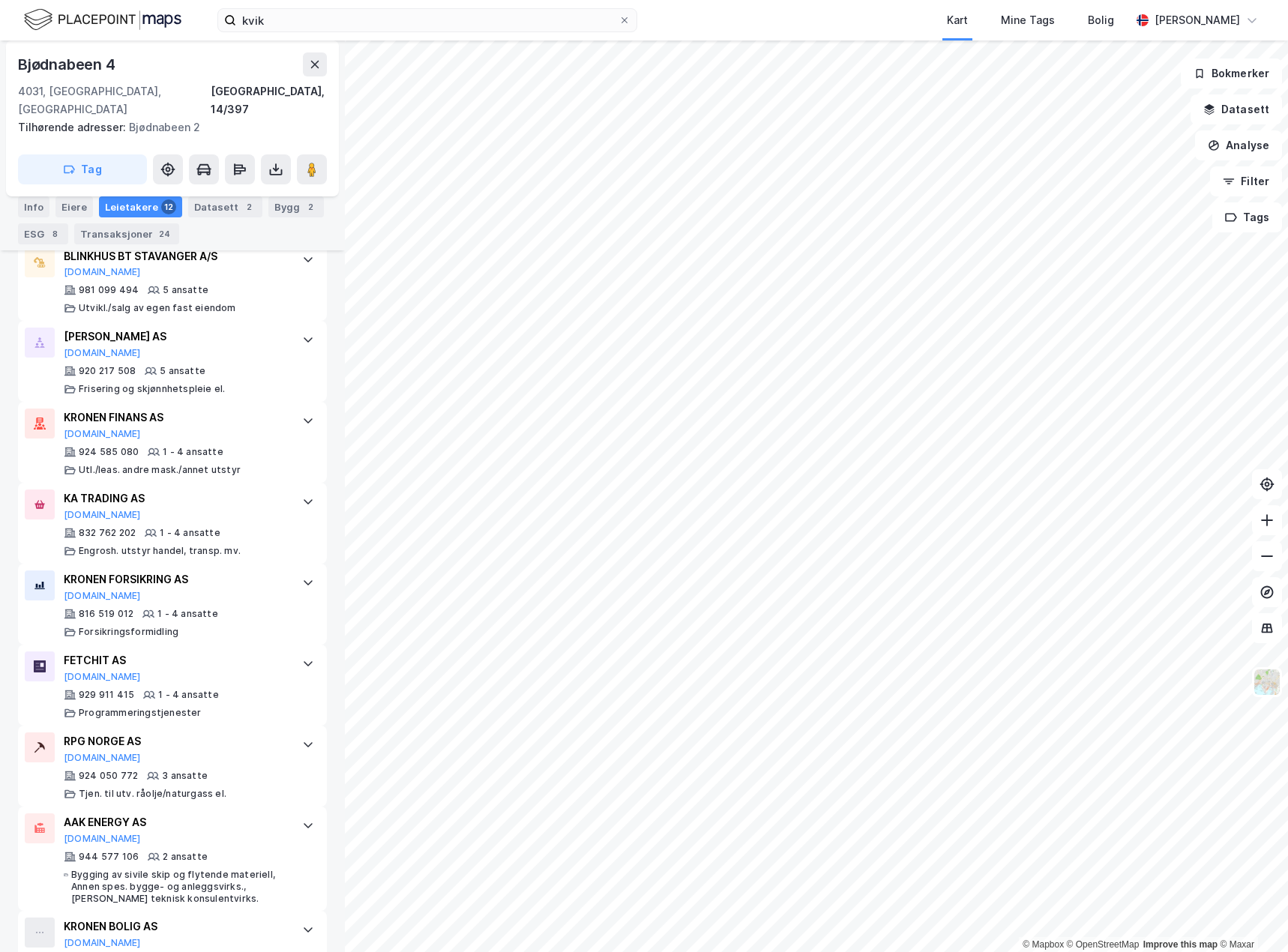
scroll to position [825, 0]
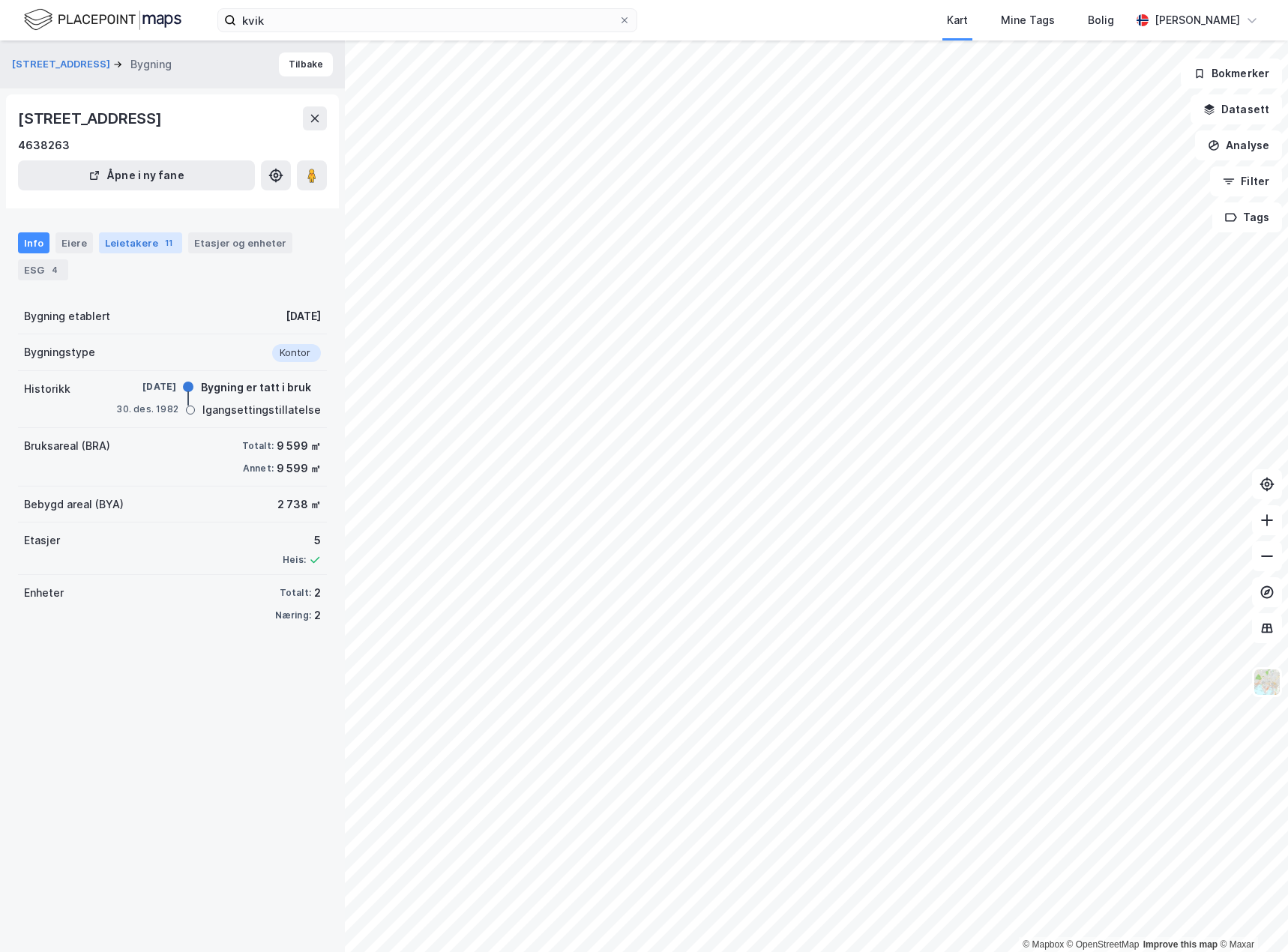
click at [123, 241] on div "Leietakere 11" at bounding box center [141, 243] width 83 height 21
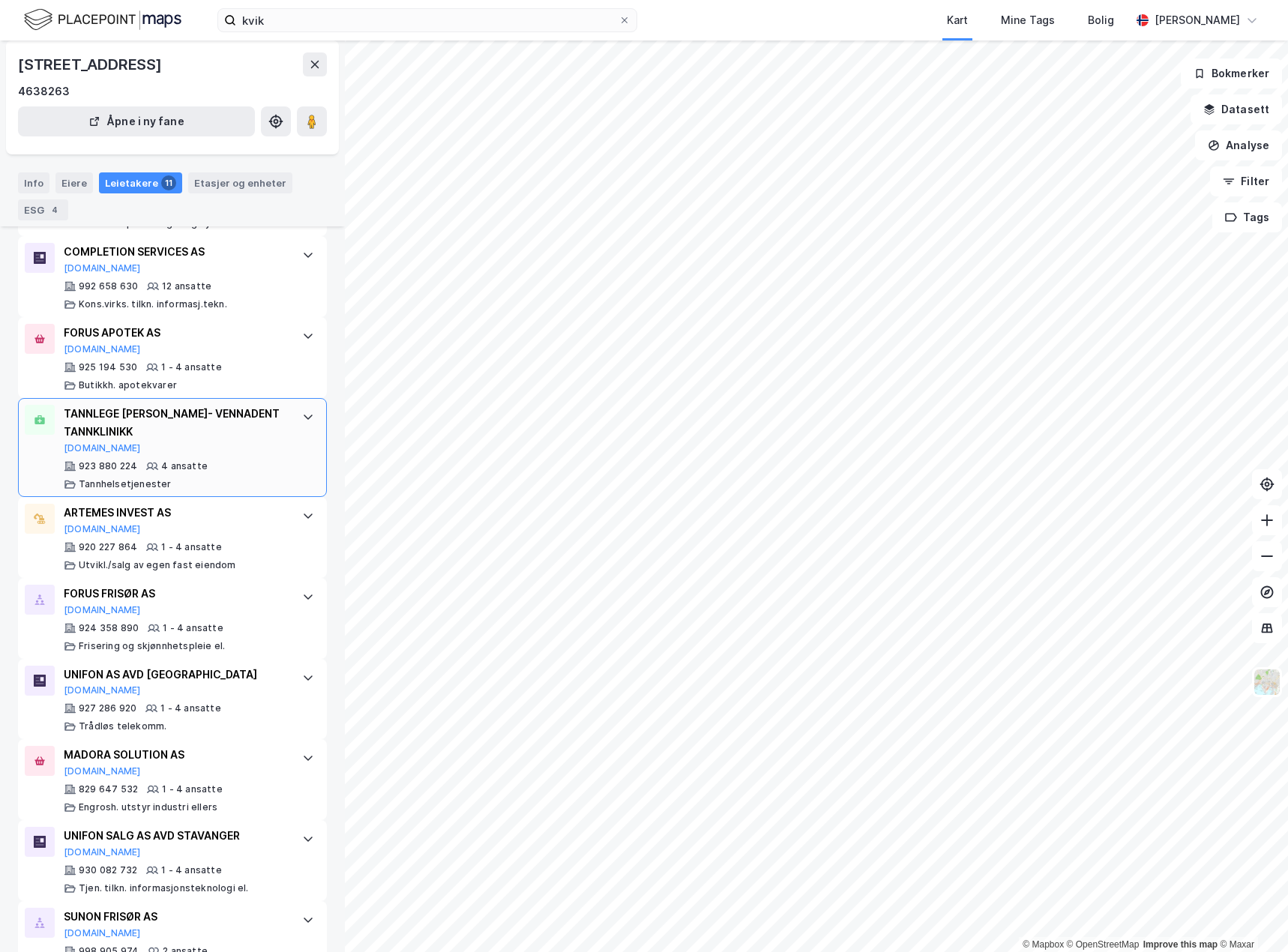
scroll to position [574, 0]
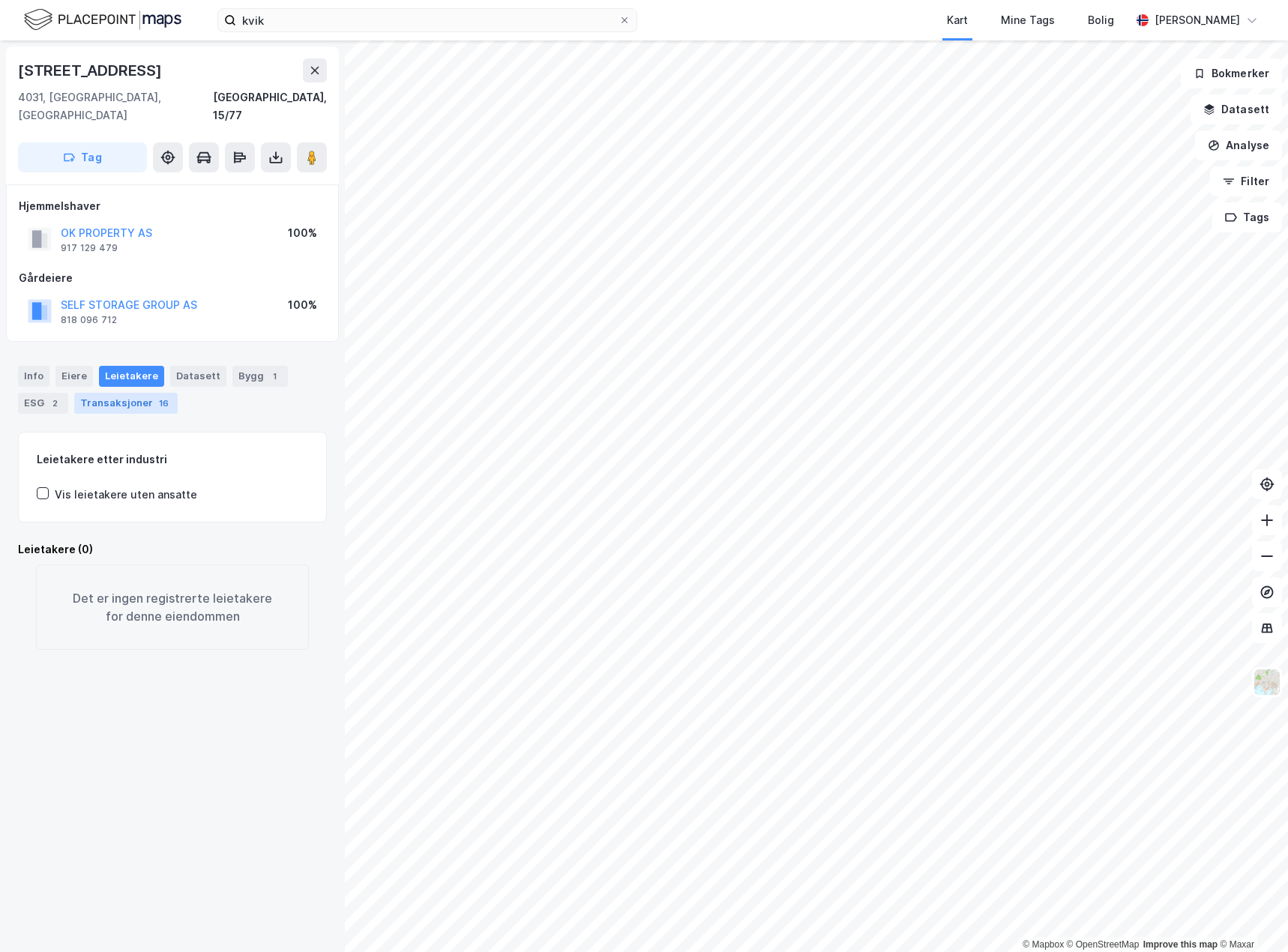
click at [156, 396] on div "16" at bounding box center [164, 404] width 16 height 15
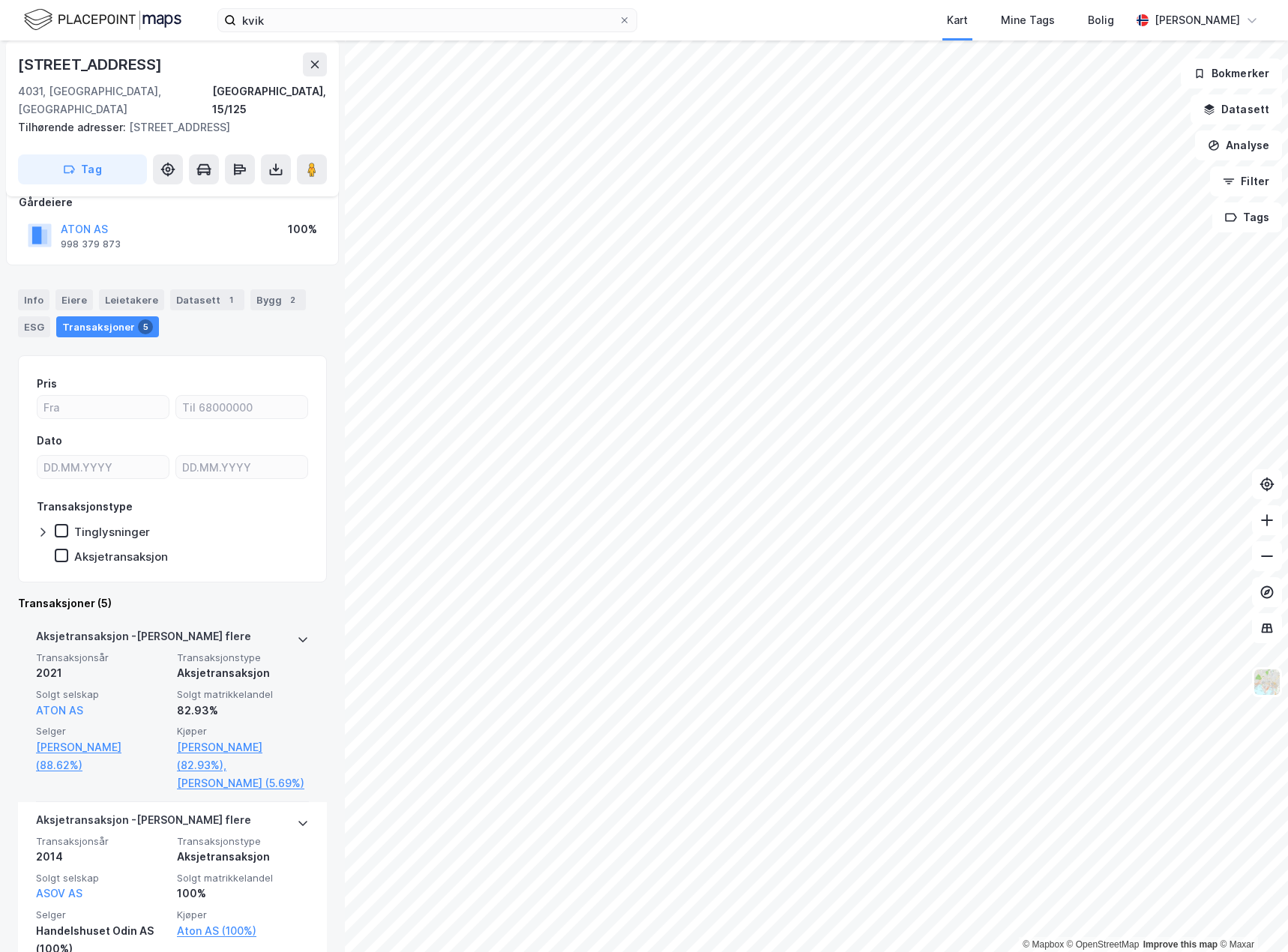
scroll to position [75, 0]
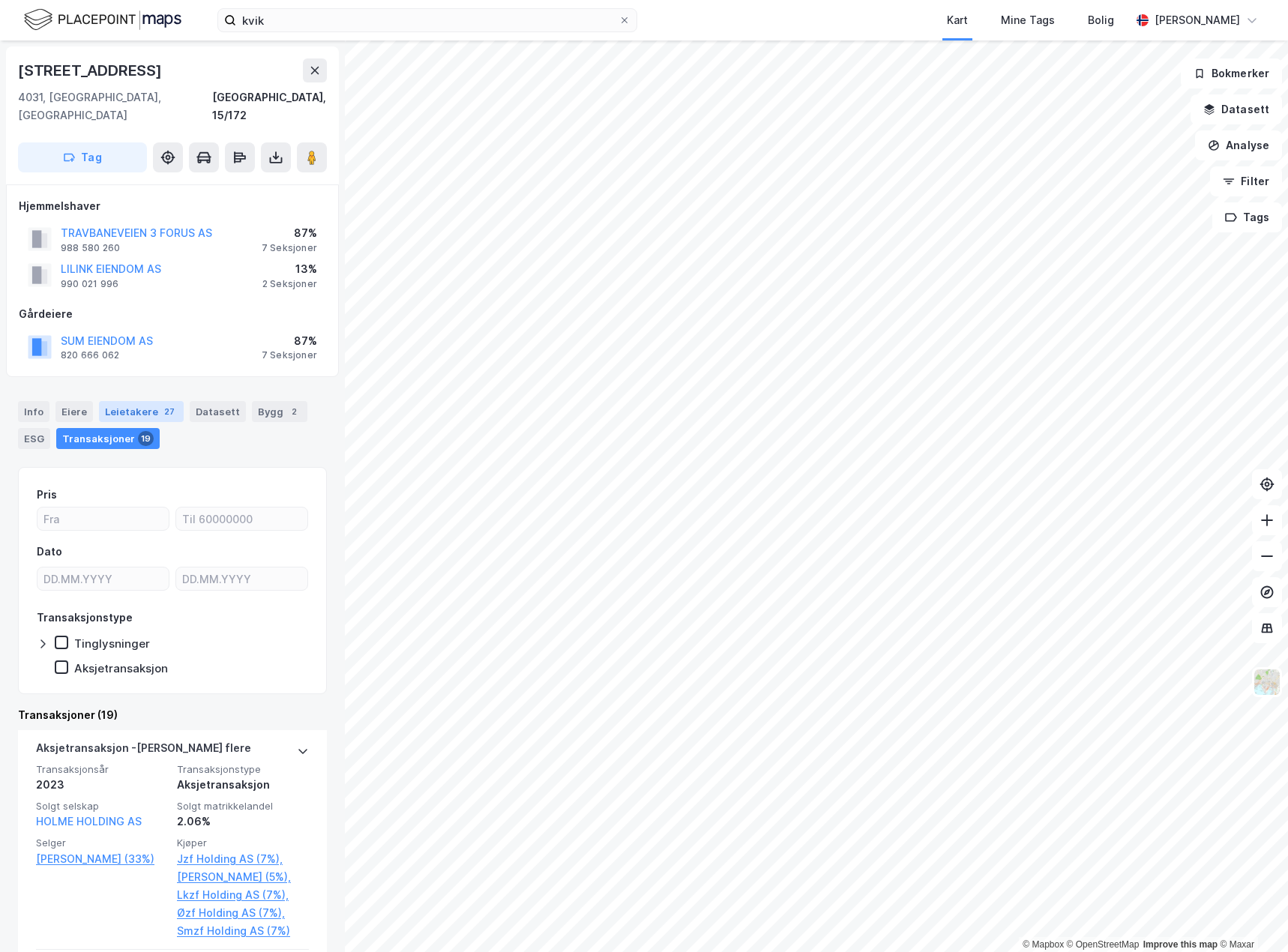
click at [123, 401] on div "Leietakere 27" at bounding box center [142, 411] width 85 height 21
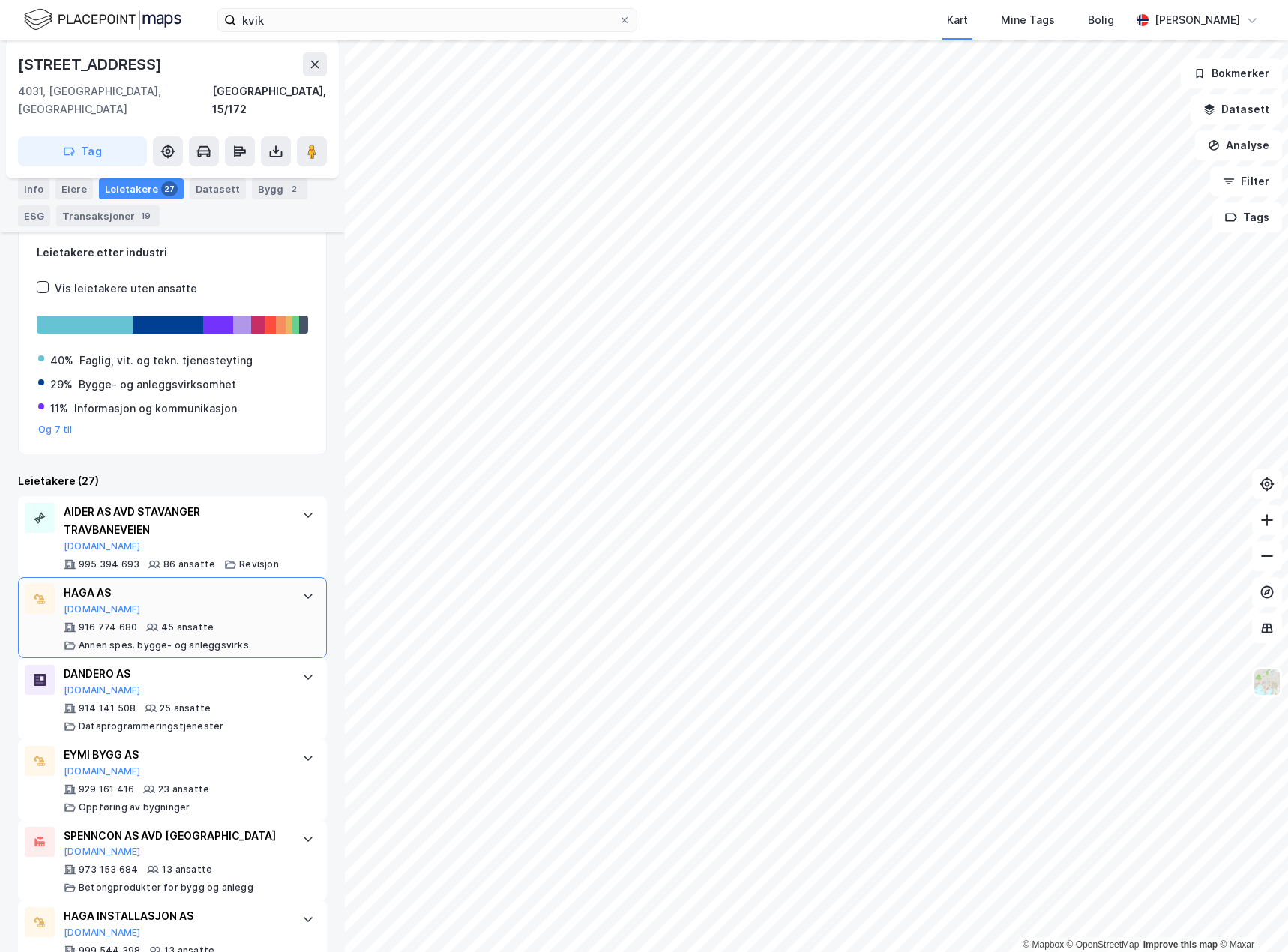
scroll to position [542, 0]
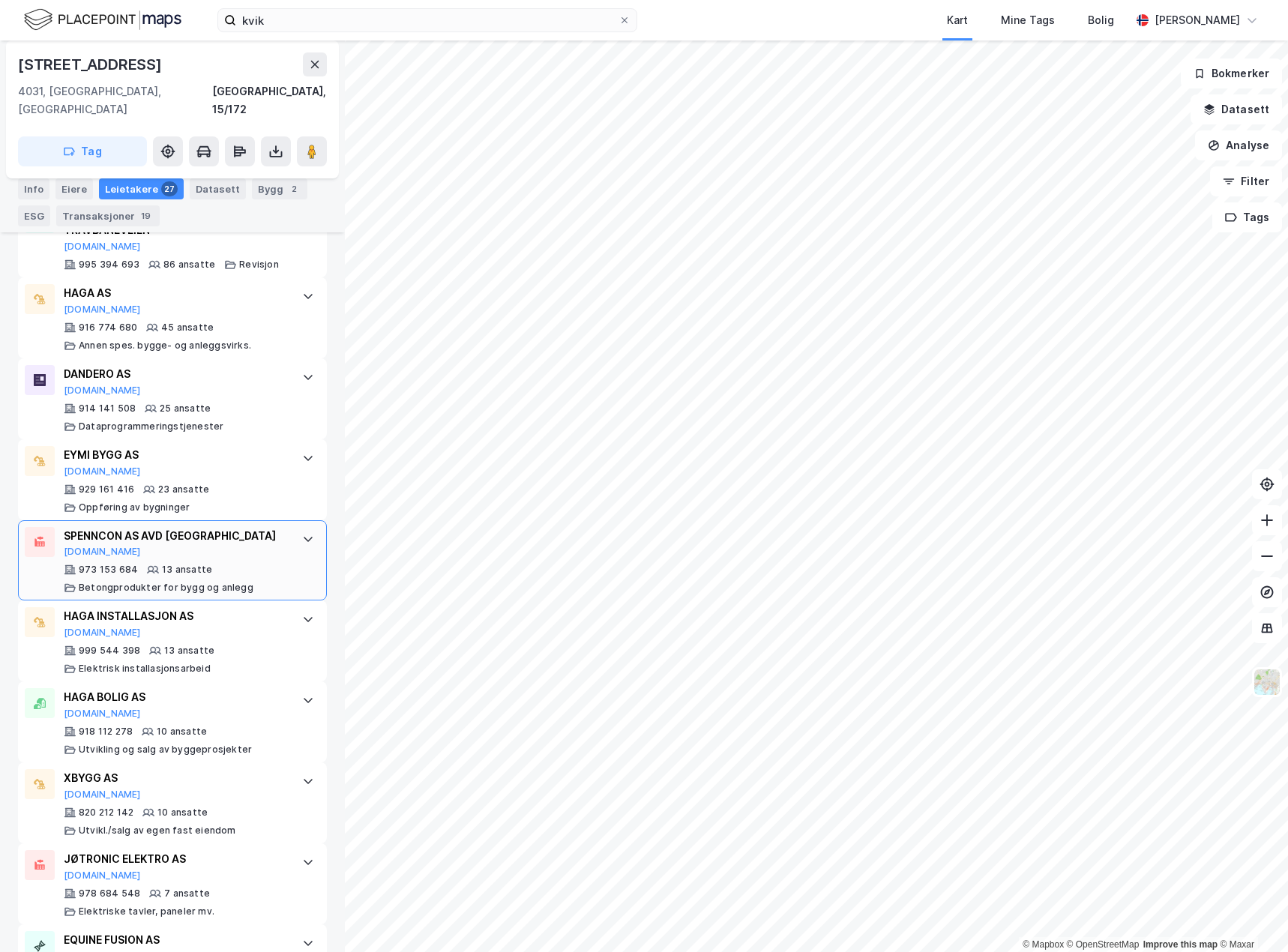
click at [229, 540] on div "SPENNCON AS AVD STAVANGER [DOMAIN_NAME]" at bounding box center [175, 543] width 224 height 32
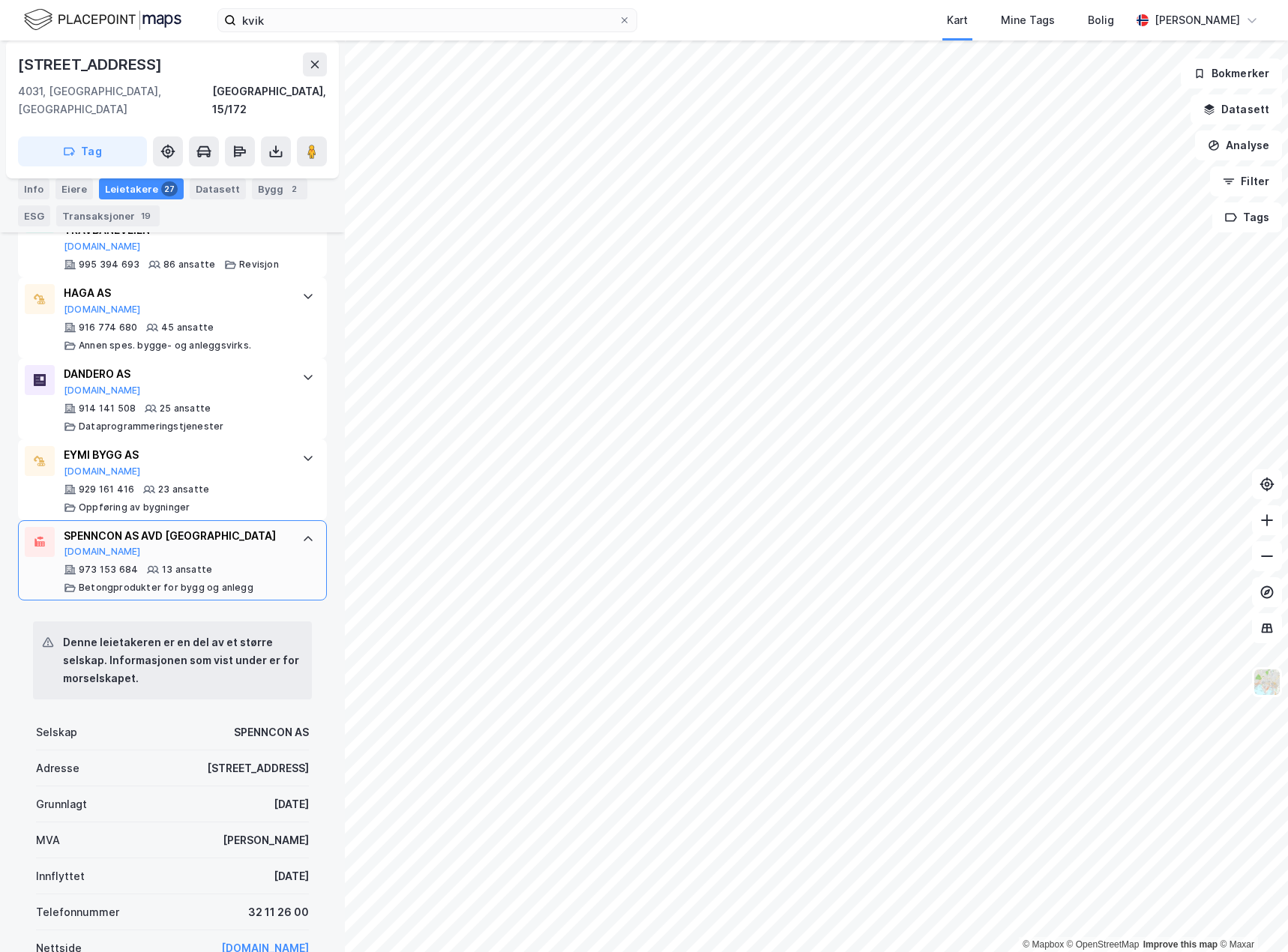
click at [229, 540] on div "SPENNCON AS AVD STAVANGER [DOMAIN_NAME]" at bounding box center [175, 543] width 224 height 32
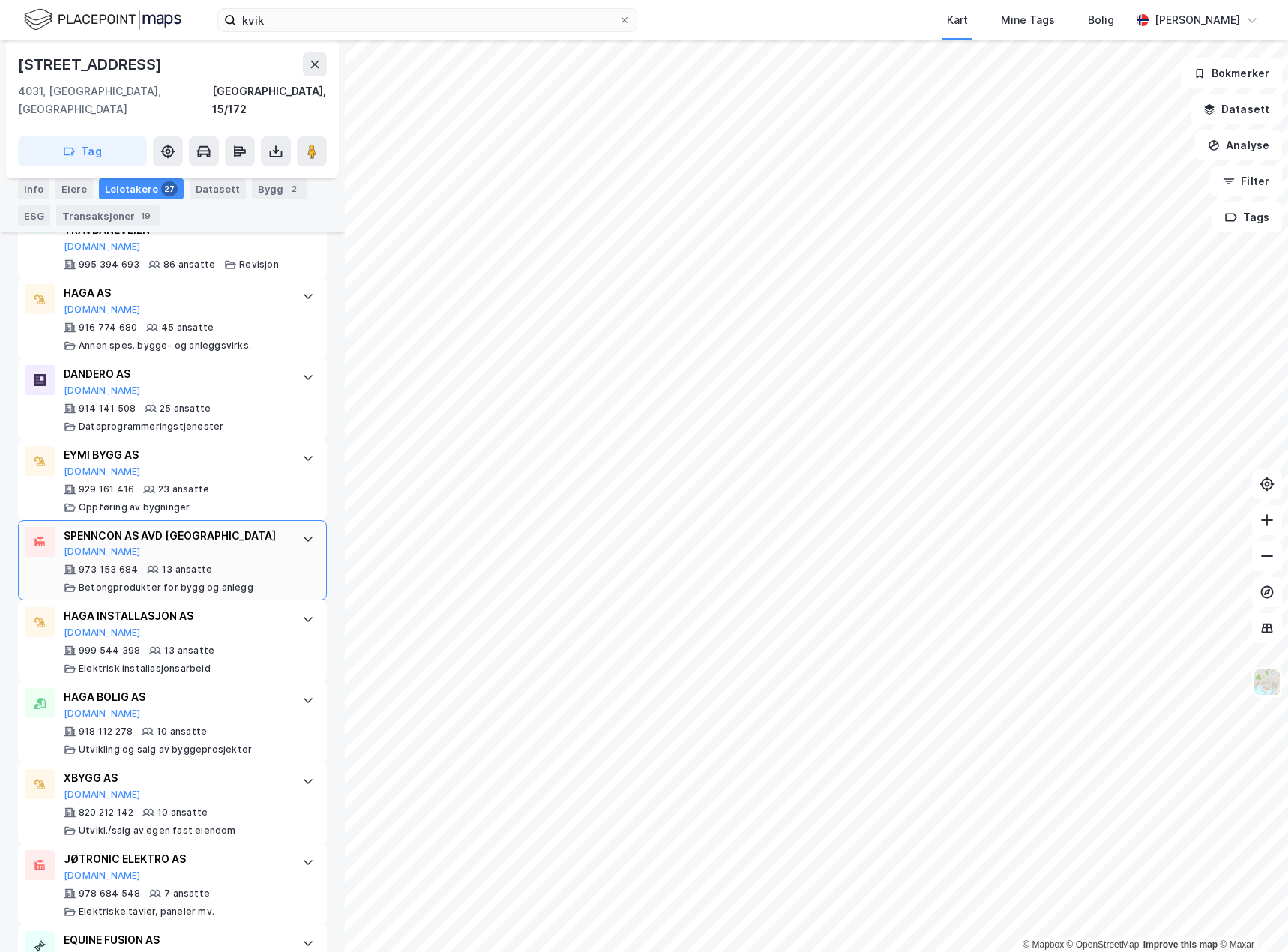
click at [229, 540] on div "SPENNCON AS AVD STAVANGER [DOMAIN_NAME]" at bounding box center [175, 543] width 224 height 32
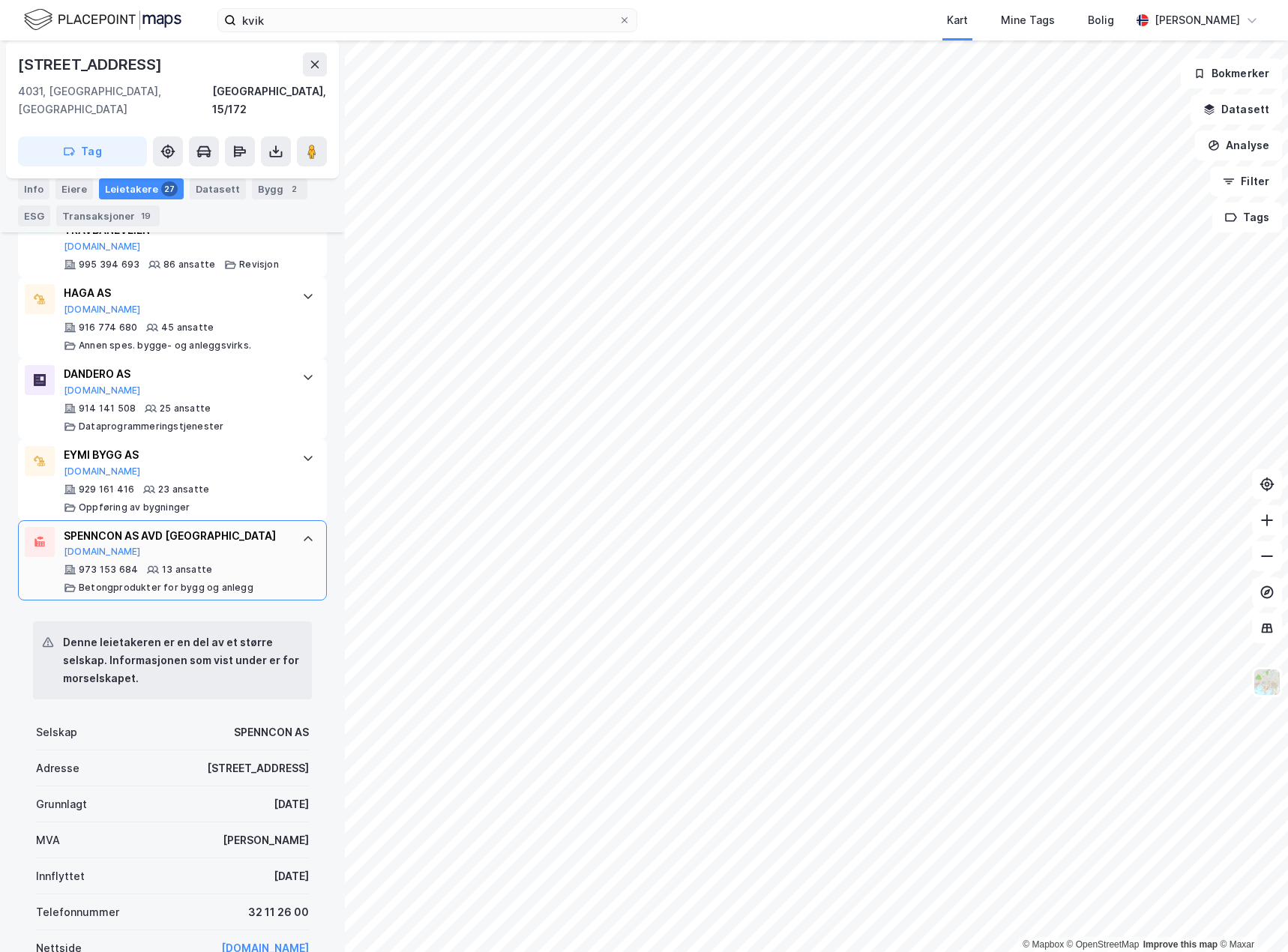
click at [229, 540] on div "SPENNCON AS AVD STAVANGER [DOMAIN_NAME]" at bounding box center [175, 543] width 224 height 32
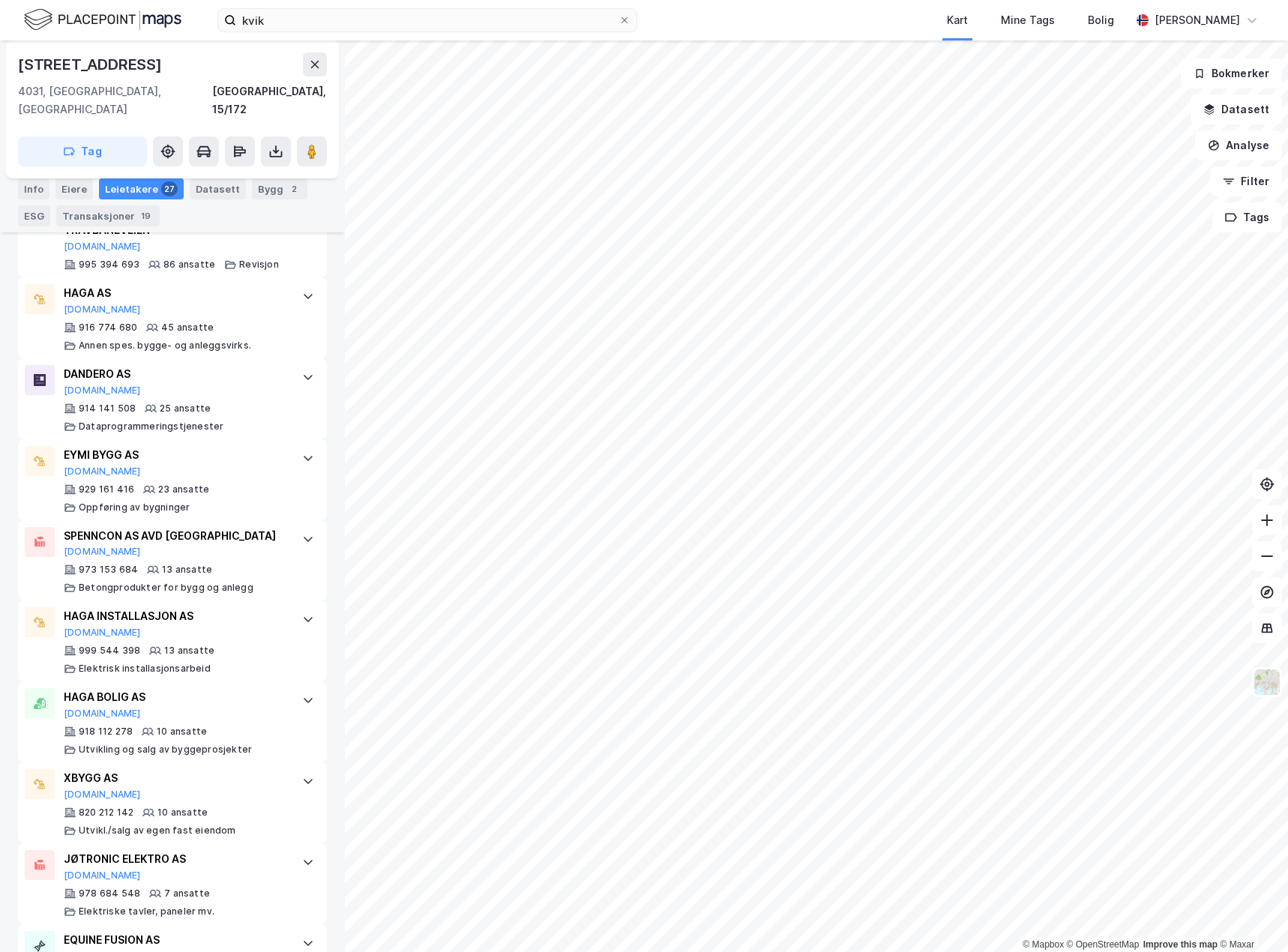
scroll to position [540, 0]
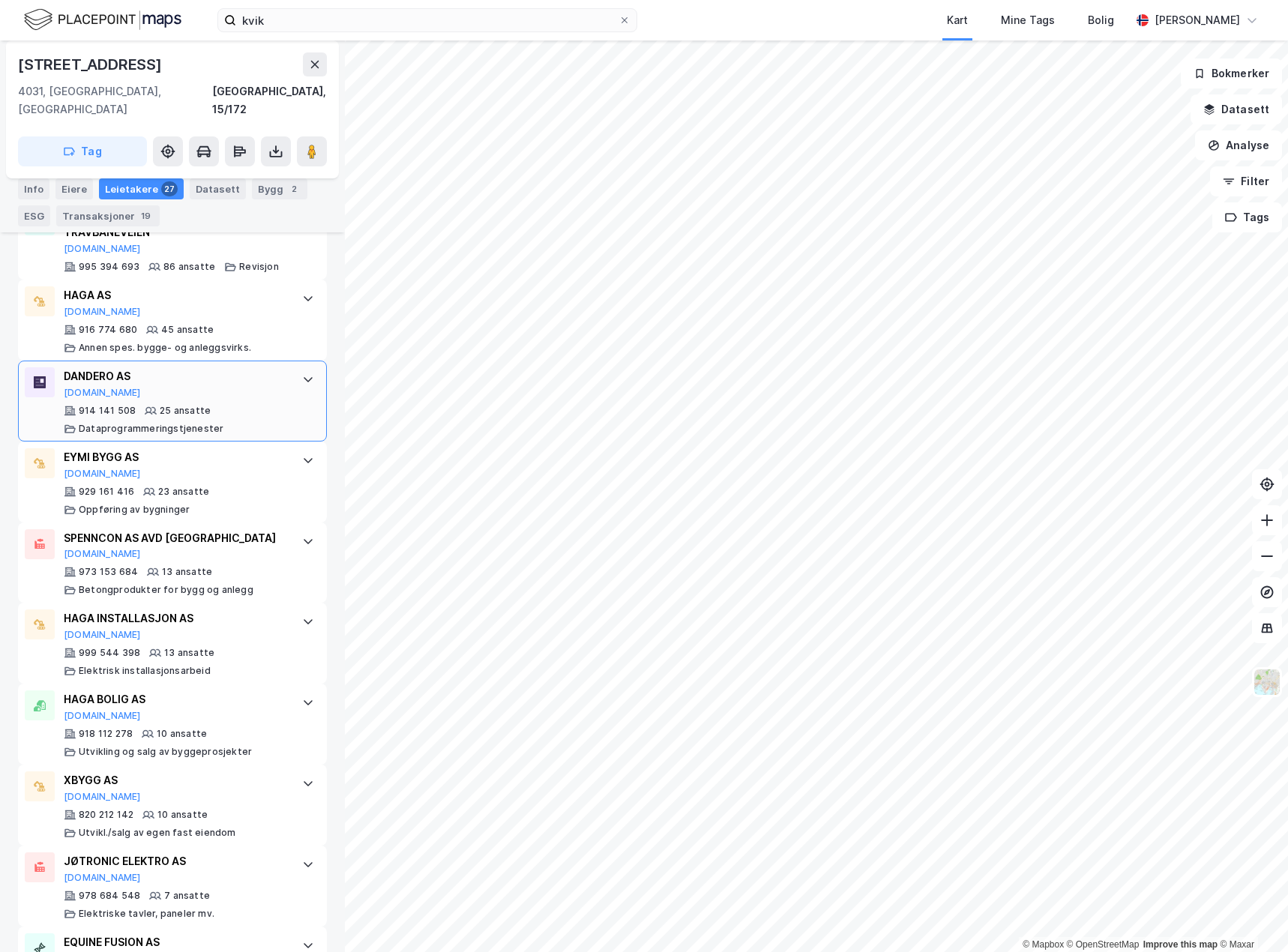
click at [254, 405] on div "914 141 508 25 ansatte Dataprogrammeringstjenester" at bounding box center [175, 420] width 224 height 30
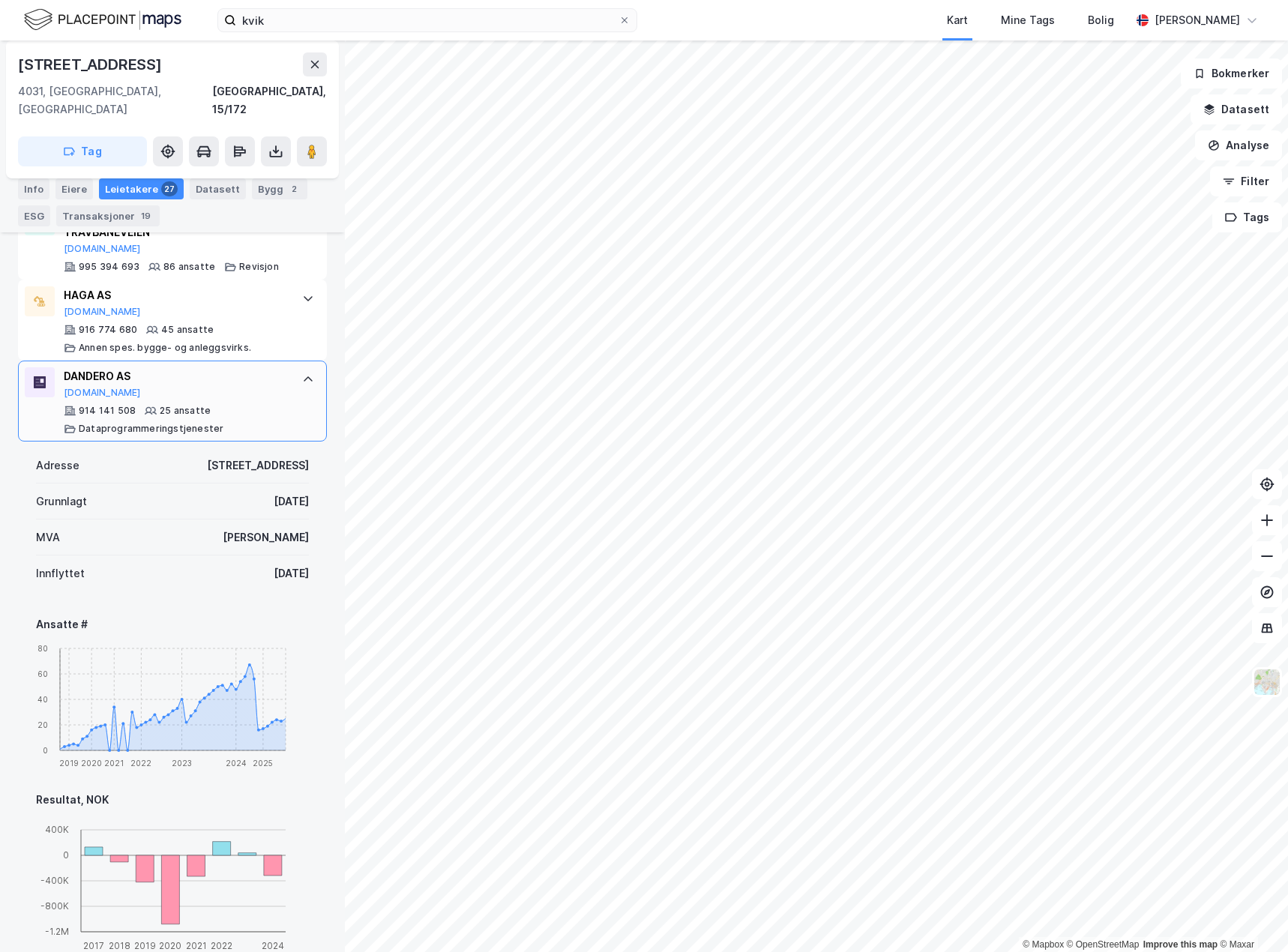
click at [263, 405] on div "914 141 508 25 ansatte Dataprogrammeringstjenester" at bounding box center [175, 420] width 224 height 30
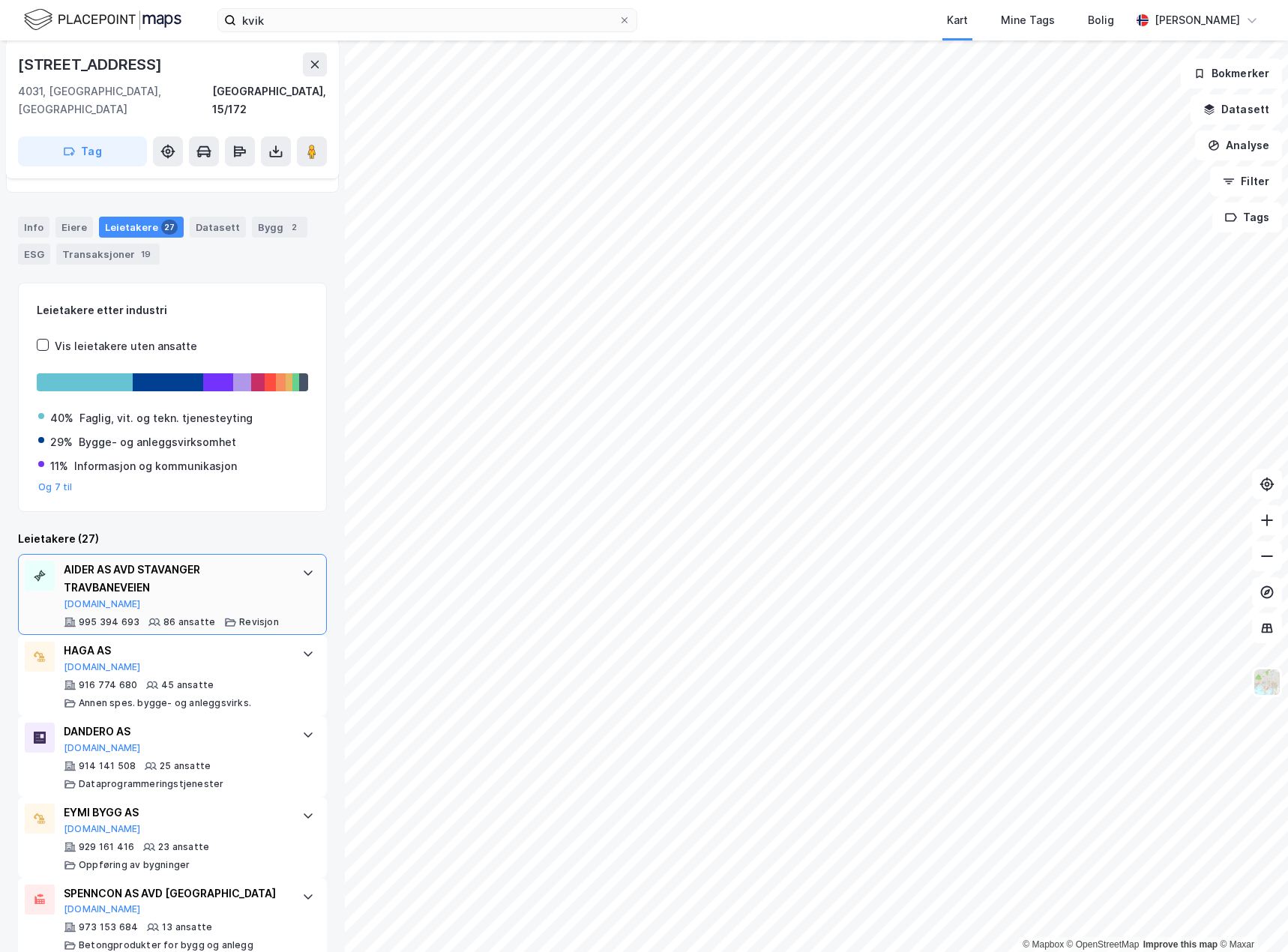
scroll to position [165, 0]
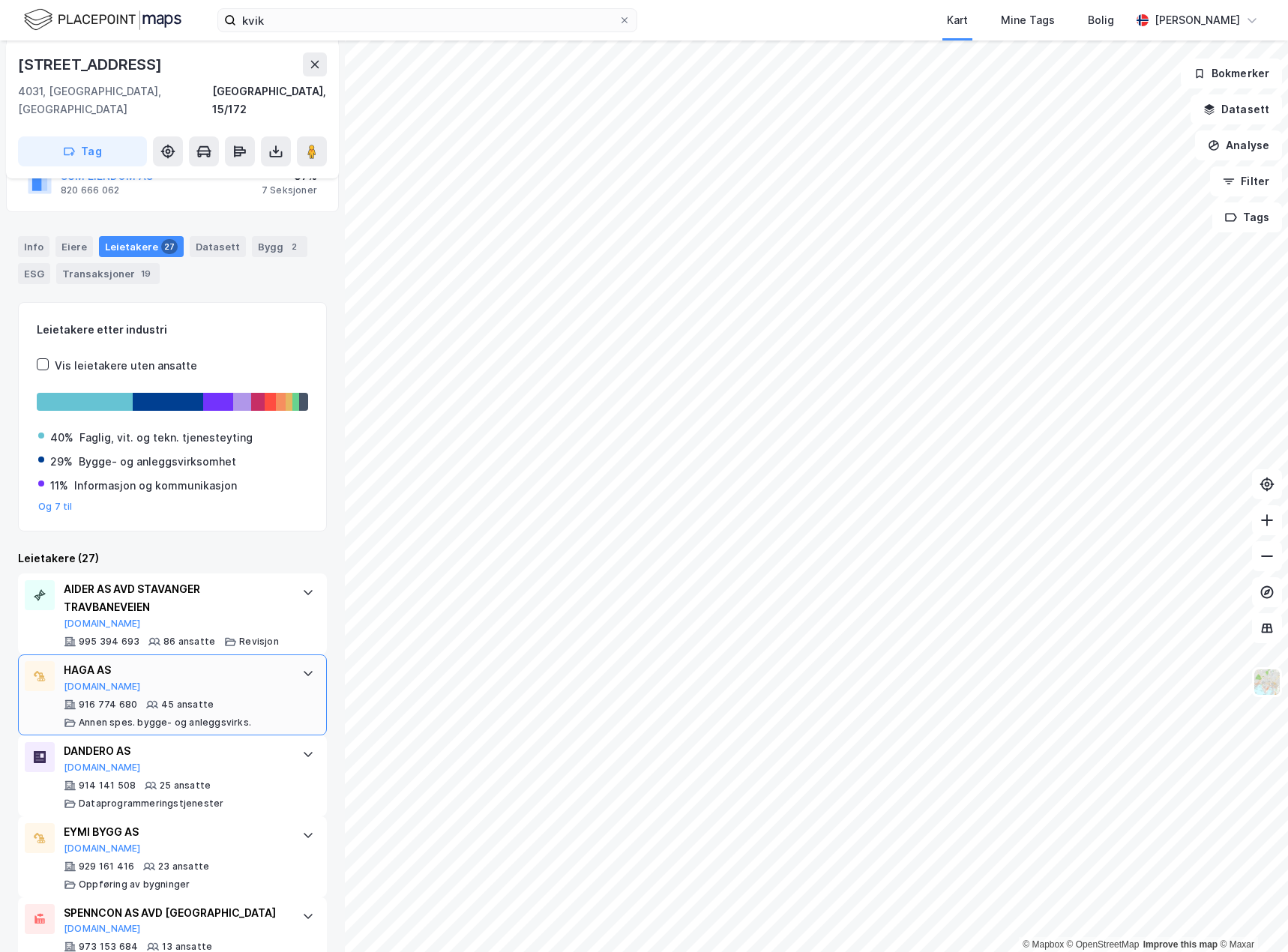
click at [254, 662] on div "HAGA AS" at bounding box center [175, 671] width 224 height 18
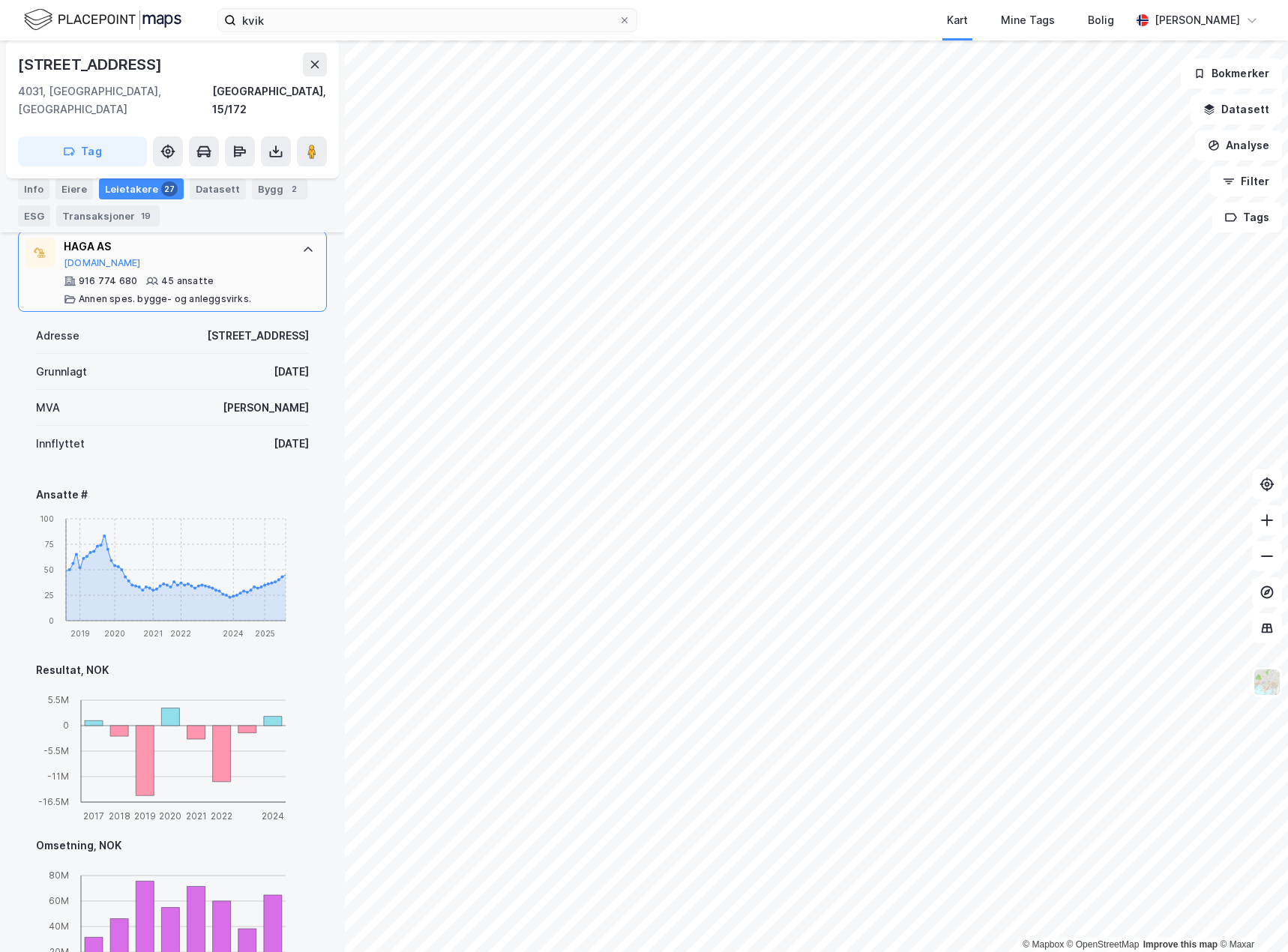
scroll to position [465, 0]
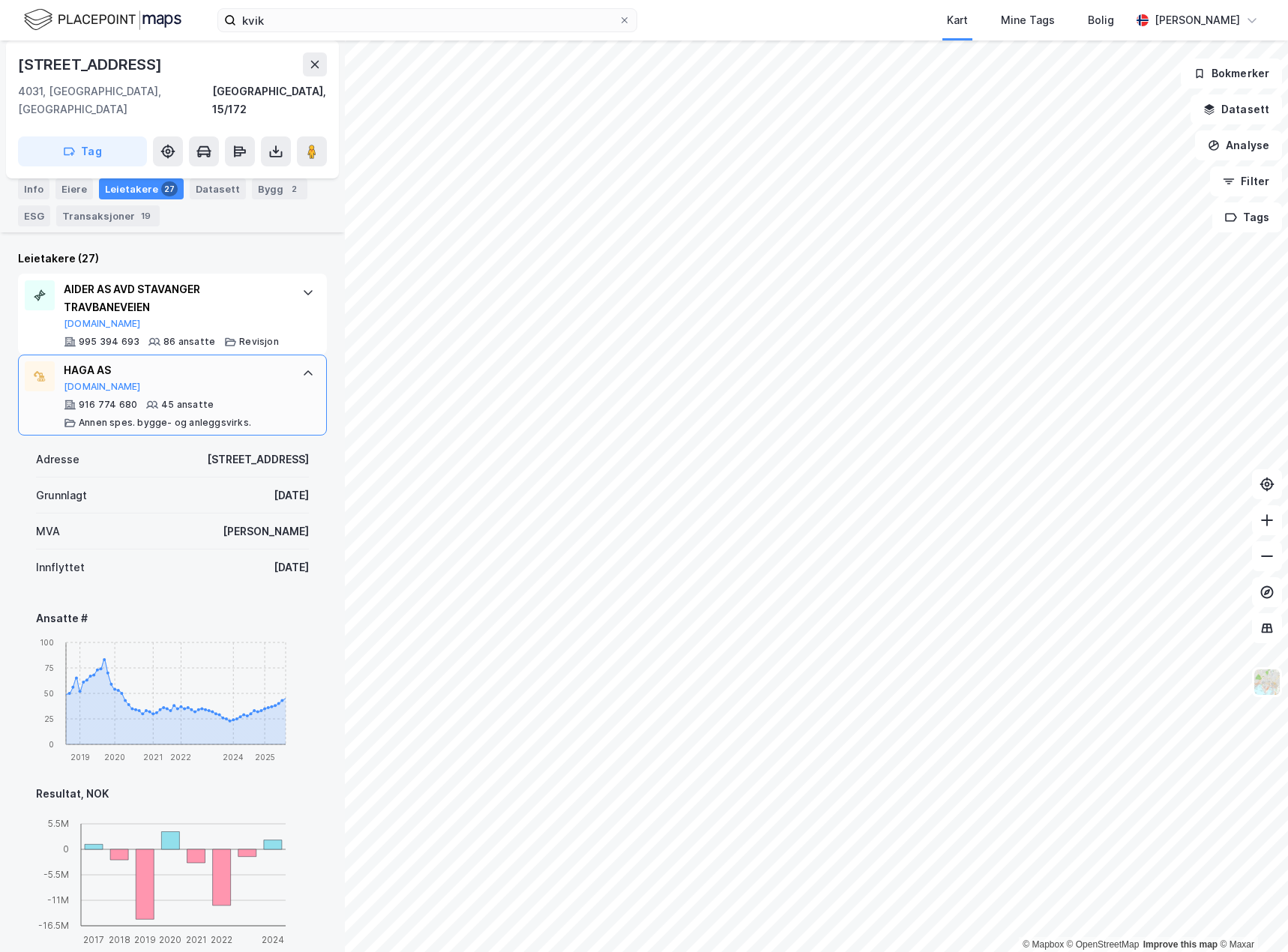
click at [286, 390] on div "HAGA AS [DOMAIN_NAME] 916 774 680 45 ansatte [PERSON_NAME]. bygge- og anleggsvi…" at bounding box center [173, 395] width 309 height 81
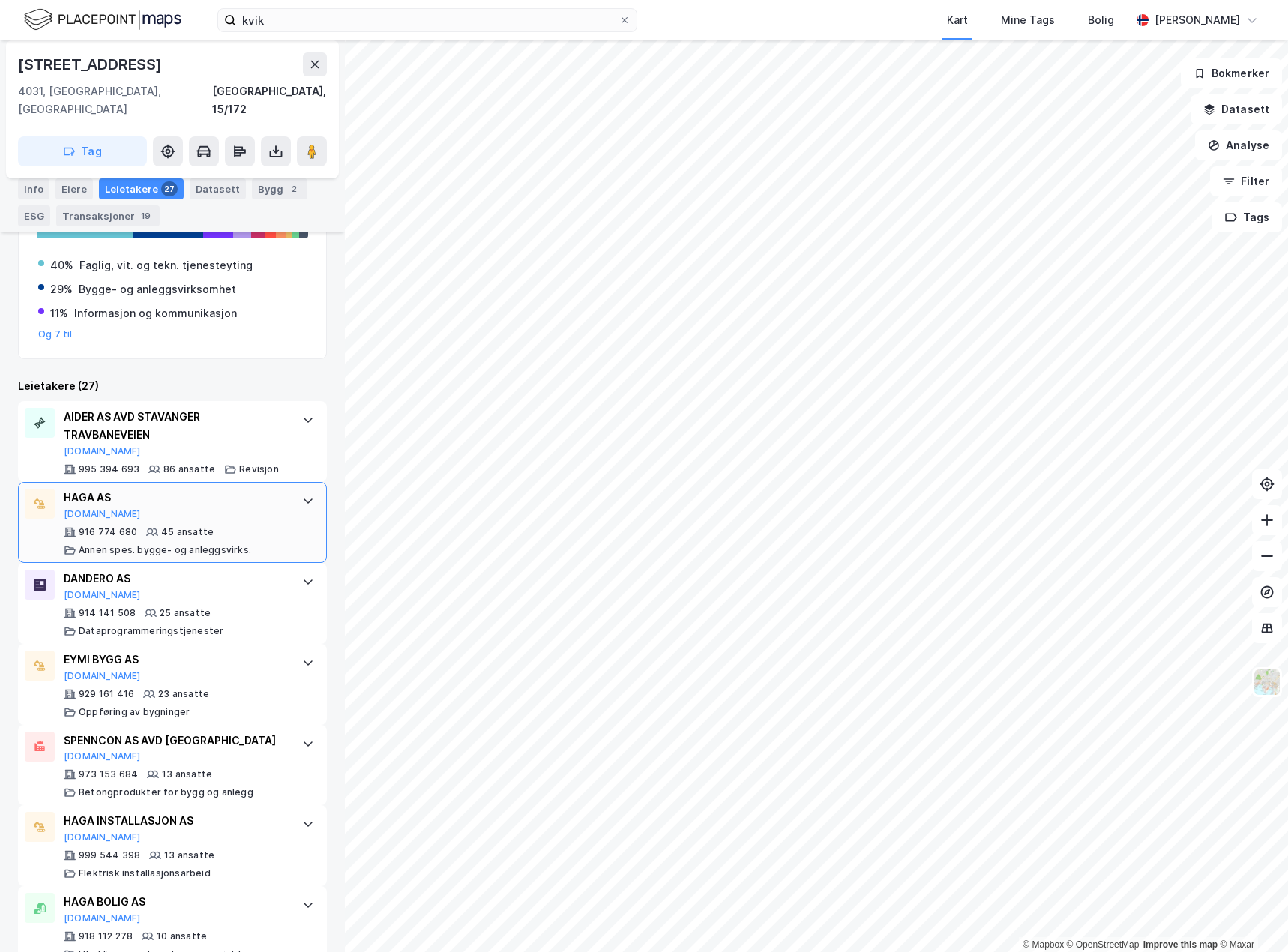
scroll to position [315, 0]
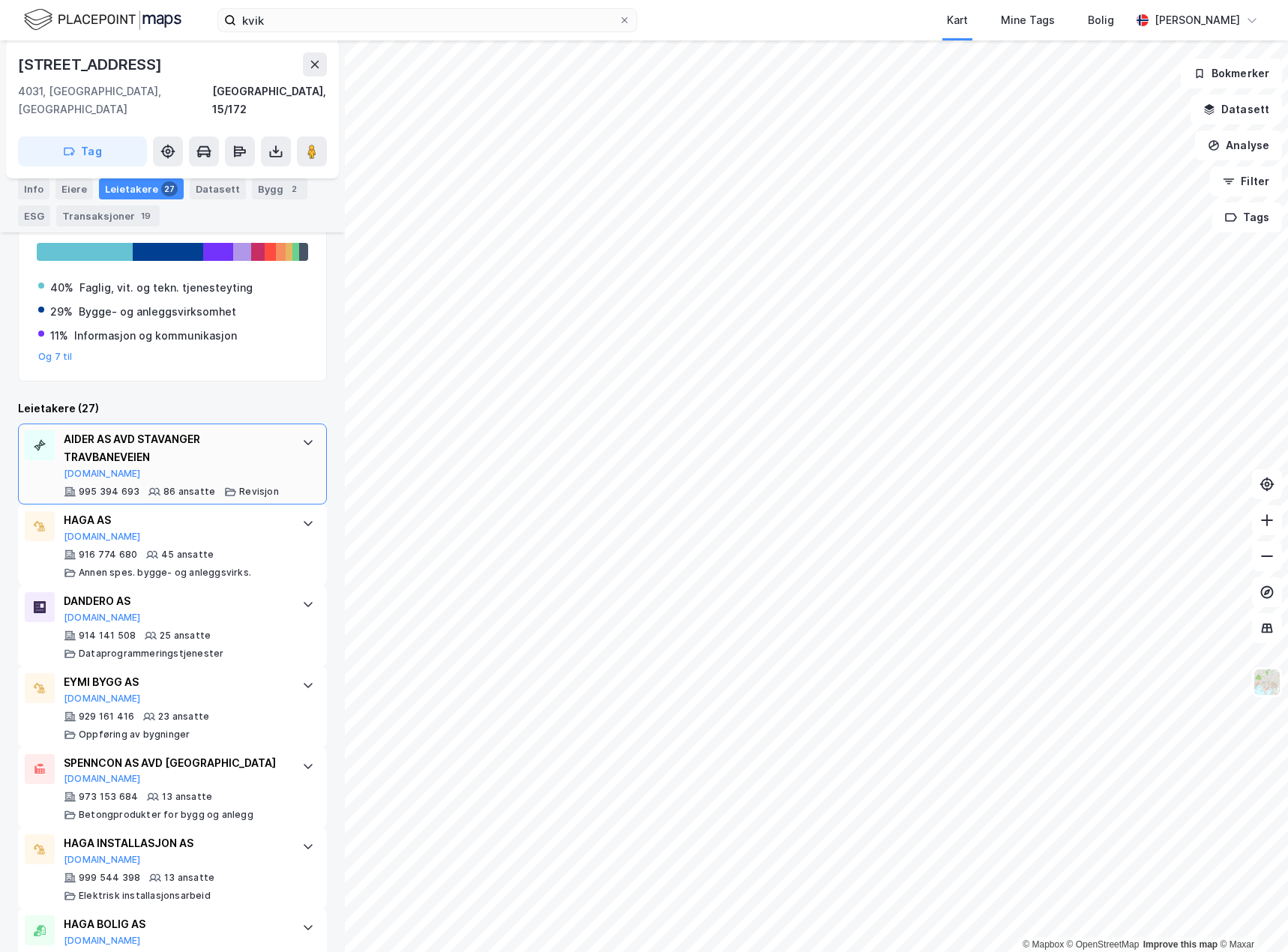
click at [263, 440] on div "AIDER AS AVD STAVANGER TRAVBANEVEIEN" at bounding box center [175, 448] width 224 height 36
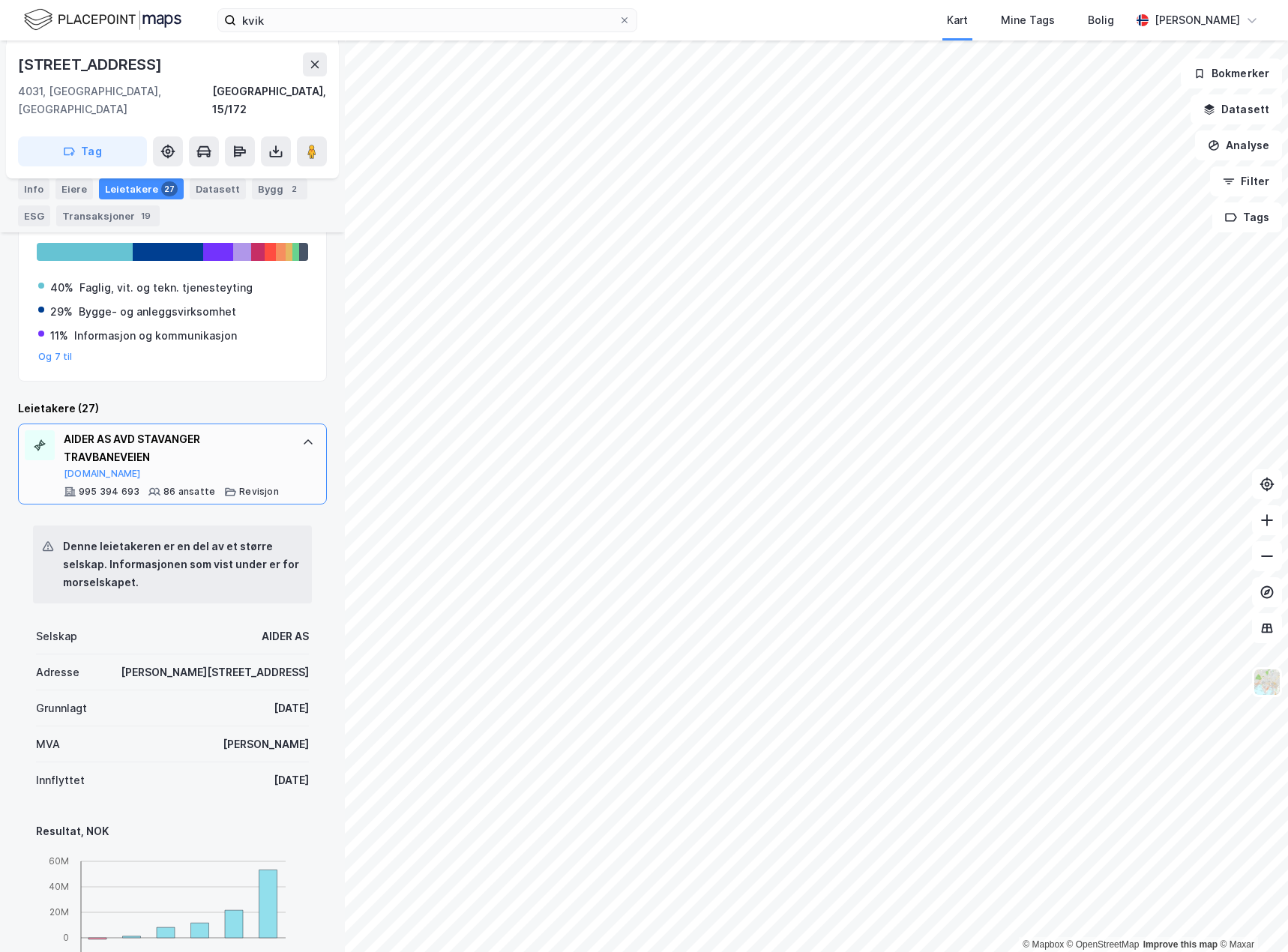
click at [263, 440] on div "AIDER AS AVD STAVANGER TRAVBANEVEIEN" at bounding box center [175, 448] width 224 height 36
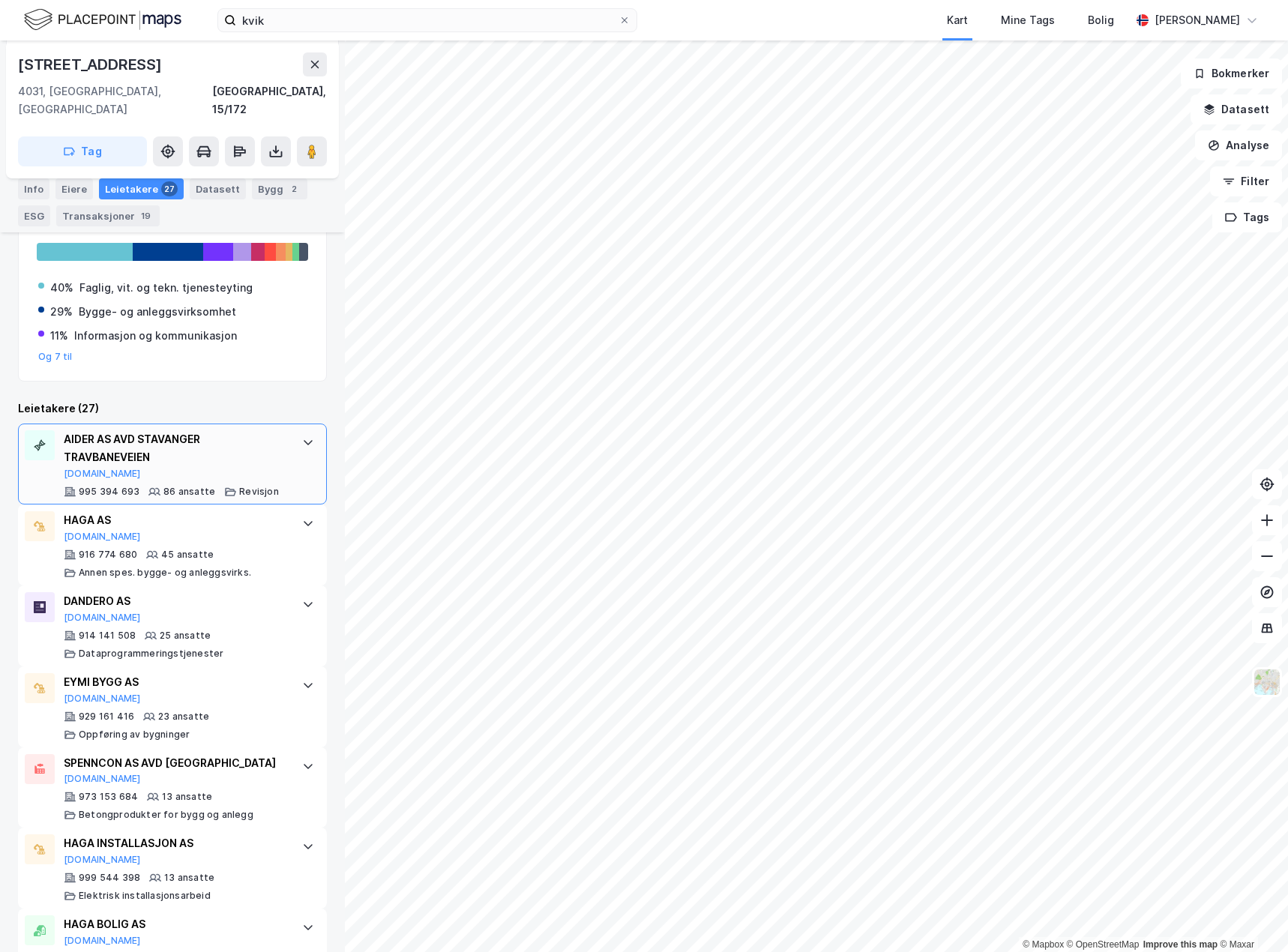
click at [275, 431] on div "AIDER AS AVD STAVANGER TRAVBANEVEIEN" at bounding box center [175, 448] width 224 height 36
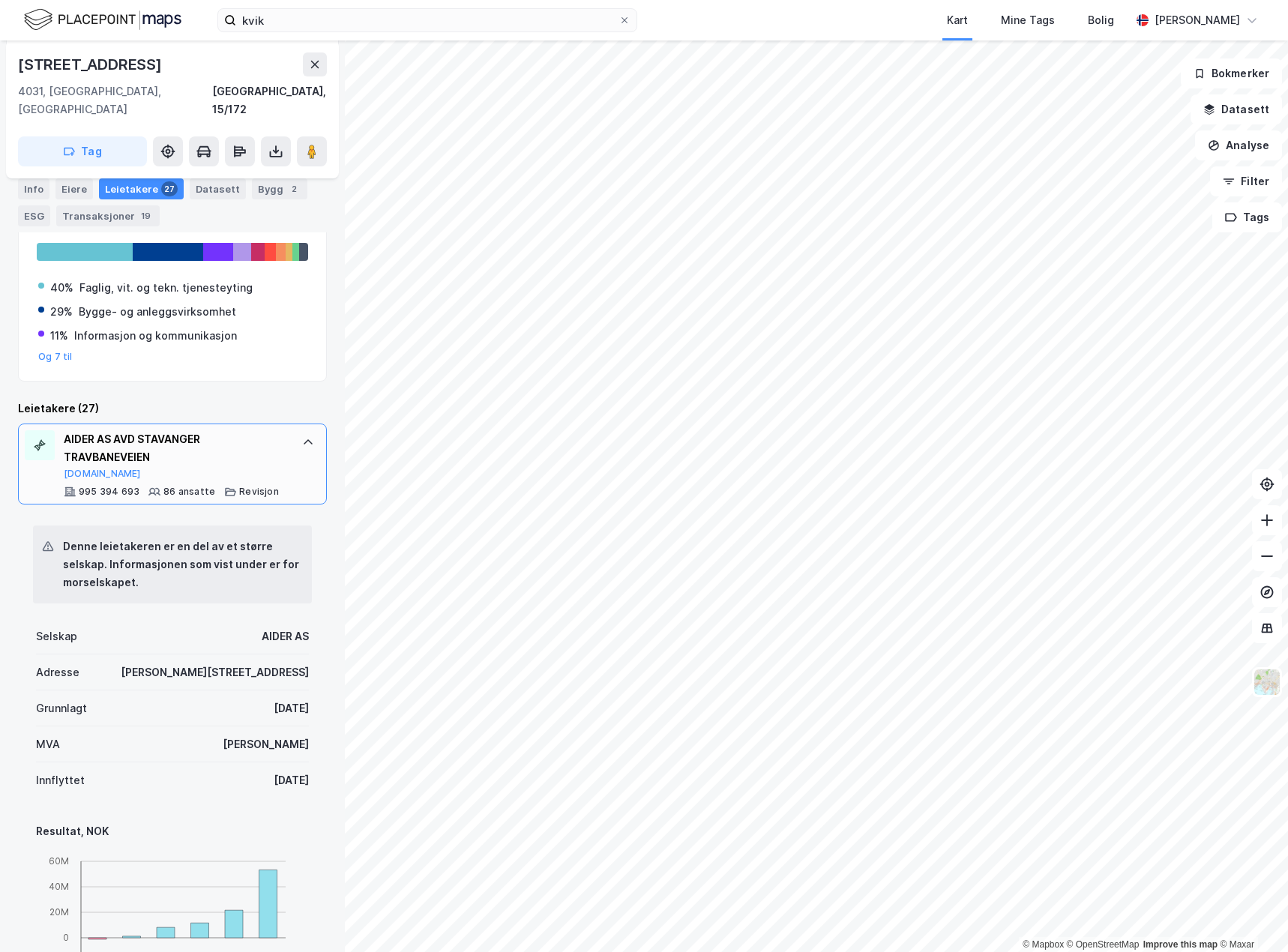
scroll to position [0, 0]
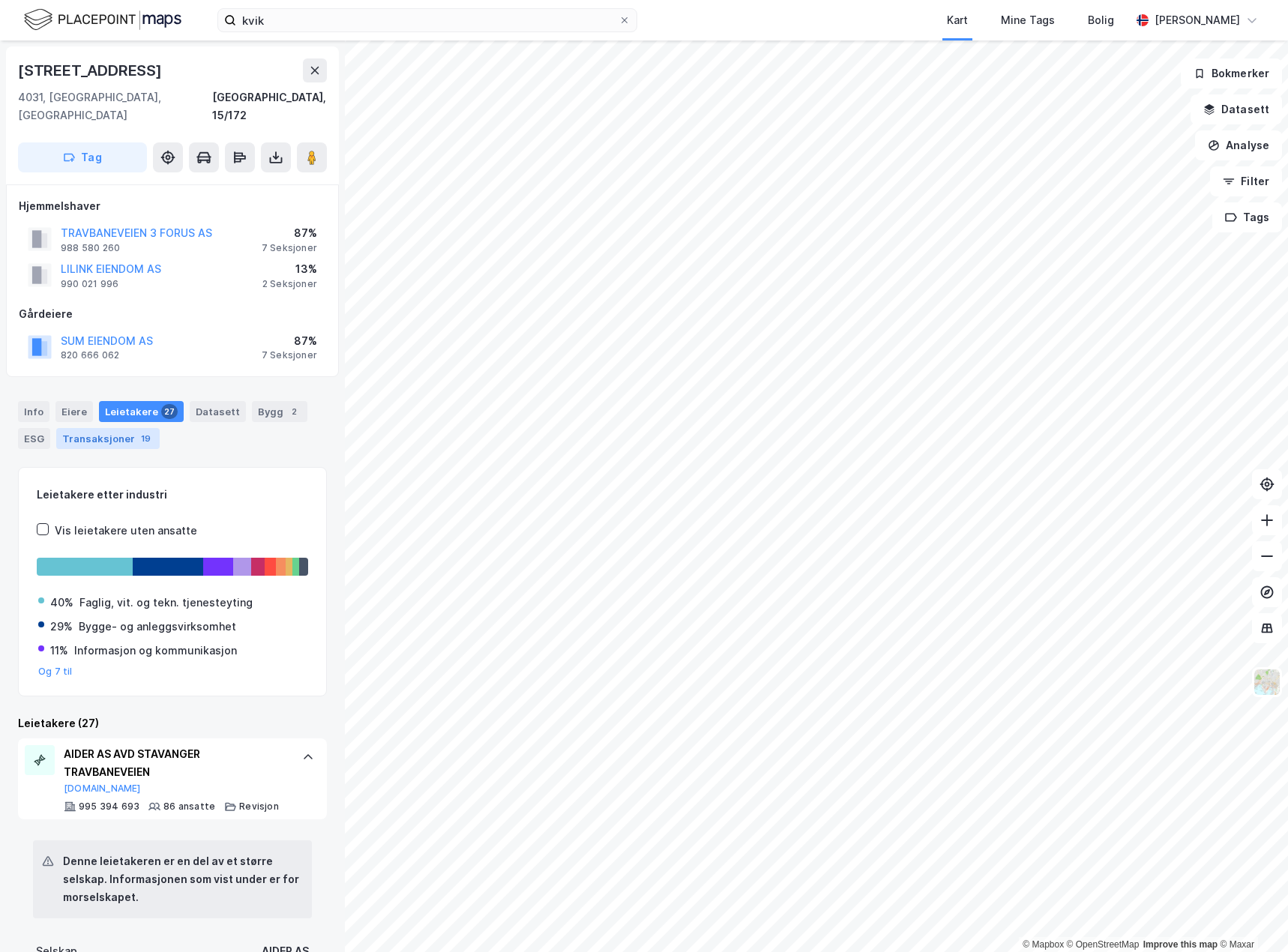
click at [138, 431] on div "19" at bounding box center [145, 439] width 16 height 15
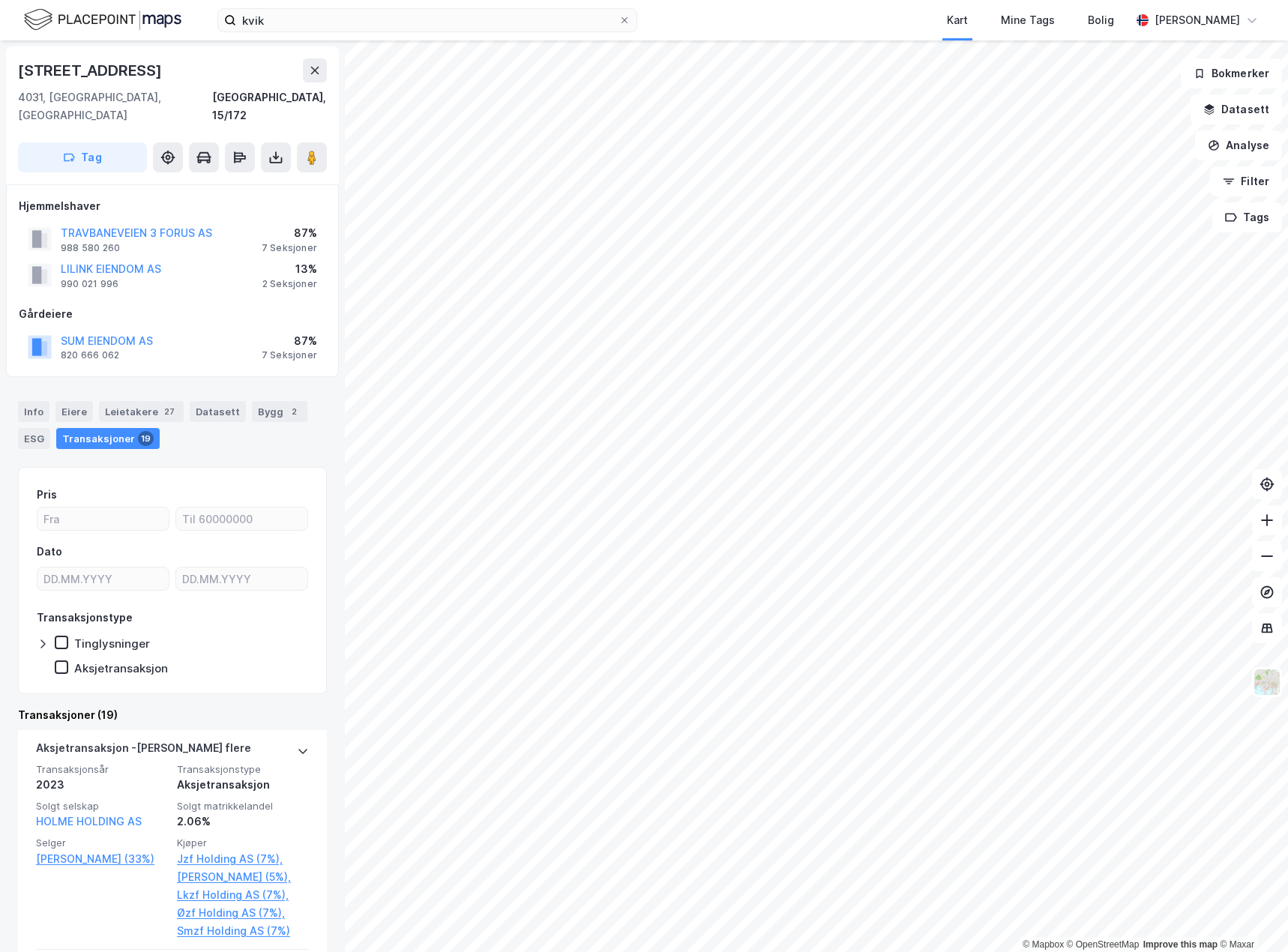
click at [138, 431] on div "19" at bounding box center [145, 439] width 16 height 15
click at [149, 401] on div "Leietakere 27" at bounding box center [142, 411] width 85 height 21
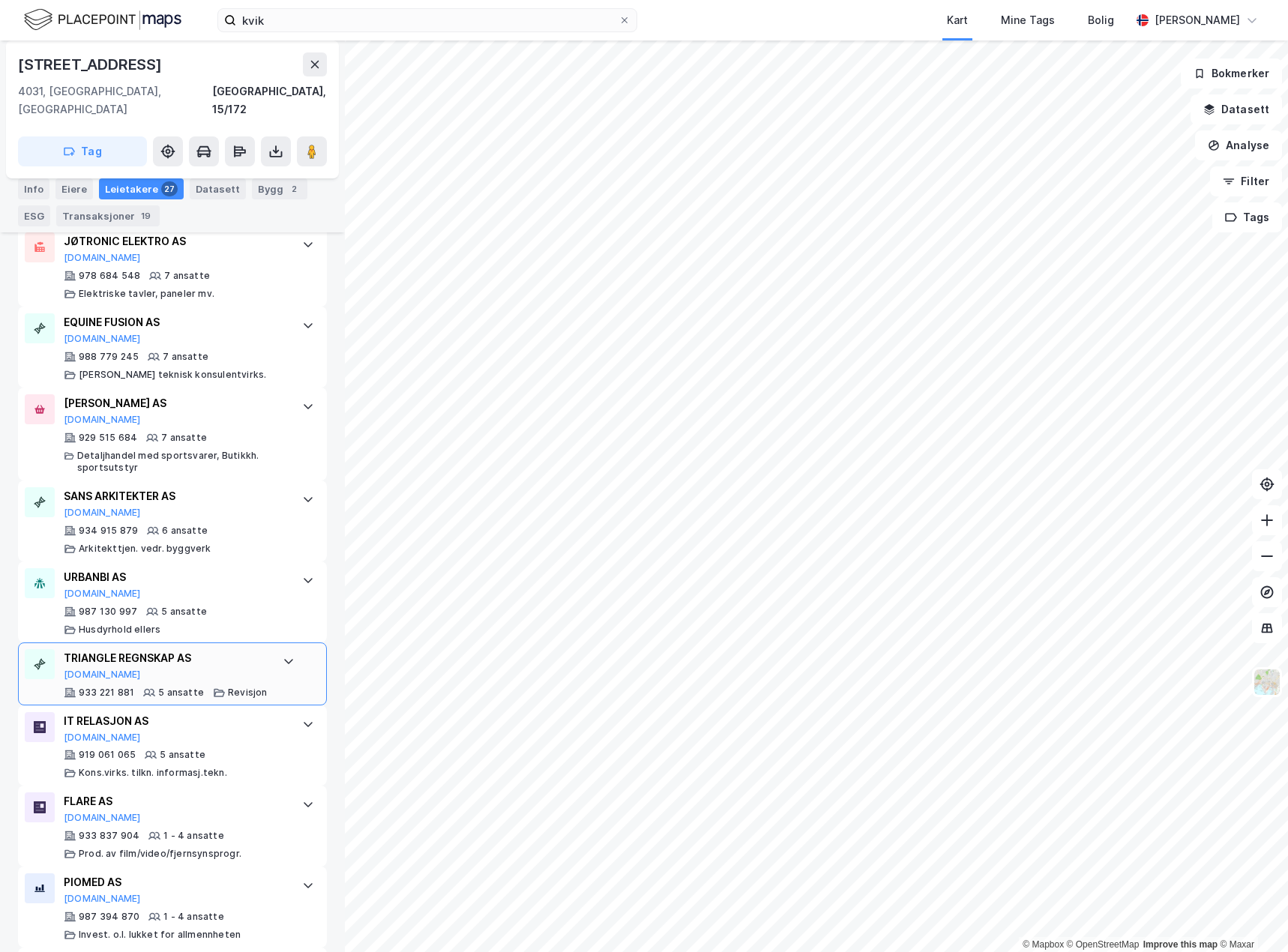
scroll to position [1200, 0]
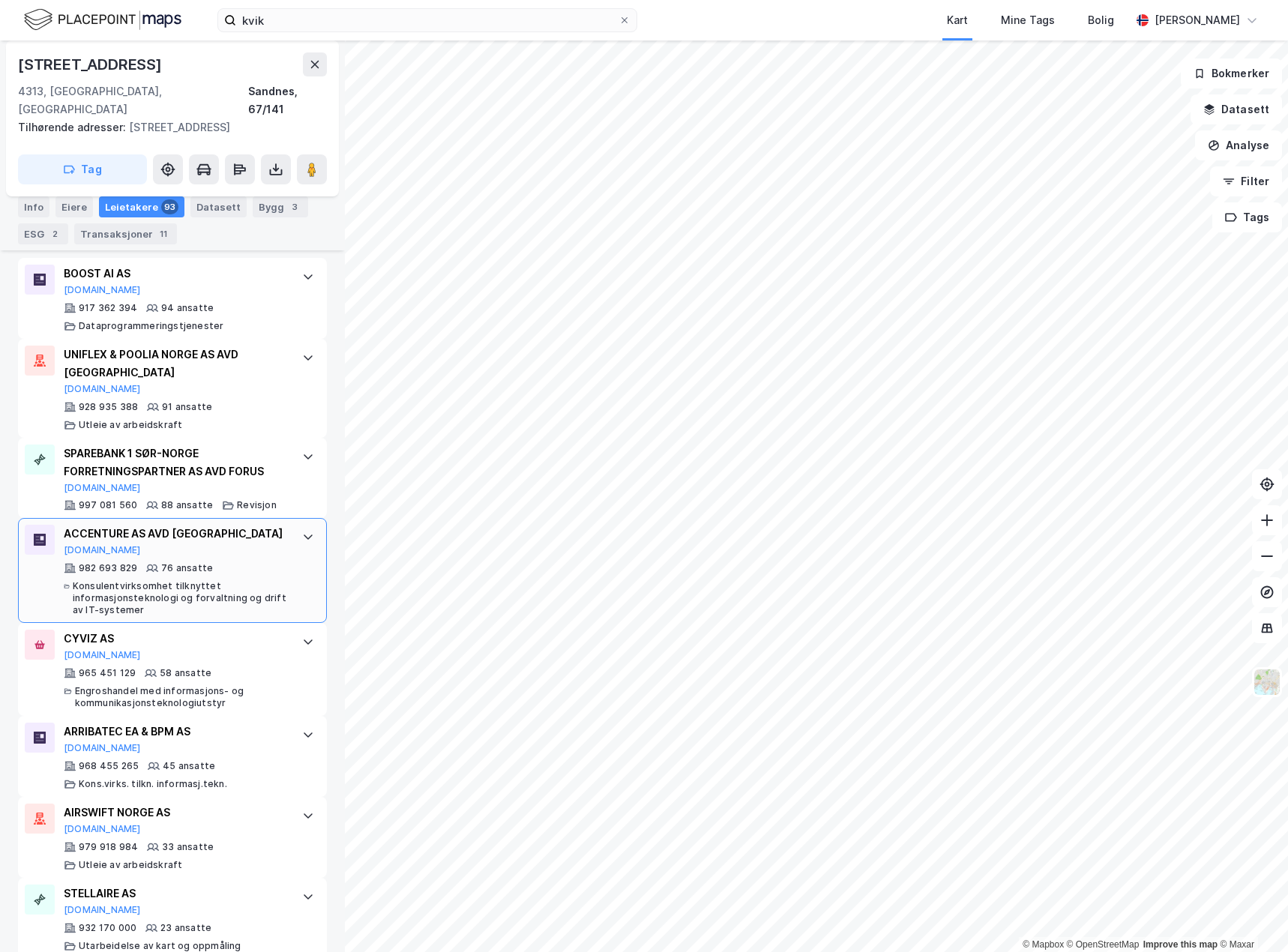
scroll to position [525, 0]
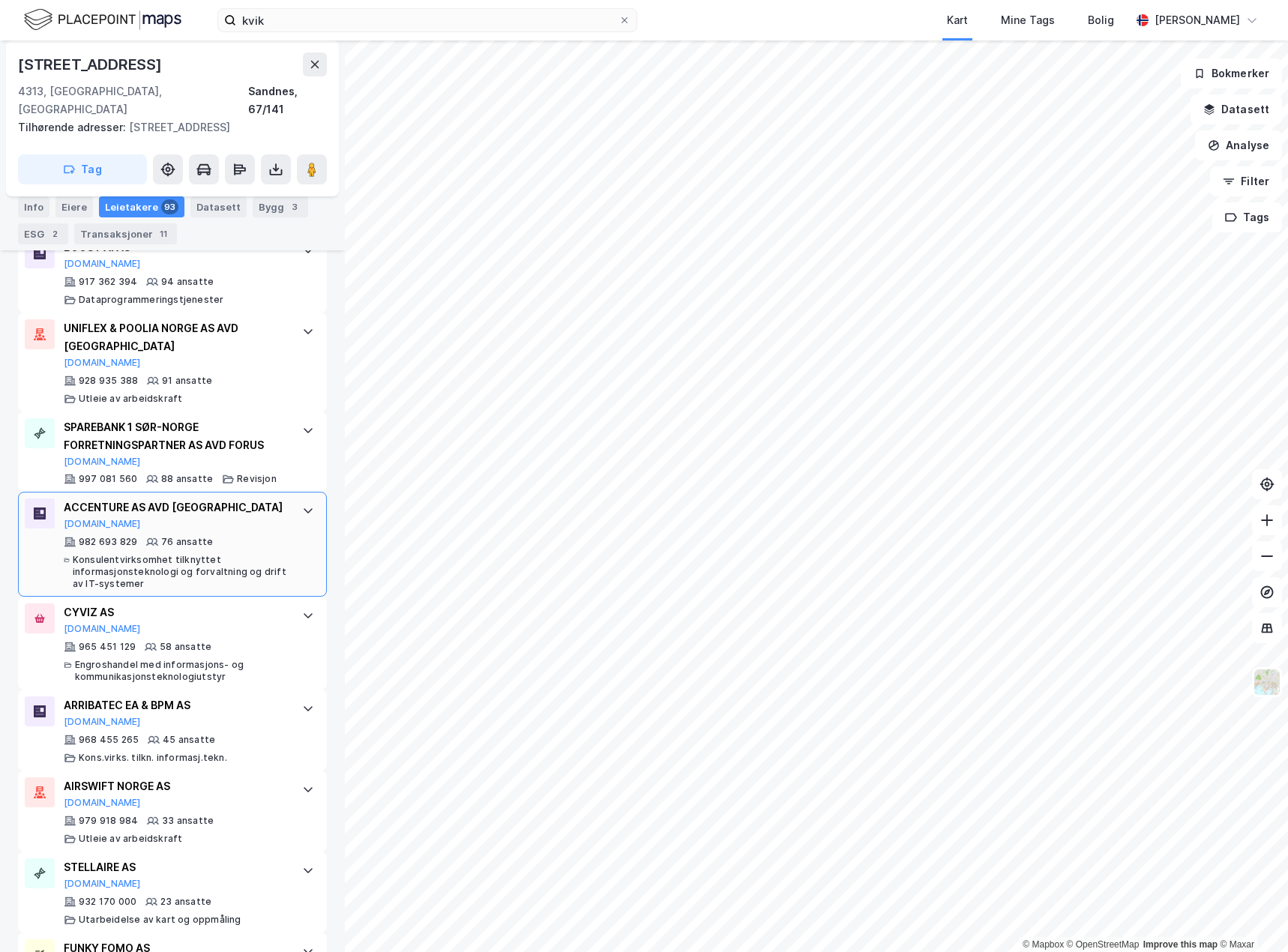
click at [290, 515] on div "ACCENTURE AS AVD STAVANGER [DOMAIN_NAME] 982 693 829 76 ansatte Konsulentvirkso…" at bounding box center [173, 545] width 309 height 105
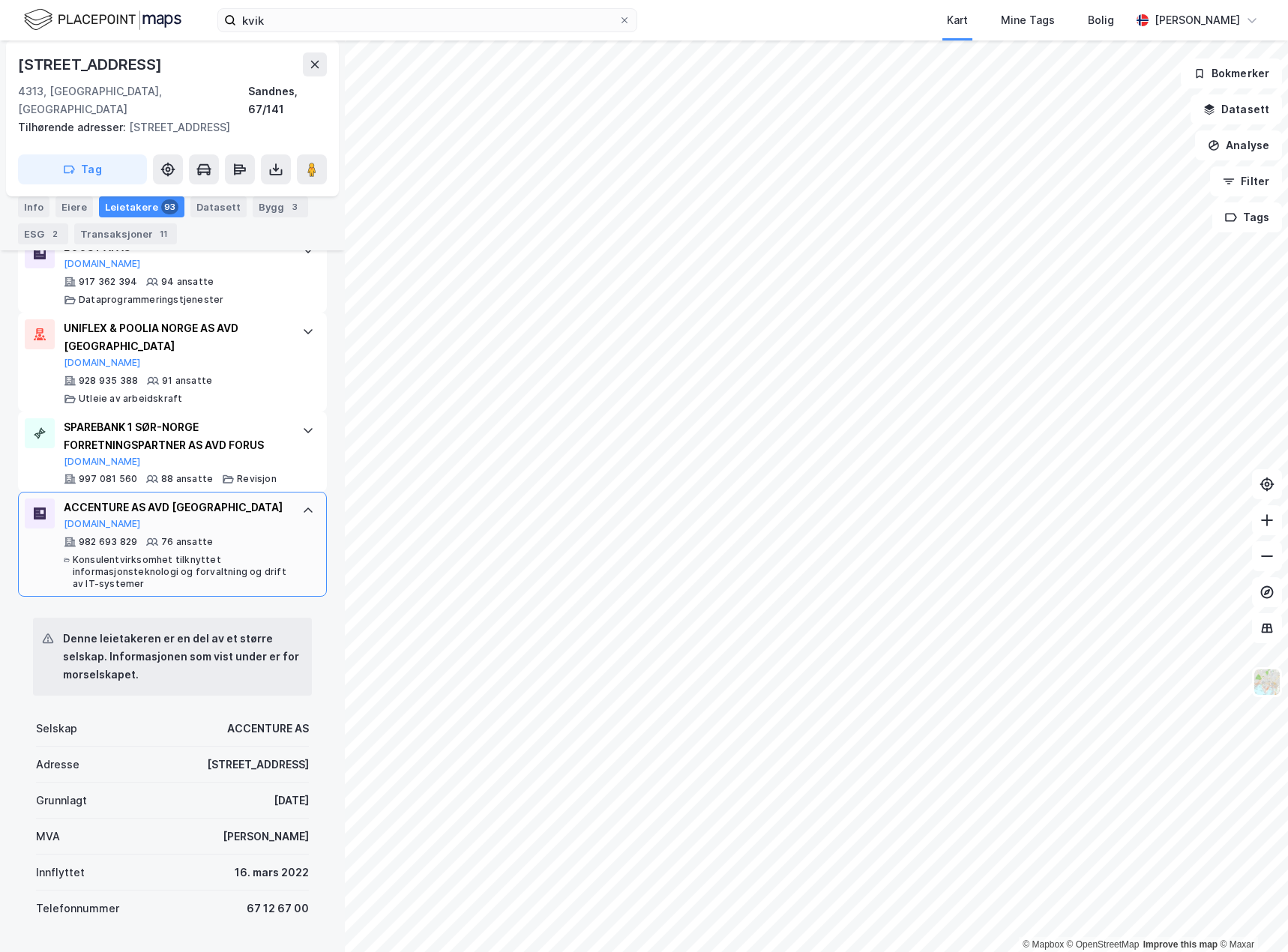
click at [290, 515] on div "ACCENTURE AS AVD STAVANGER [DOMAIN_NAME] 982 693 829 76 ansatte Konsulentvirkso…" at bounding box center [173, 545] width 309 height 105
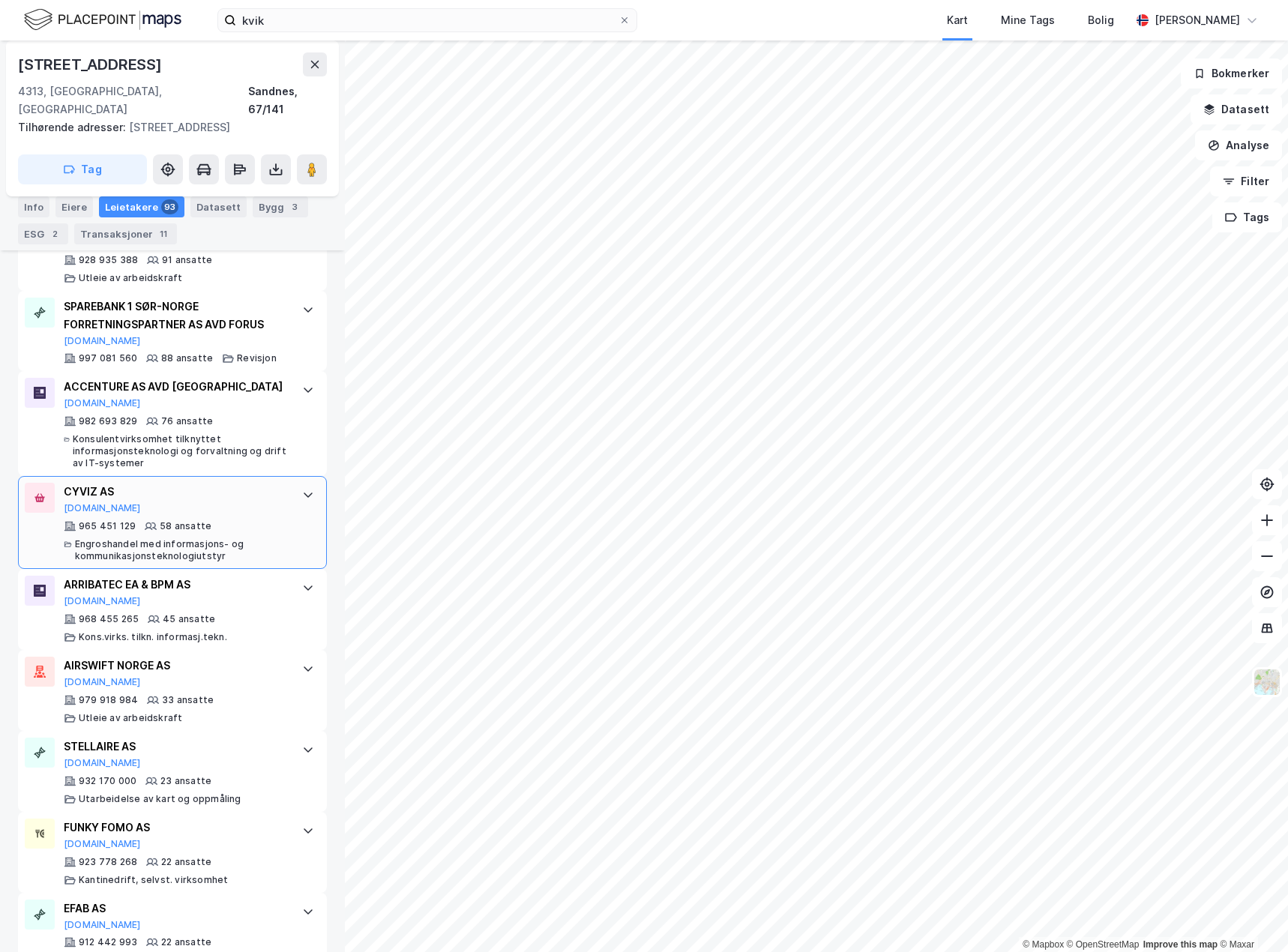
scroll to position [675, 0]
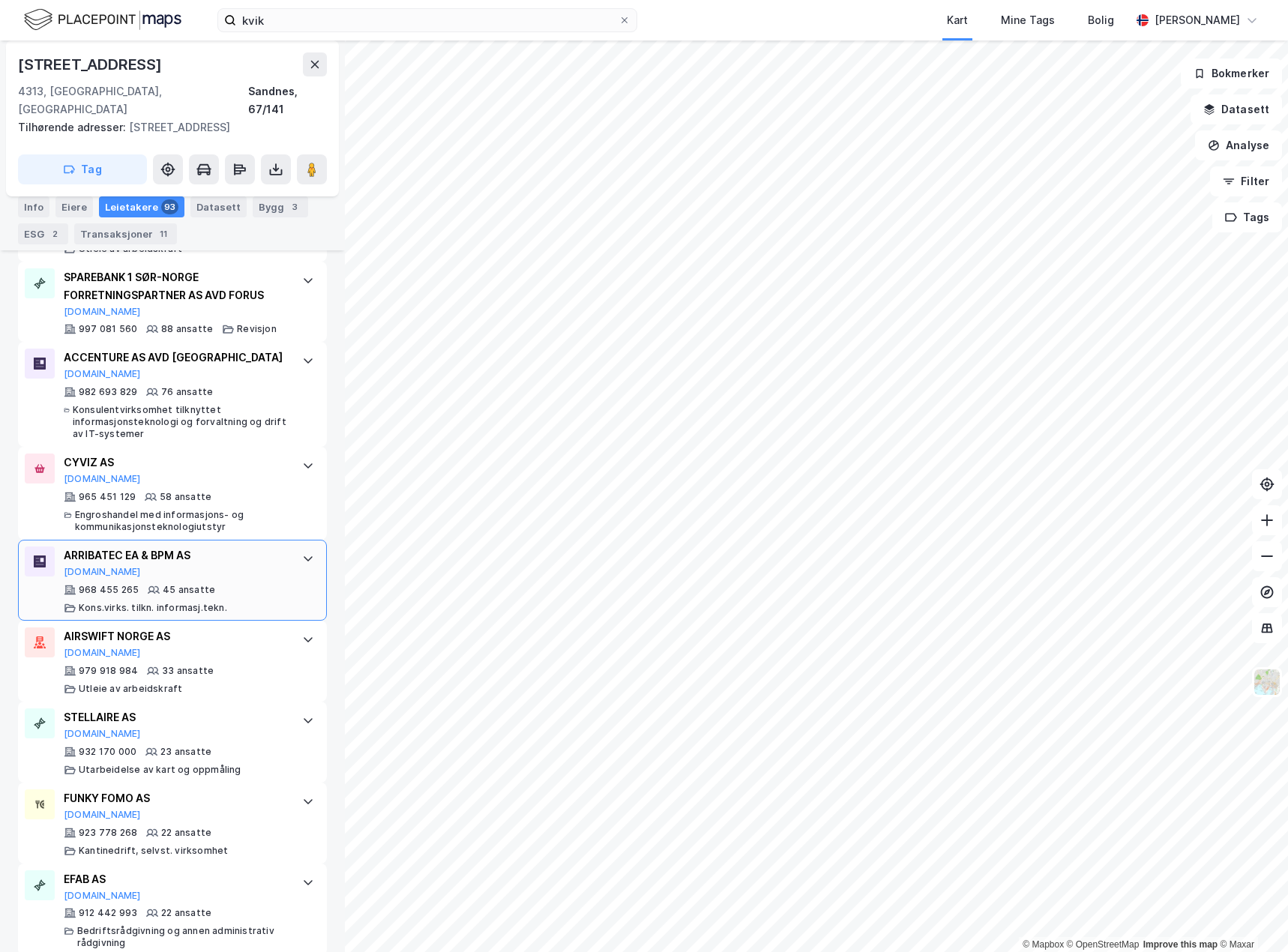
click at [284, 552] on div "ARRIBATEC EA & BPM AS [DOMAIN_NAME] 968 455 265 45 ansatte Kons.virks. tilkn. i…" at bounding box center [173, 580] width 309 height 81
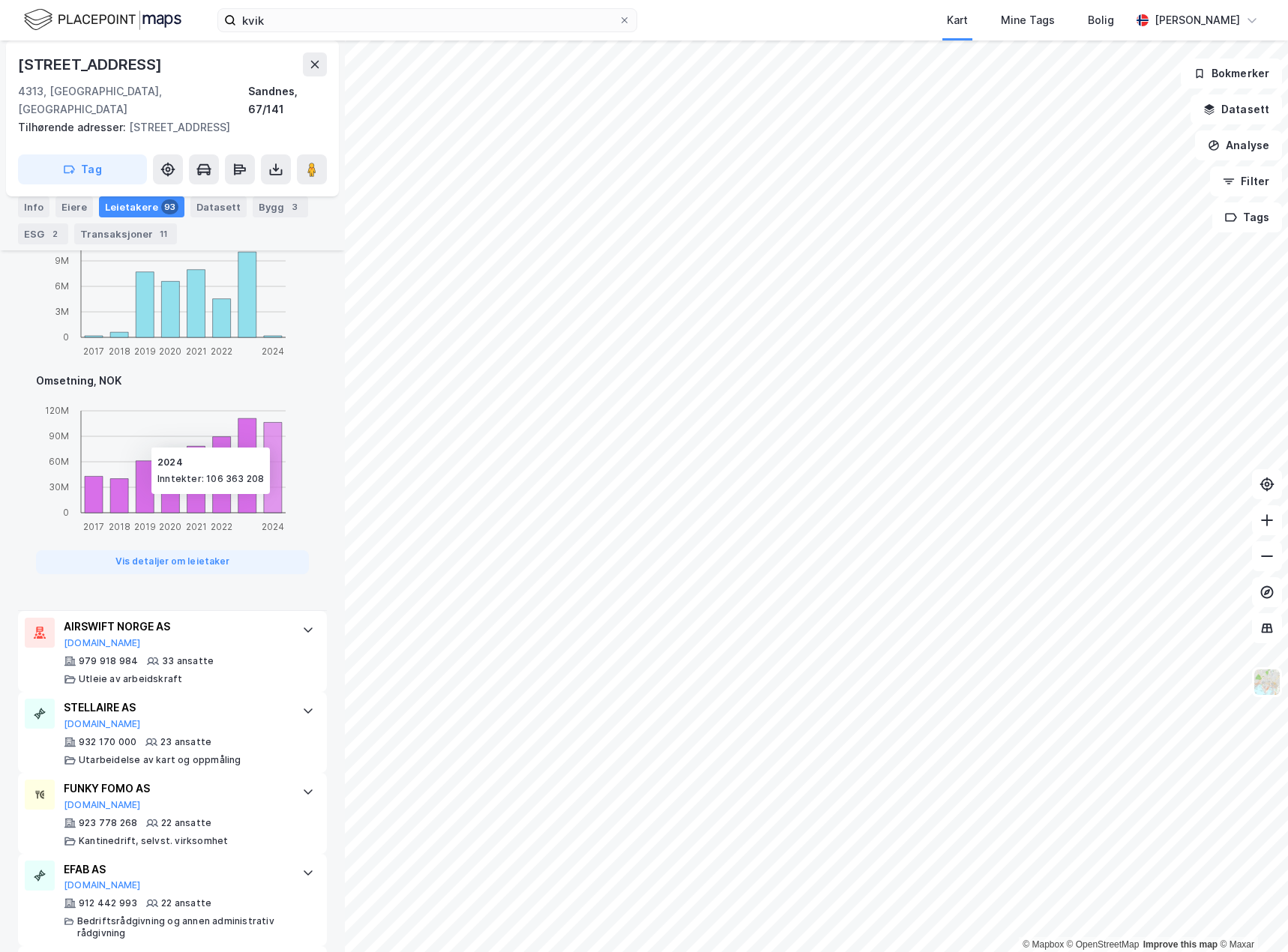
scroll to position [1574, 0]
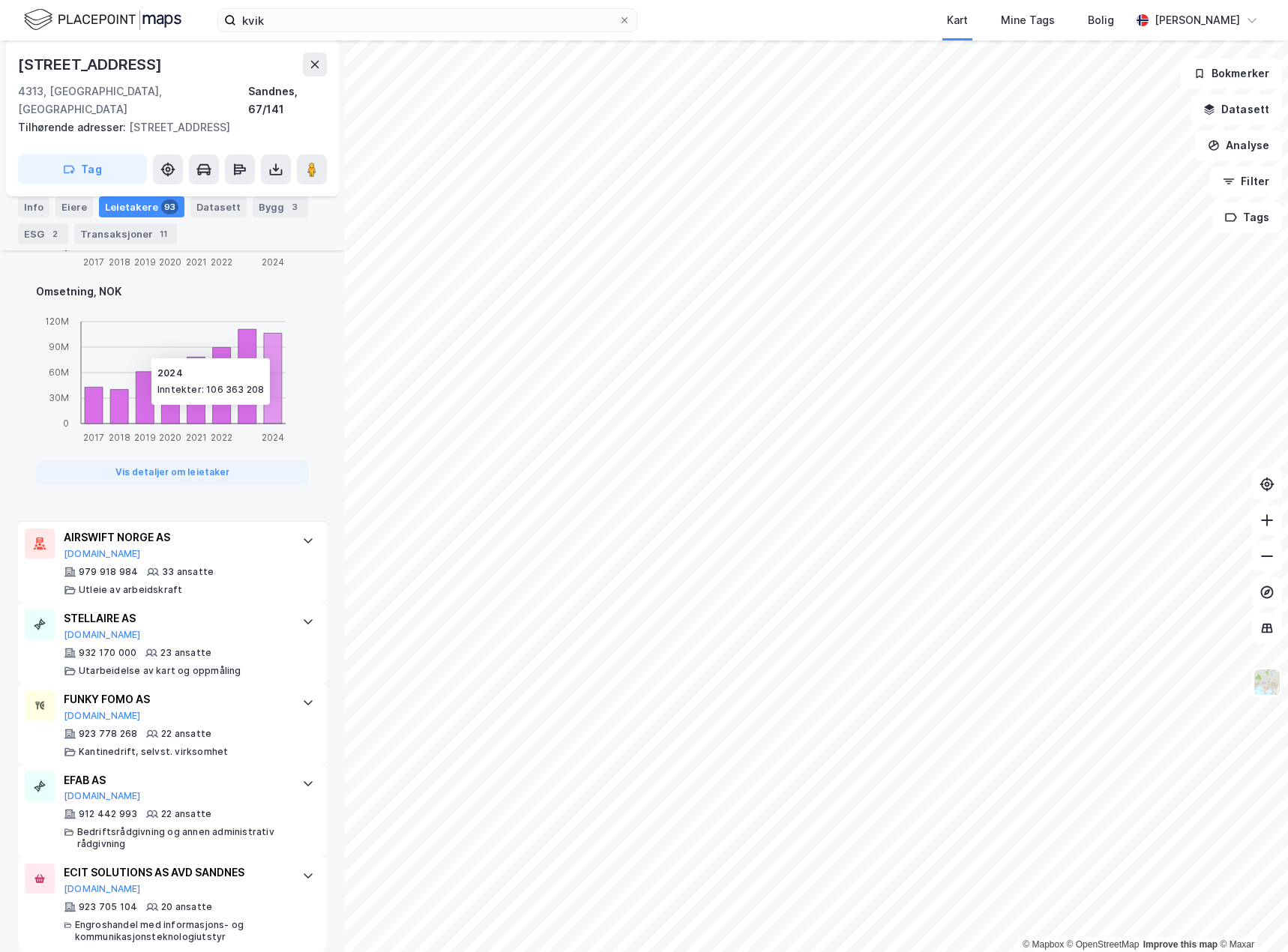
click at [270, 567] on div "979 918 984 33 ansatte Utleie av arbeidskraft" at bounding box center [175, 582] width 224 height 30
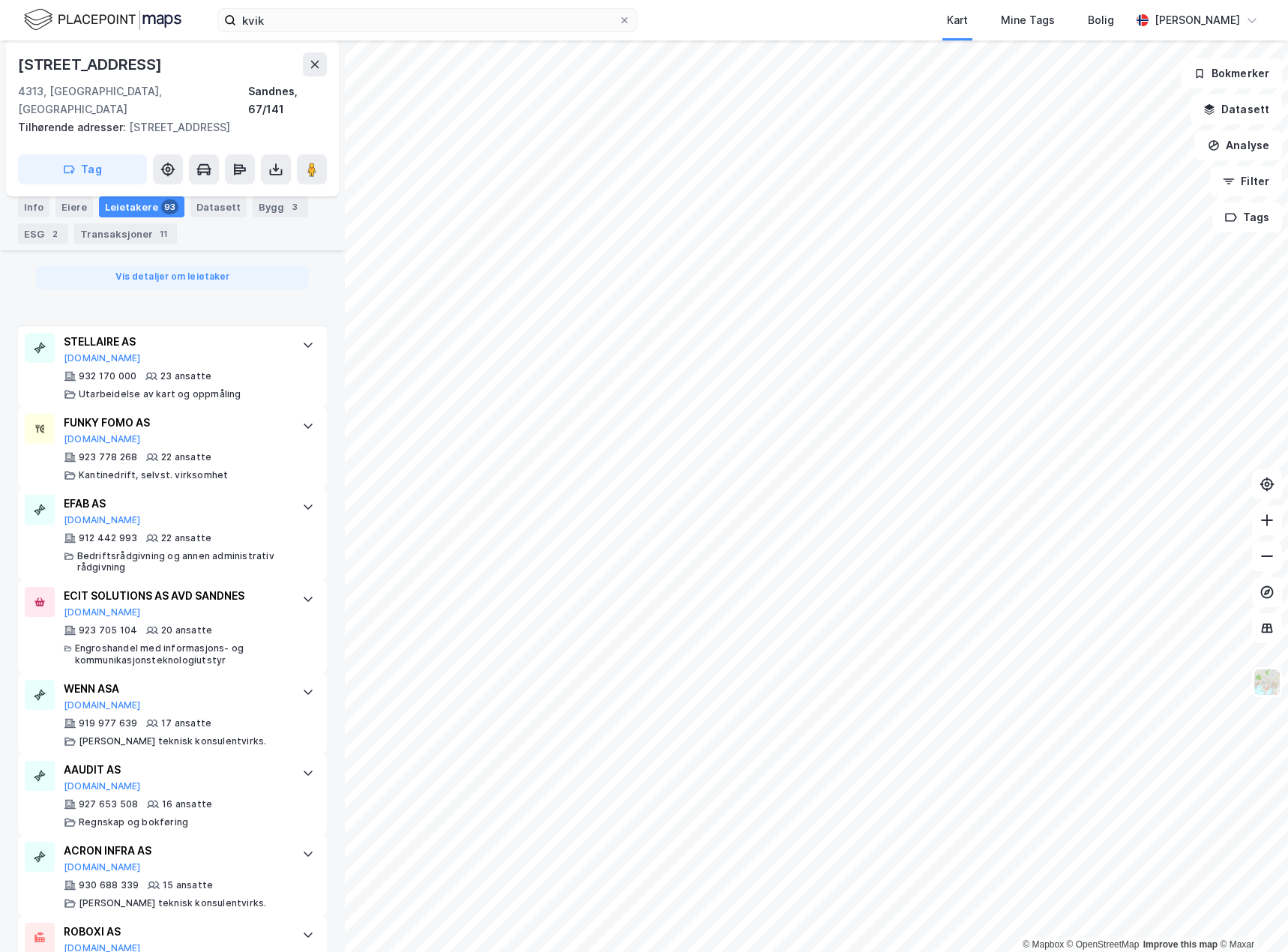
scroll to position [1862, 0]
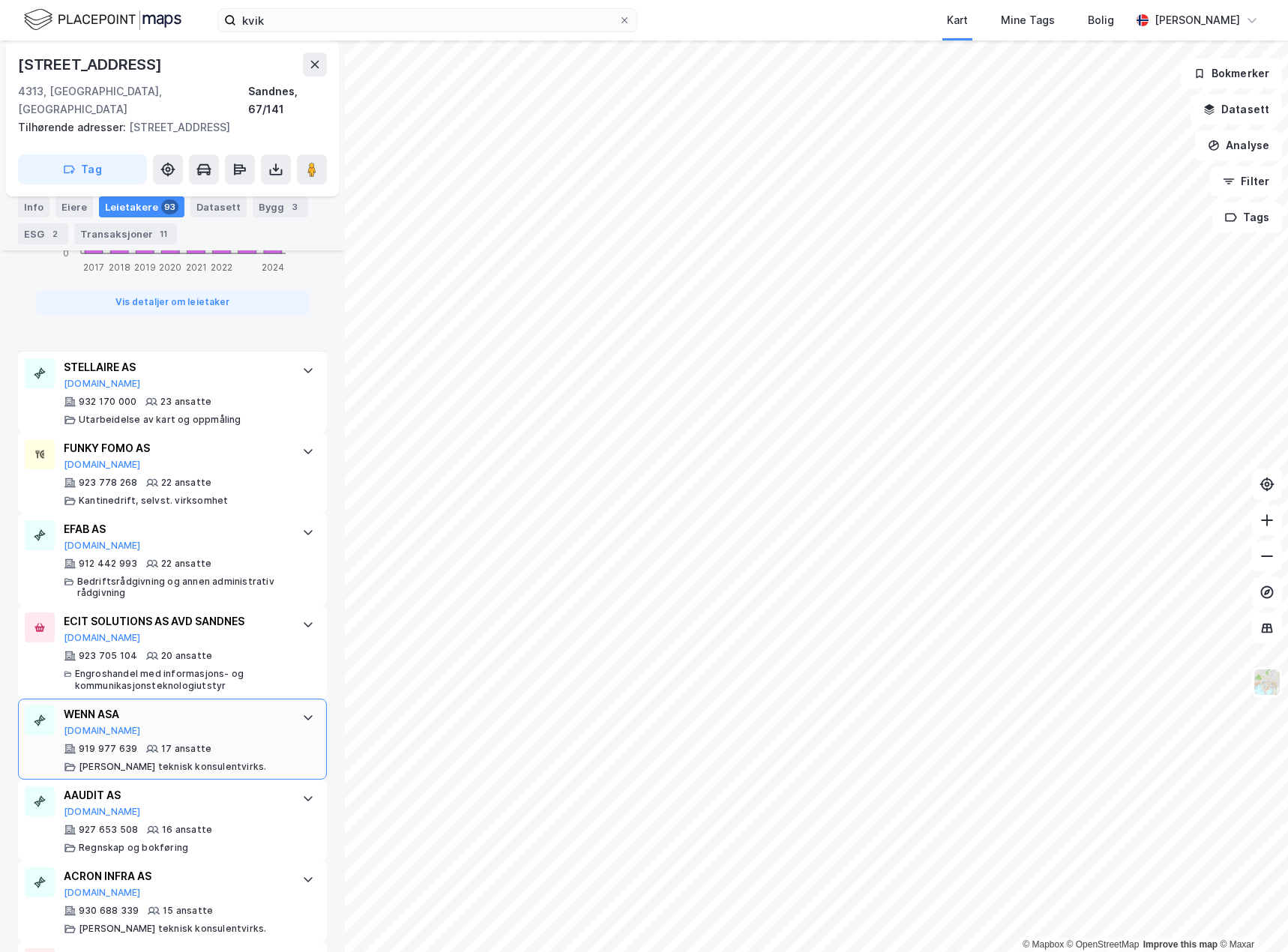
click at [296, 708] on div at bounding box center [308, 718] width 24 height 24
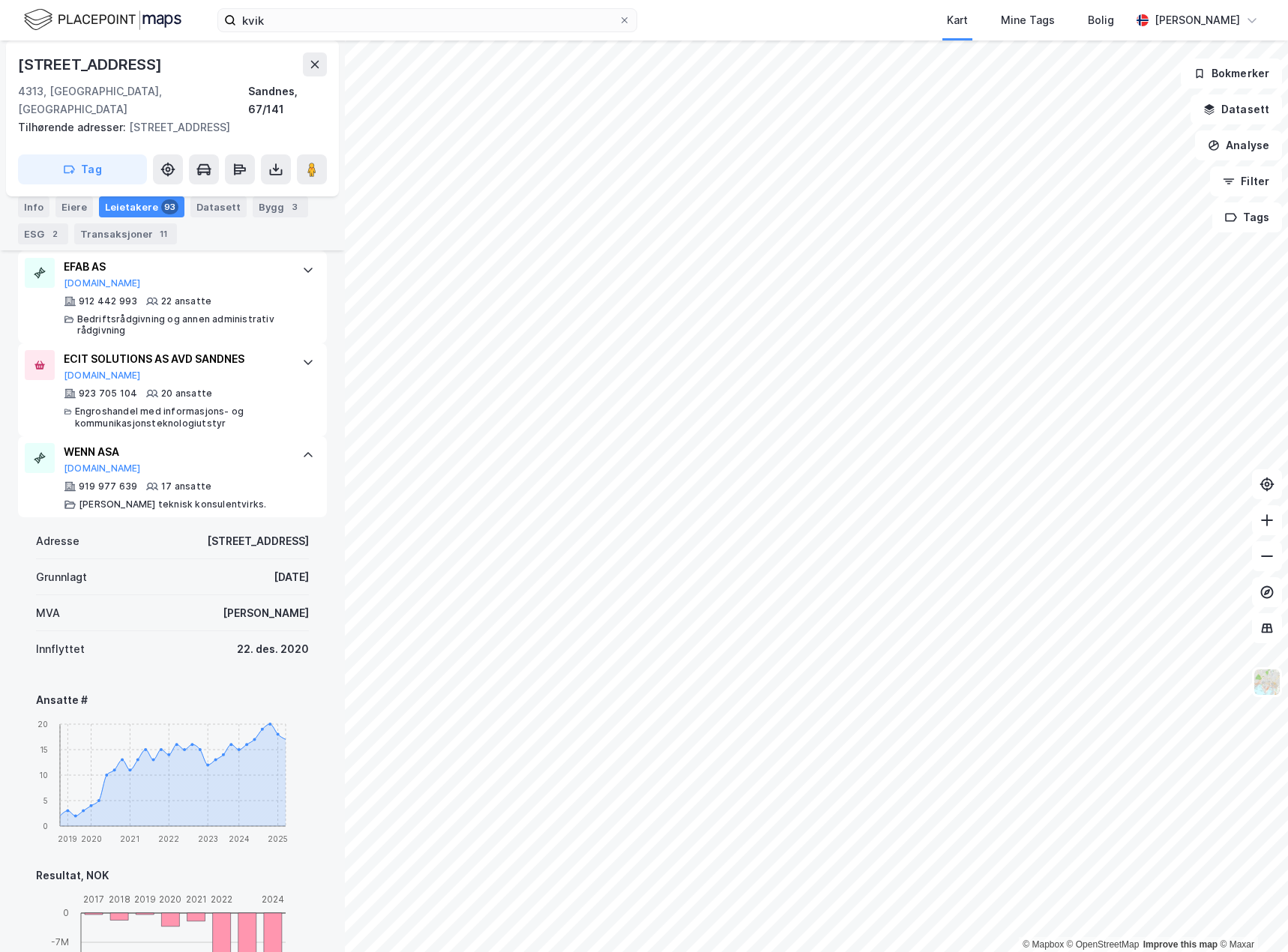
scroll to position [1252, 0]
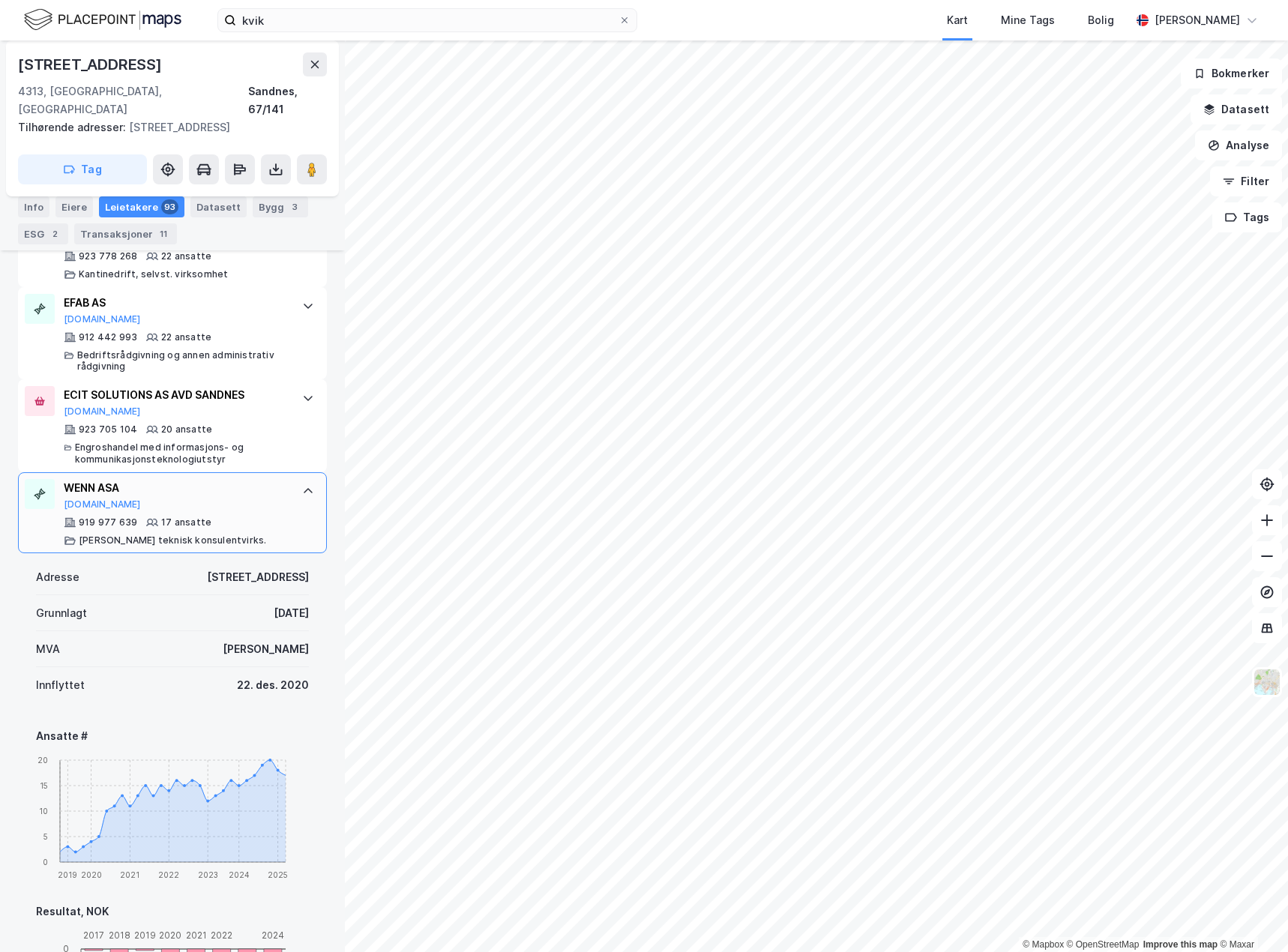
click at [274, 481] on div "WENN ASA [DOMAIN_NAME]" at bounding box center [175, 495] width 224 height 32
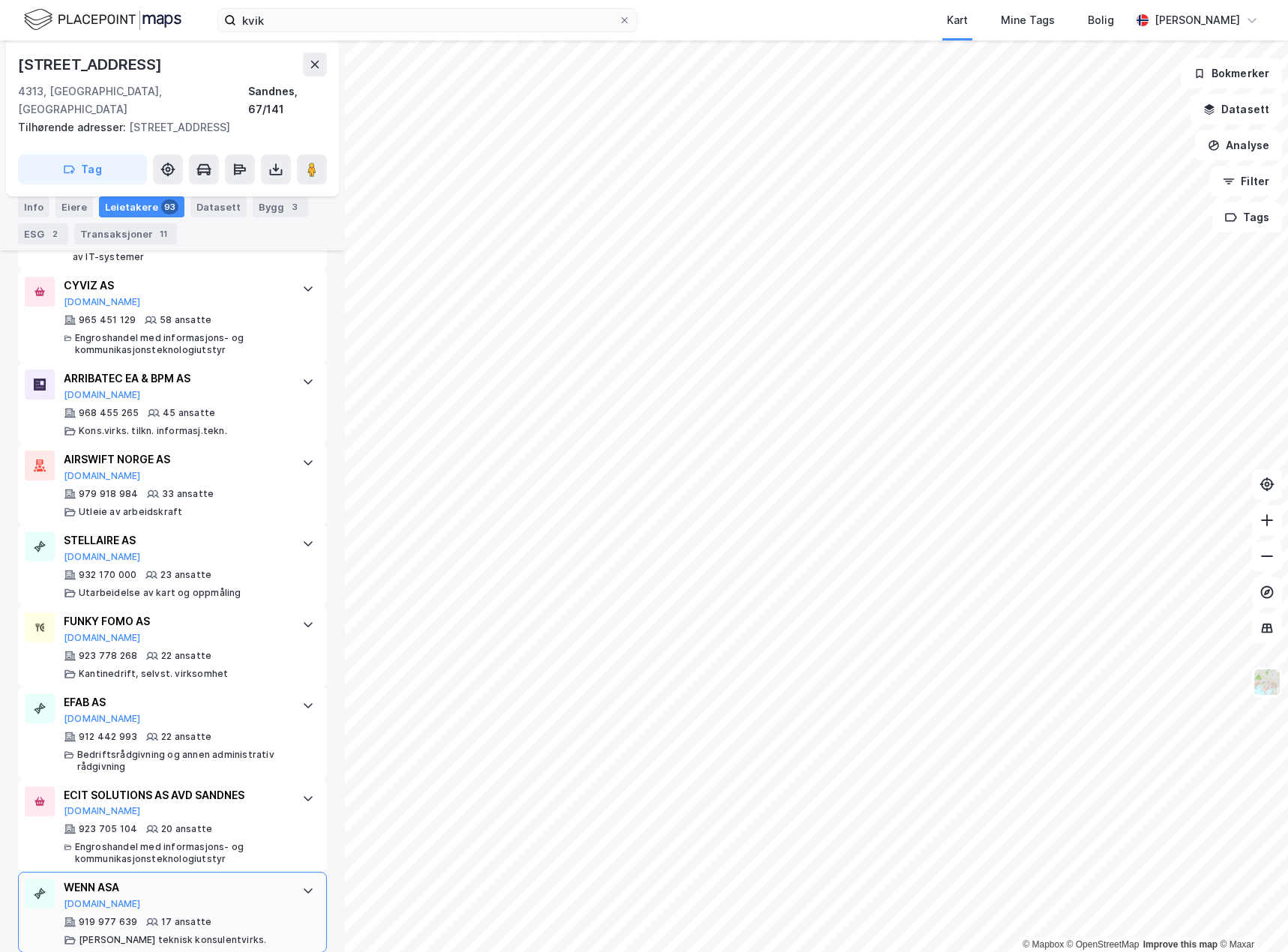
scroll to position [878, 0]
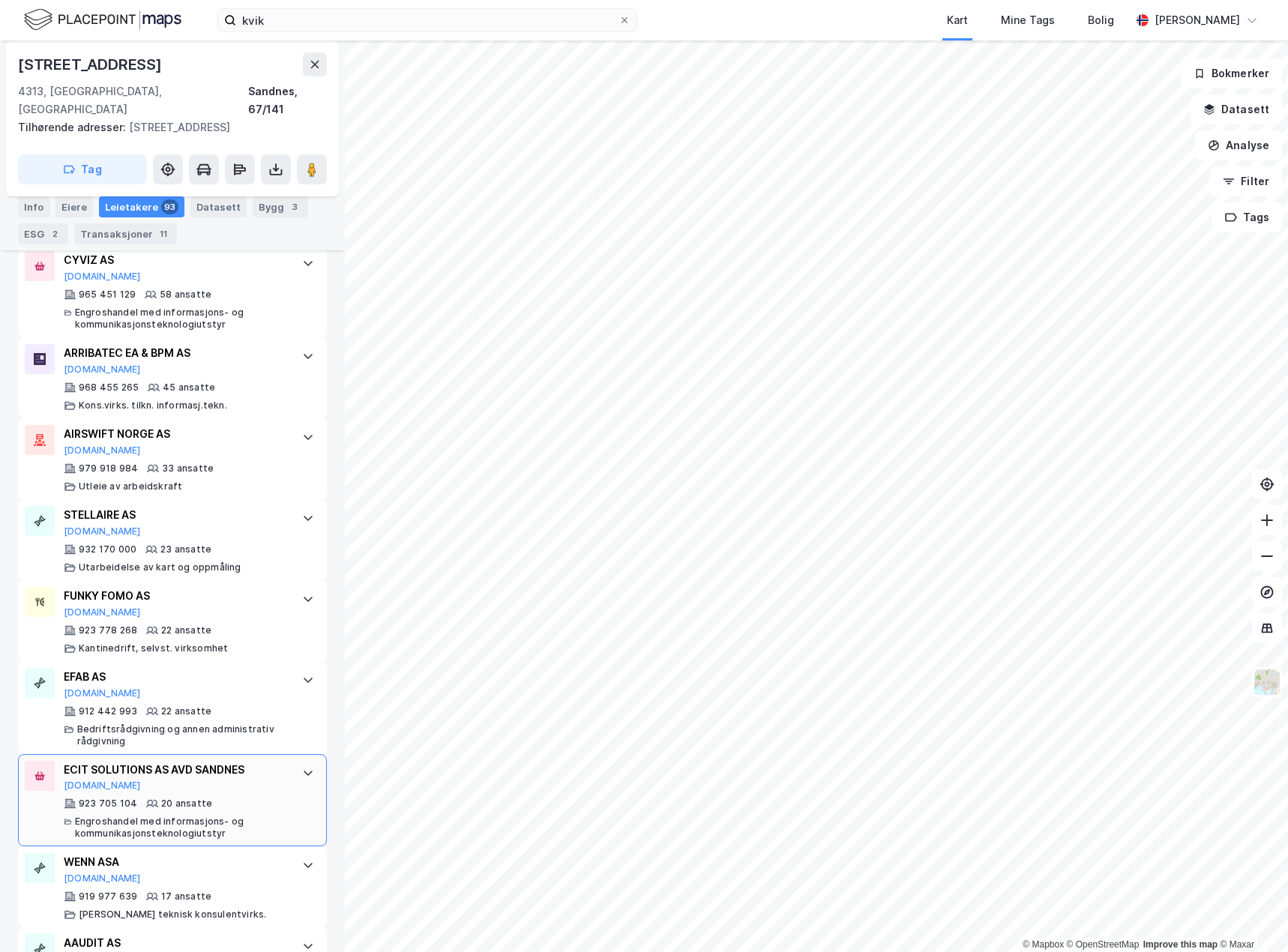
click at [302, 767] on icon at bounding box center [308, 773] width 12 height 12
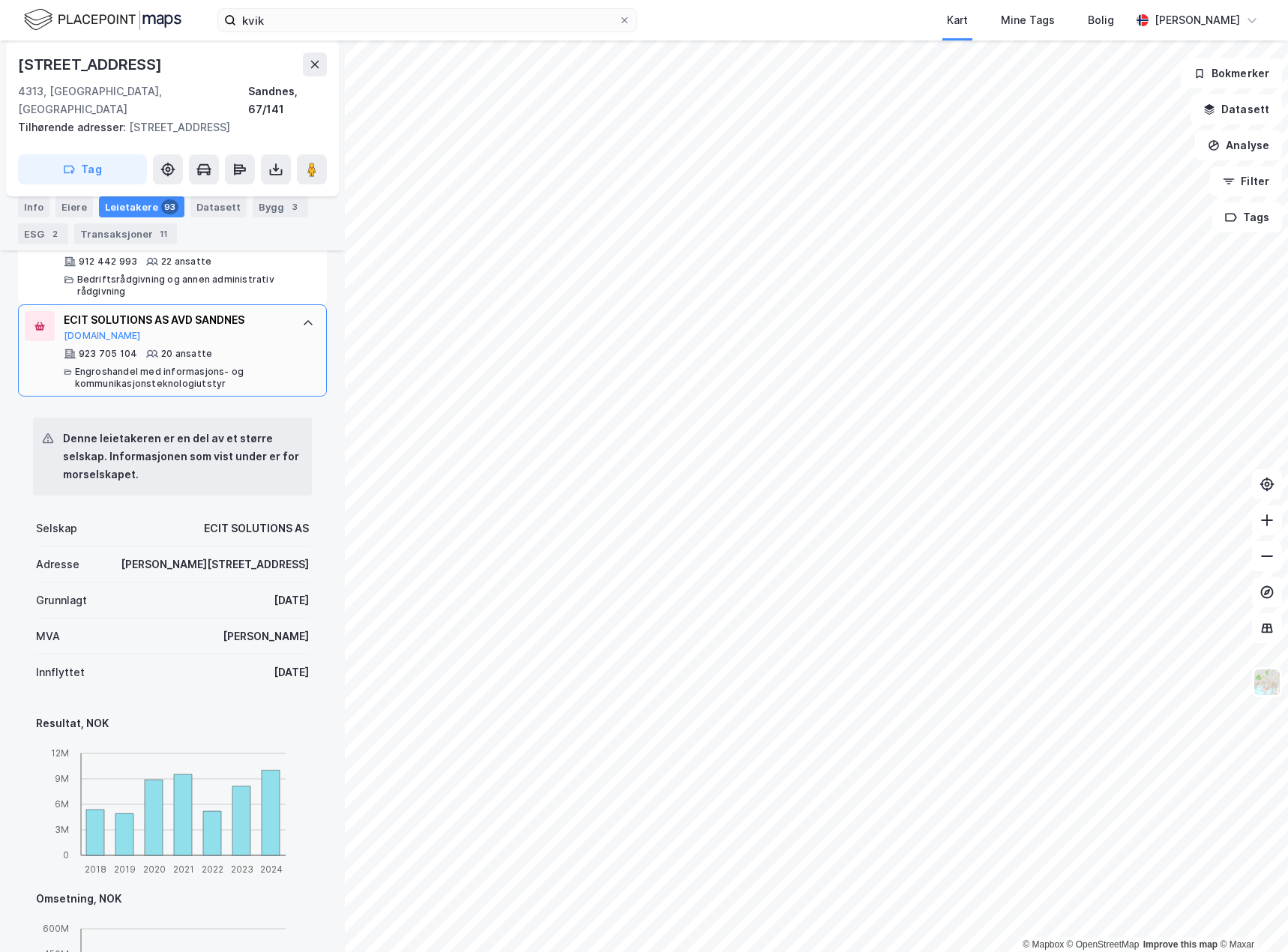
scroll to position [1252, 0]
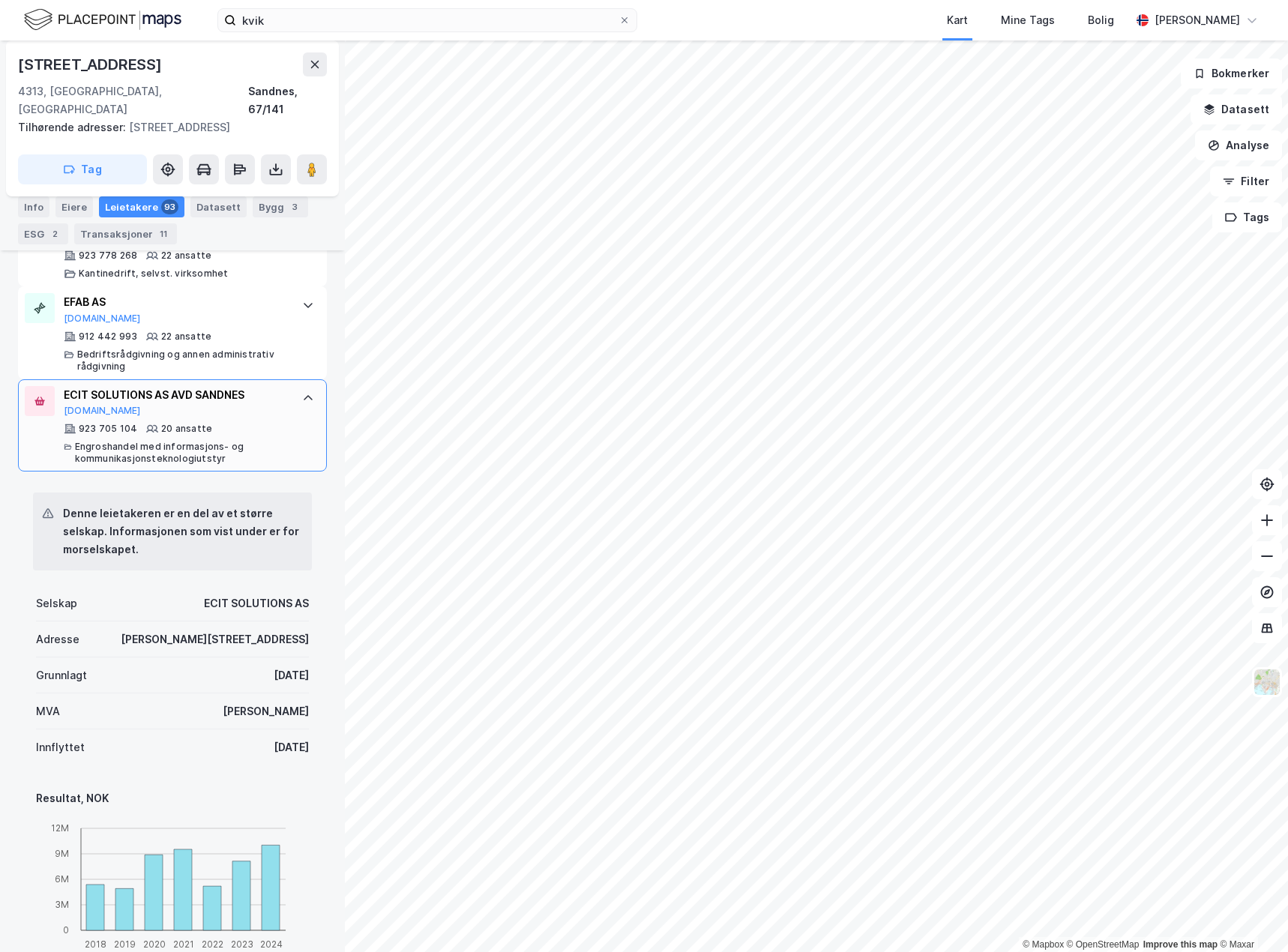
click at [302, 392] on icon at bounding box center [308, 398] width 12 height 12
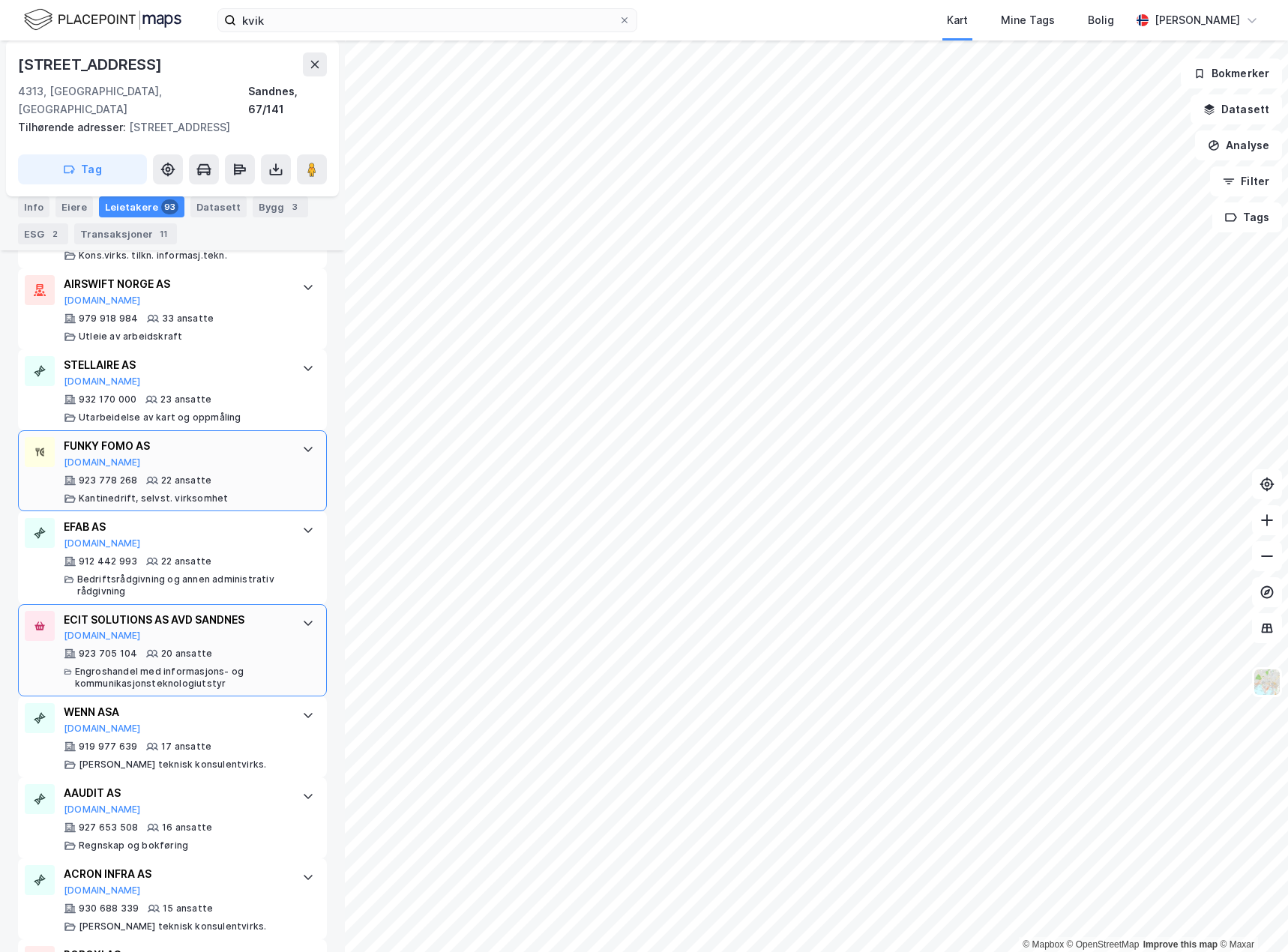
scroll to position [952, 0]
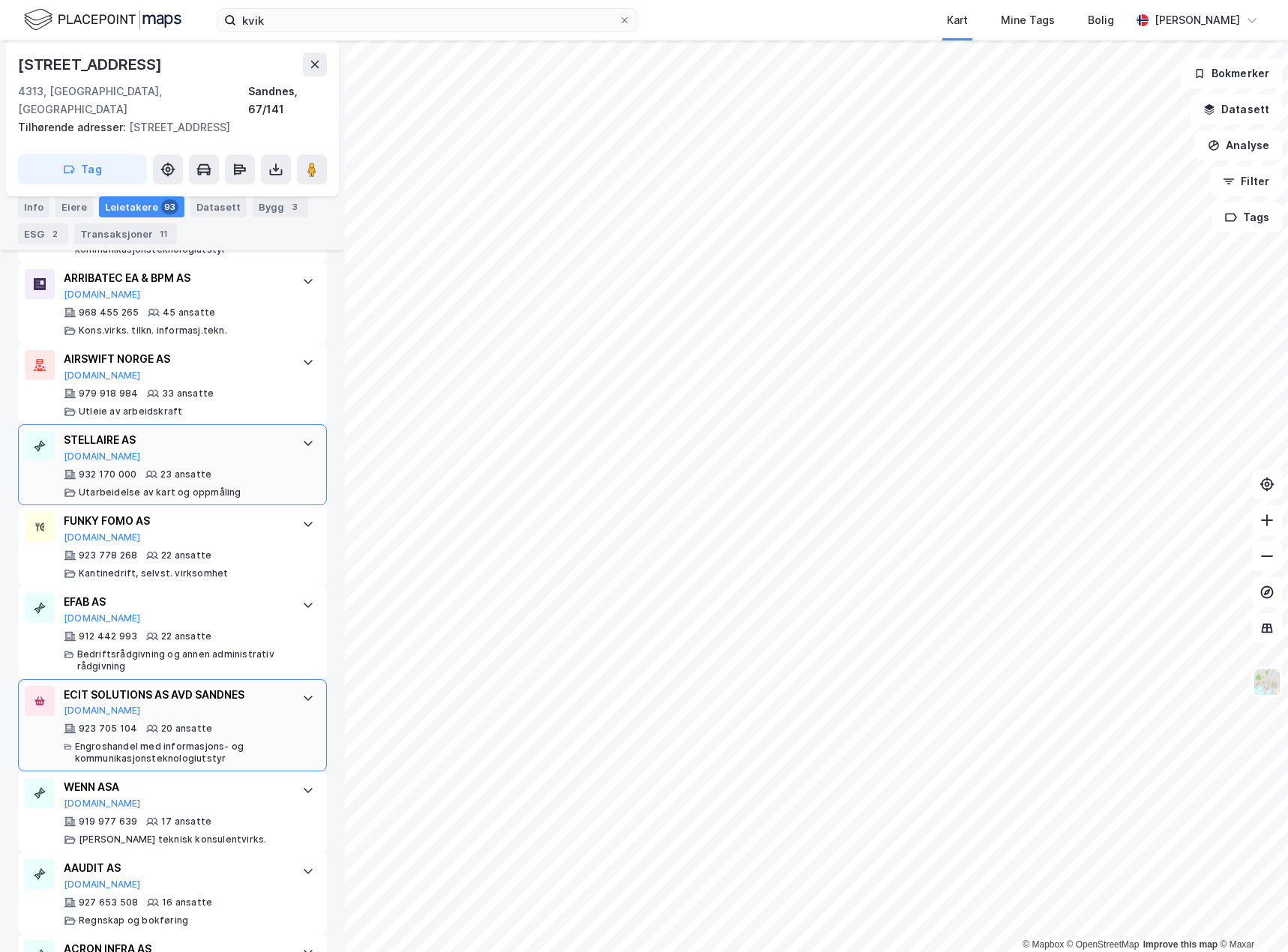
click at [284, 442] on div "STELLAIRE AS [DOMAIN_NAME] 932 170 000 23 ansatte Utarbeidelse av kart og oppmå…" at bounding box center [173, 465] width 309 height 81
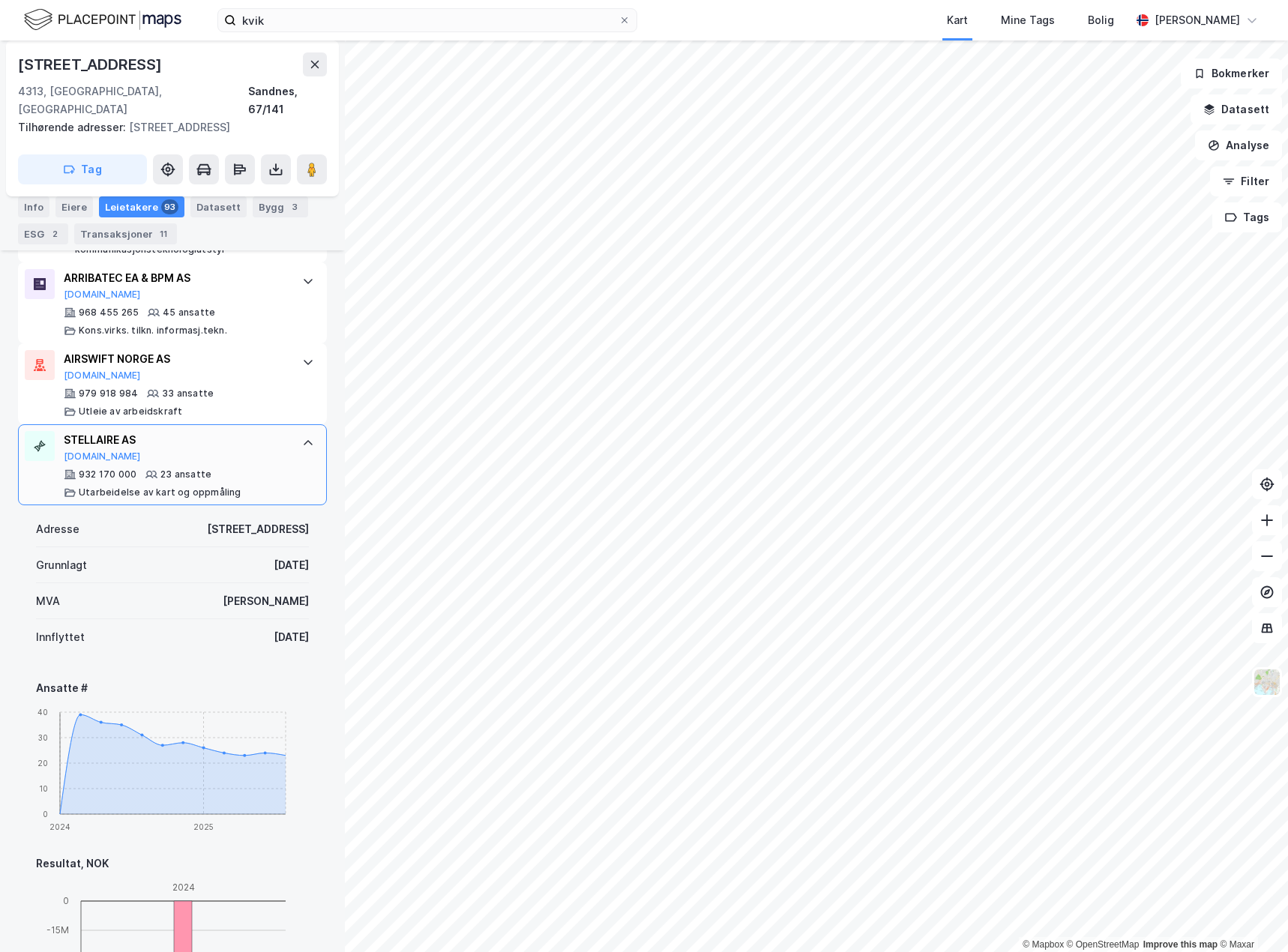
click at [284, 442] on div "STELLAIRE AS [DOMAIN_NAME] 932 170 000 23 ansatte Utarbeidelse av kart og oppmå…" at bounding box center [173, 465] width 309 height 81
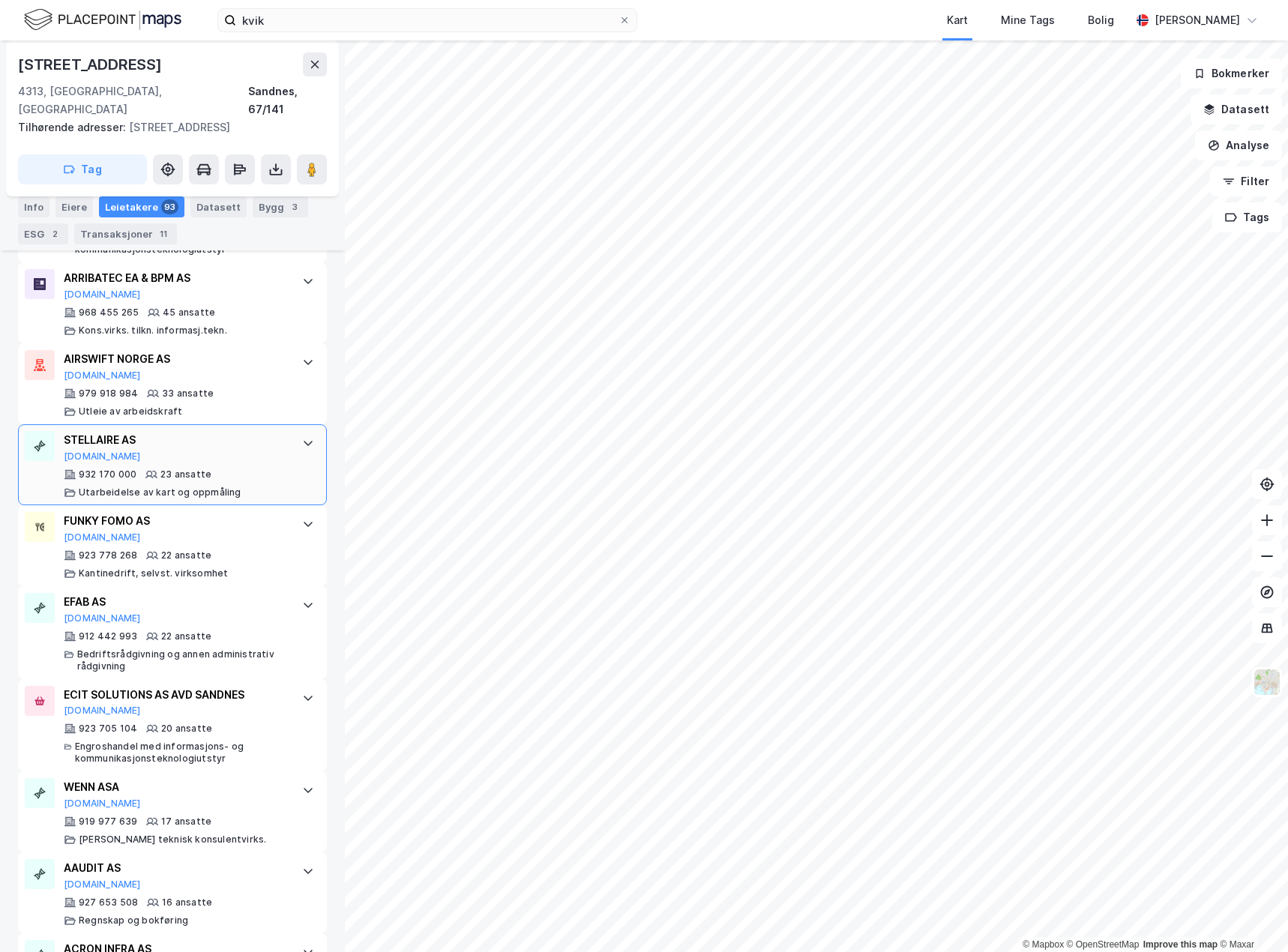
click at [302, 437] on icon at bounding box center [308, 443] width 12 height 12
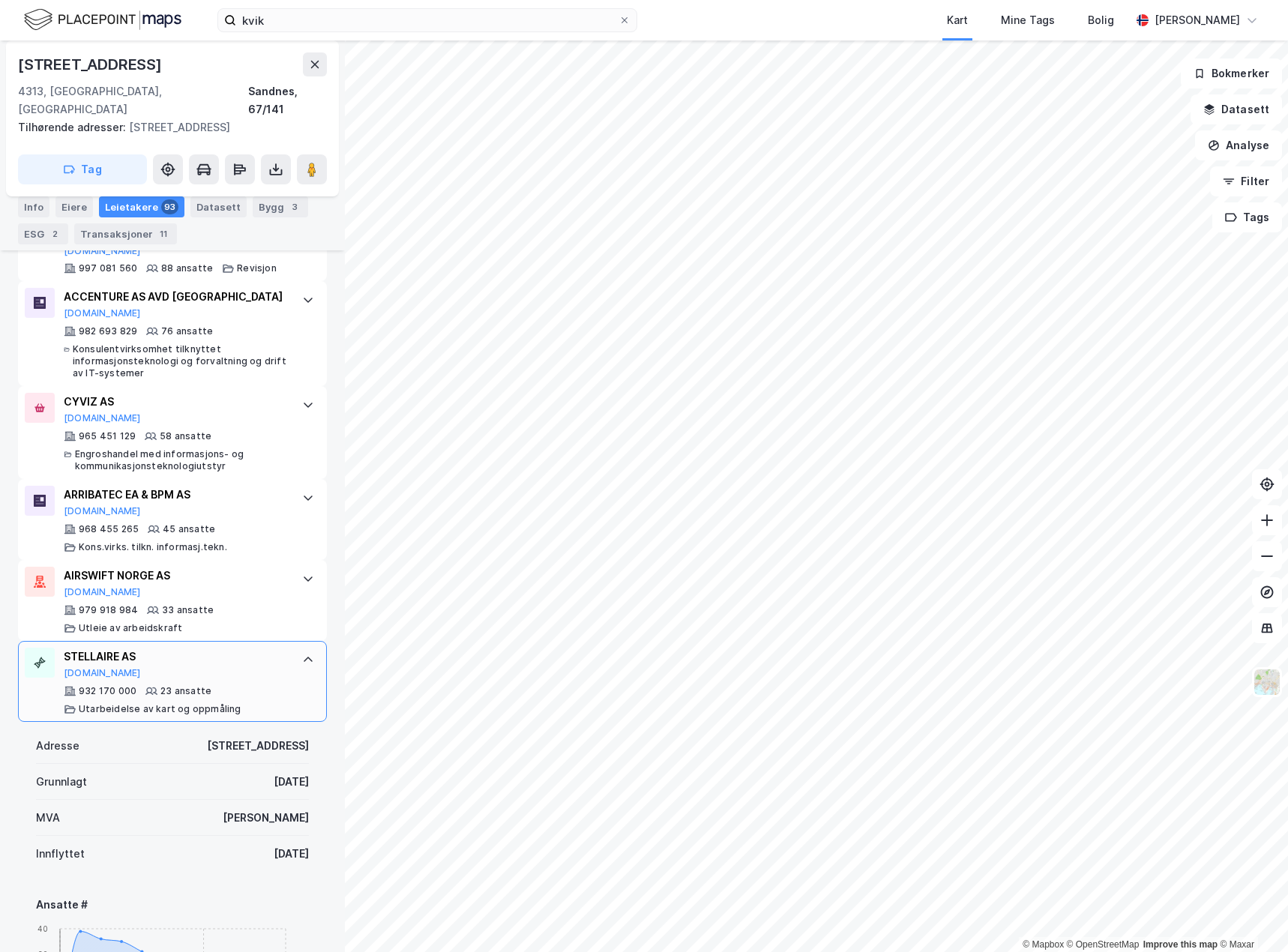
scroll to position [728, 0]
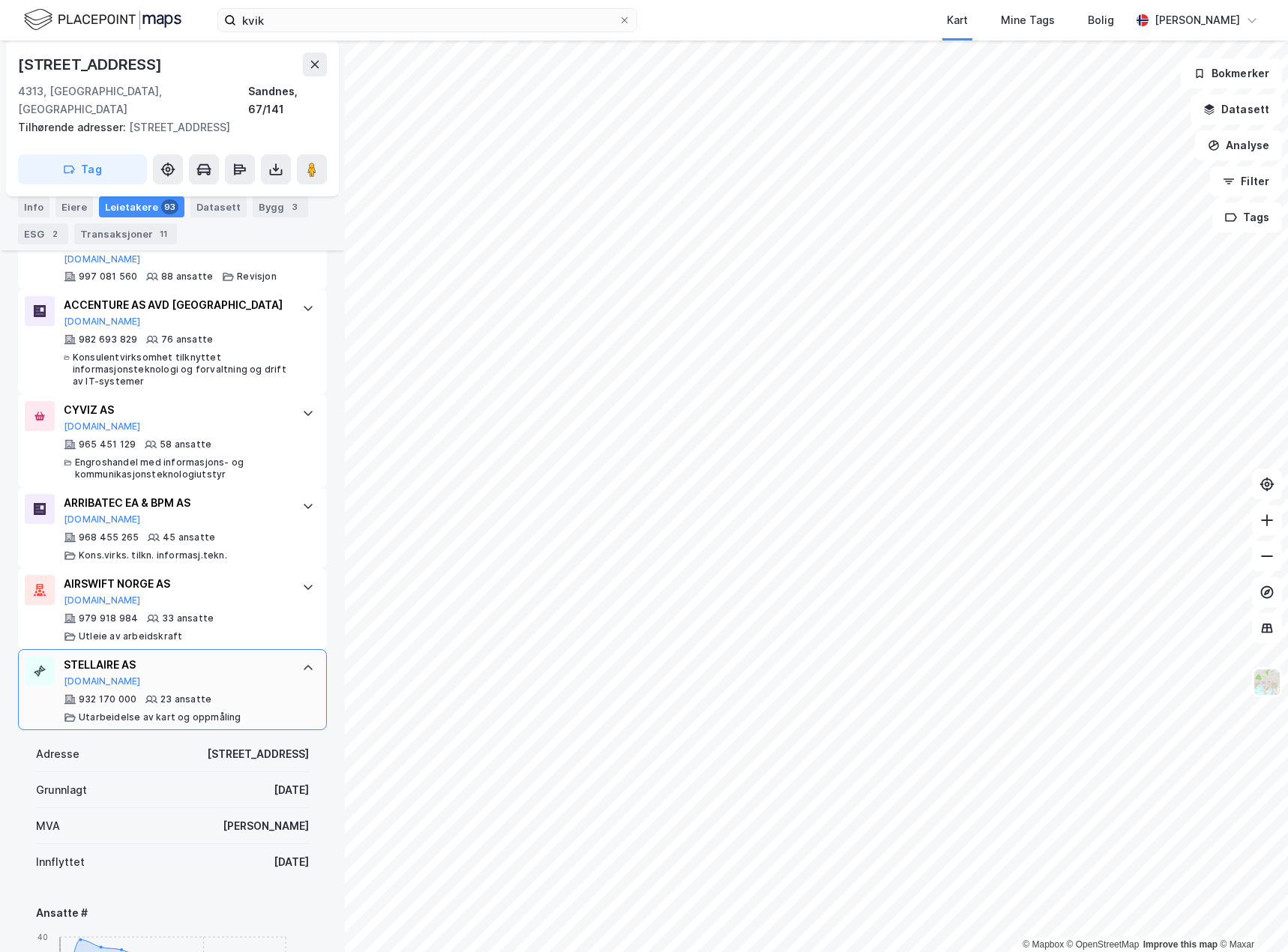
click at [296, 660] on div at bounding box center [308, 667] width 24 height 24
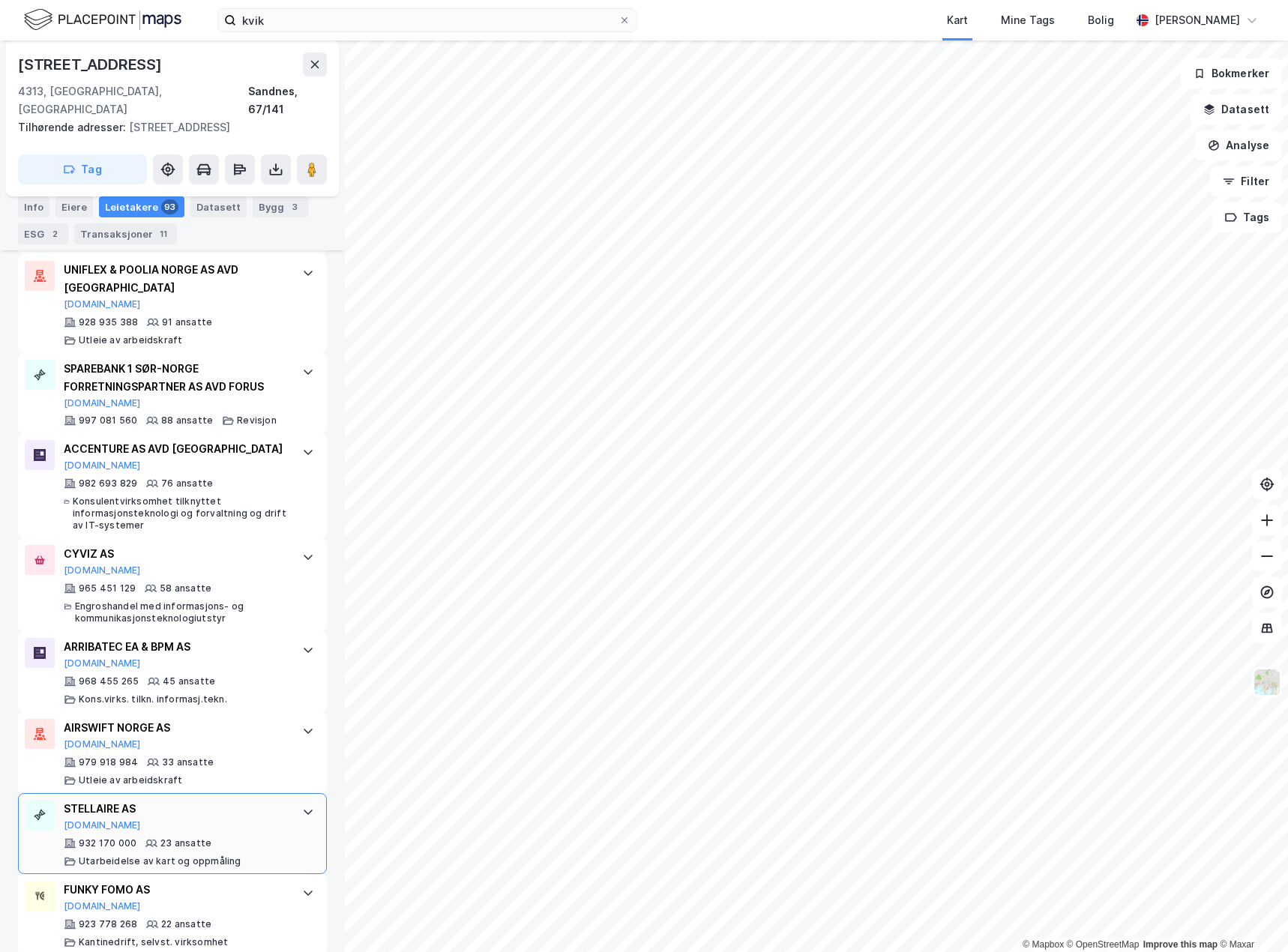
scroll to position [577, 0]
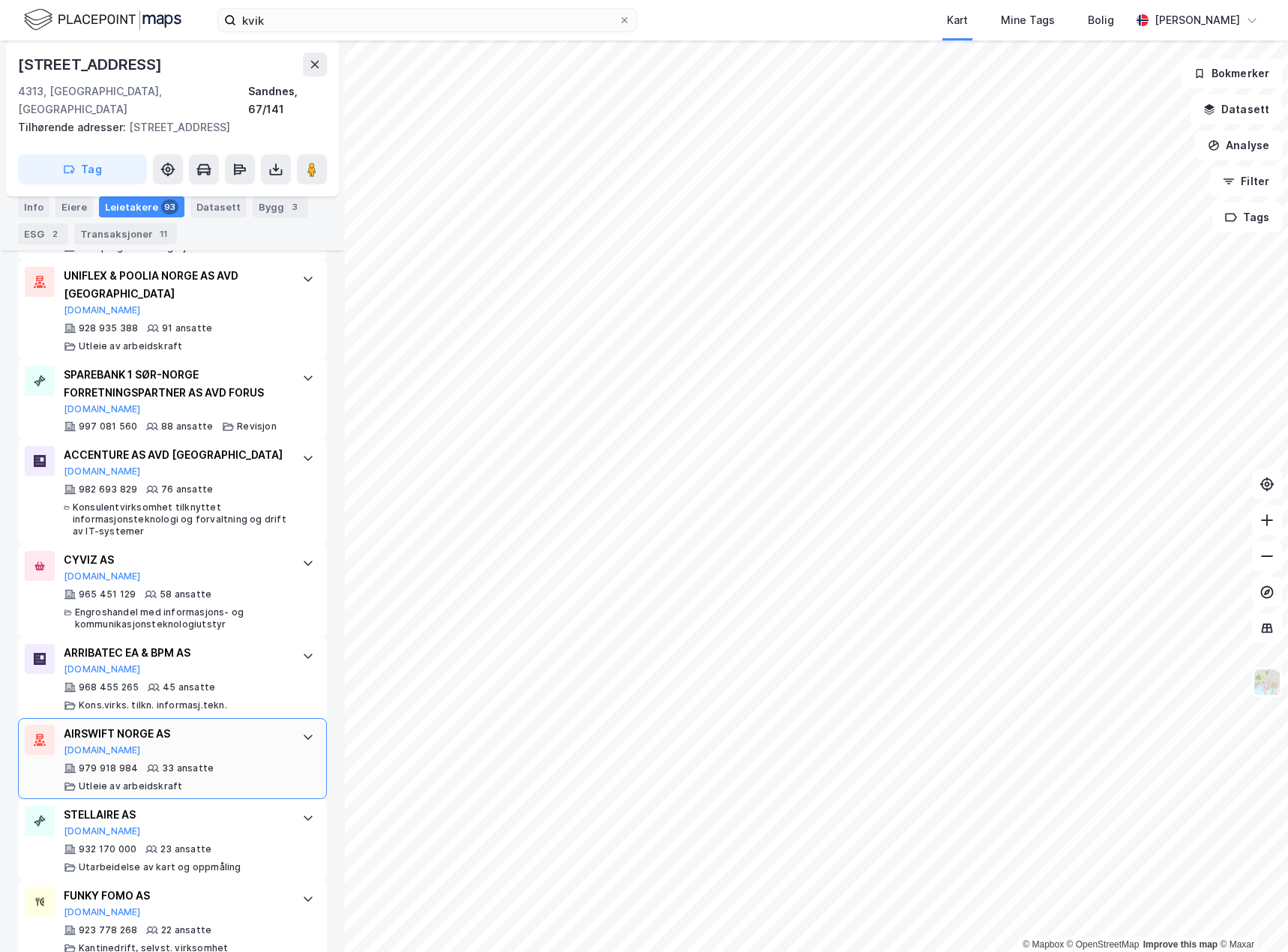
click at [302, 731] on icon at bounding box center [308, 737] width 12 height 12
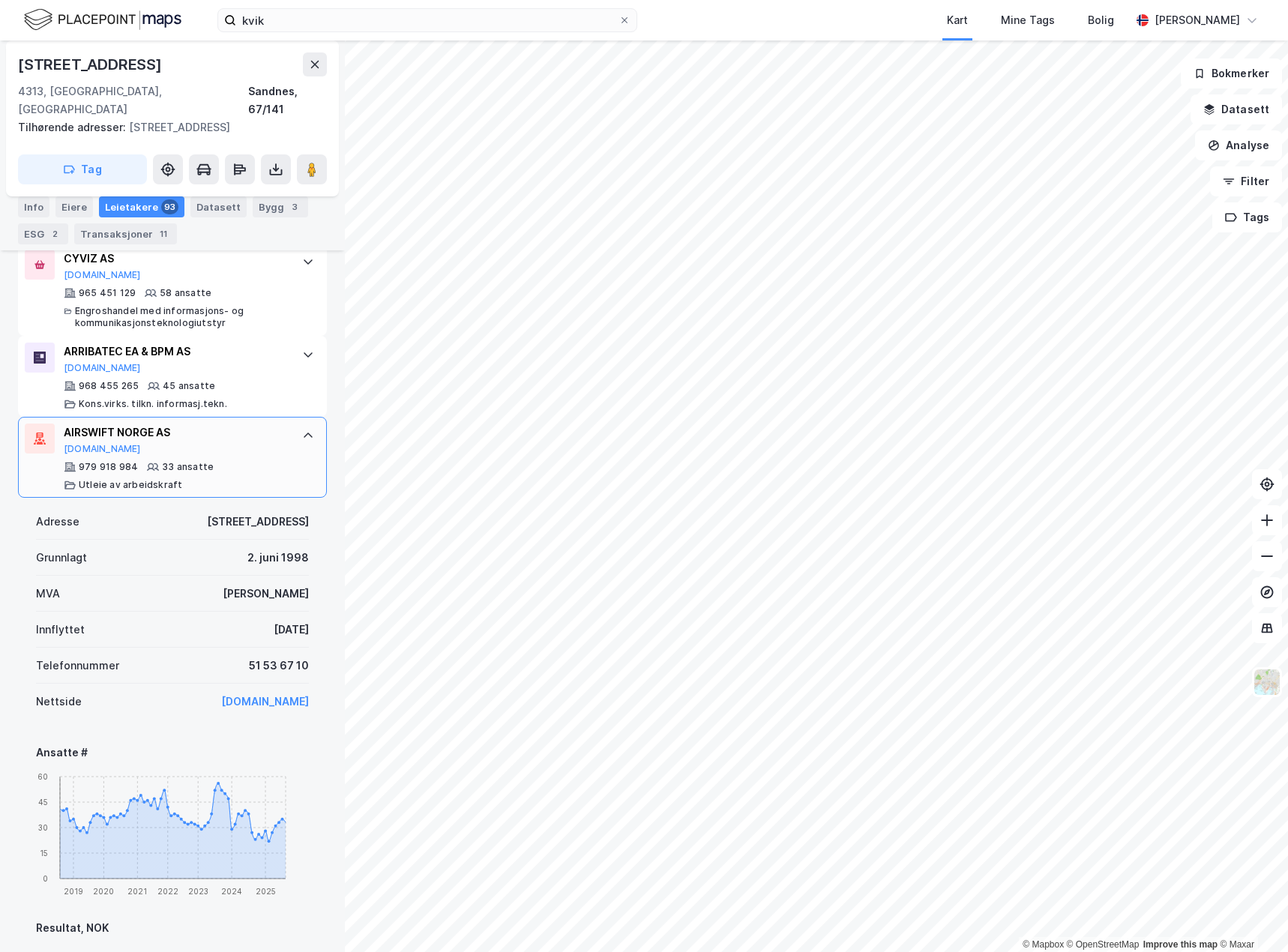
scroll to position [878, 0]
click at [270, 441] on div "AIRSWIFT NORGE AS [DOMAIN_NAME] 979 918 984 33 ansatte Utleie av arbeidskraft" at bounding box center [175, 459] width 224 height 68
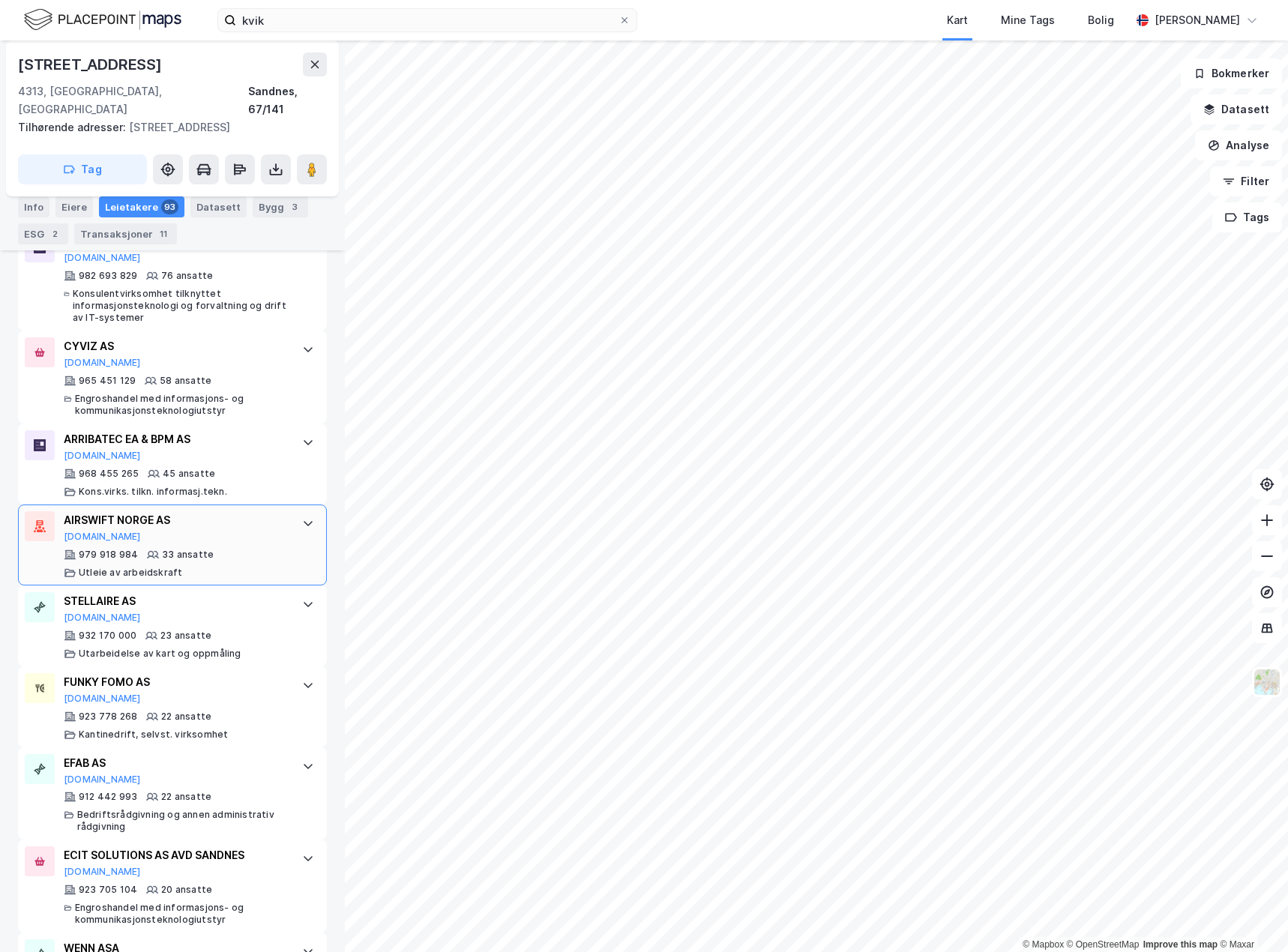
scroll to position [728, 0]
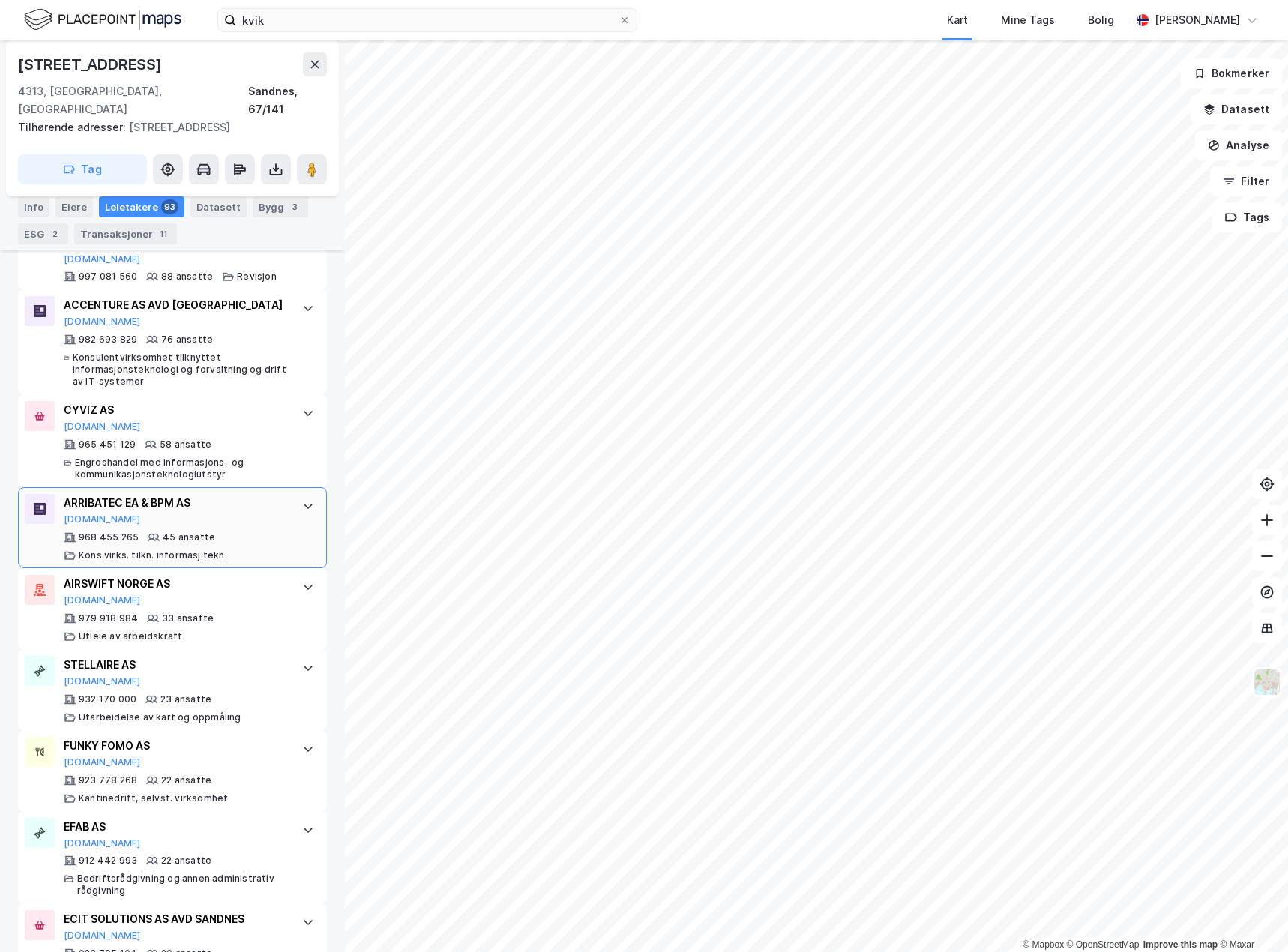
click at [284, 499] on div "ARRIBATEC EA & BPM AS [DOMAIN_NAME] 968 455 265 45 ansatte Kons.virks. tilkn. i…" at bounding box center [173, 527] width 309 height 81
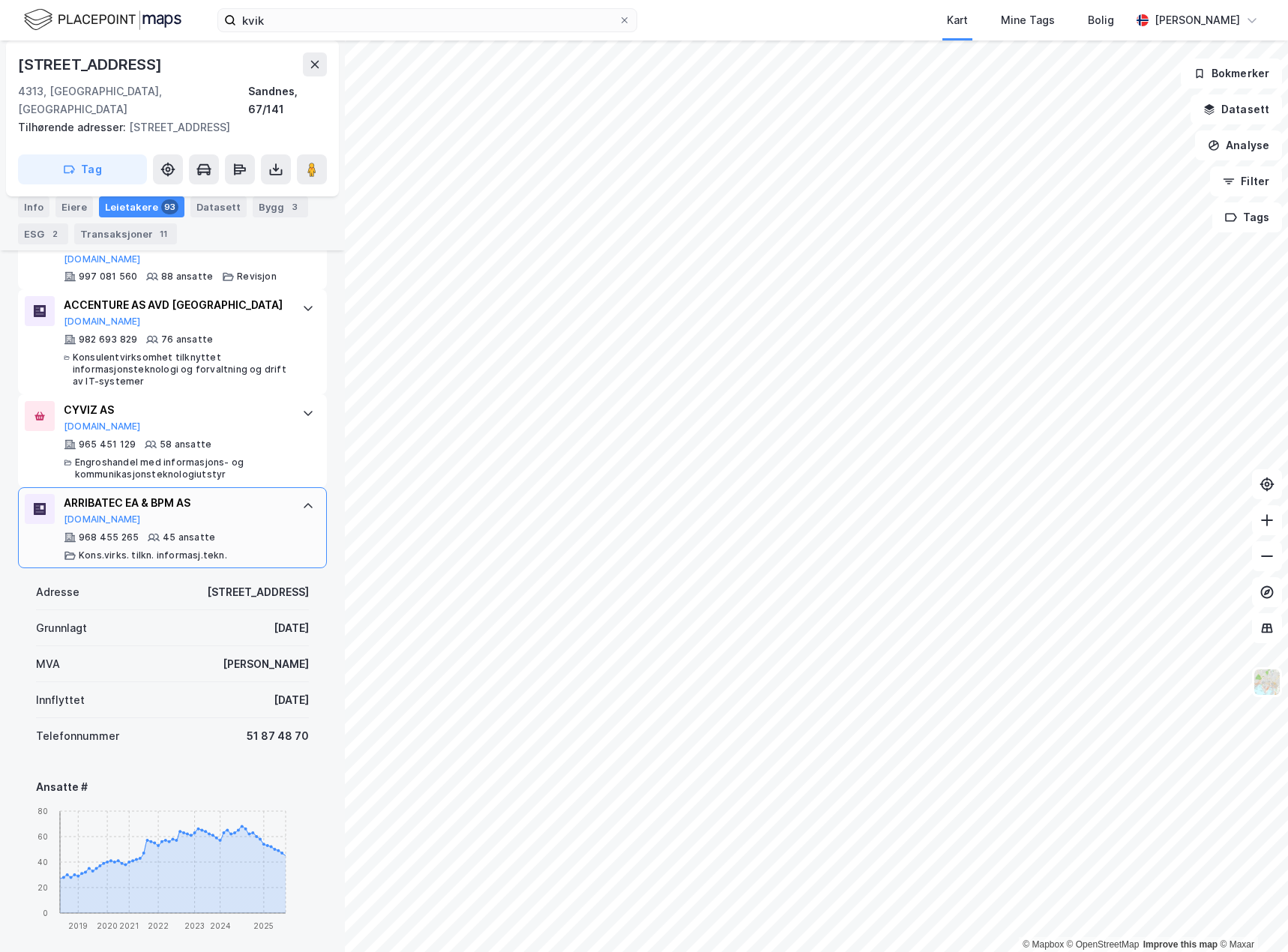
click at [284, 498] on div "ARRIBATEC EA & BPM AS [DOMAIN_NAME] 968 455 265 45 ansatte Kons.virks. tilkn. i…" at bounding box center [173, 527] width 309 height 81
